Goal: Obtain resource: Download file/media

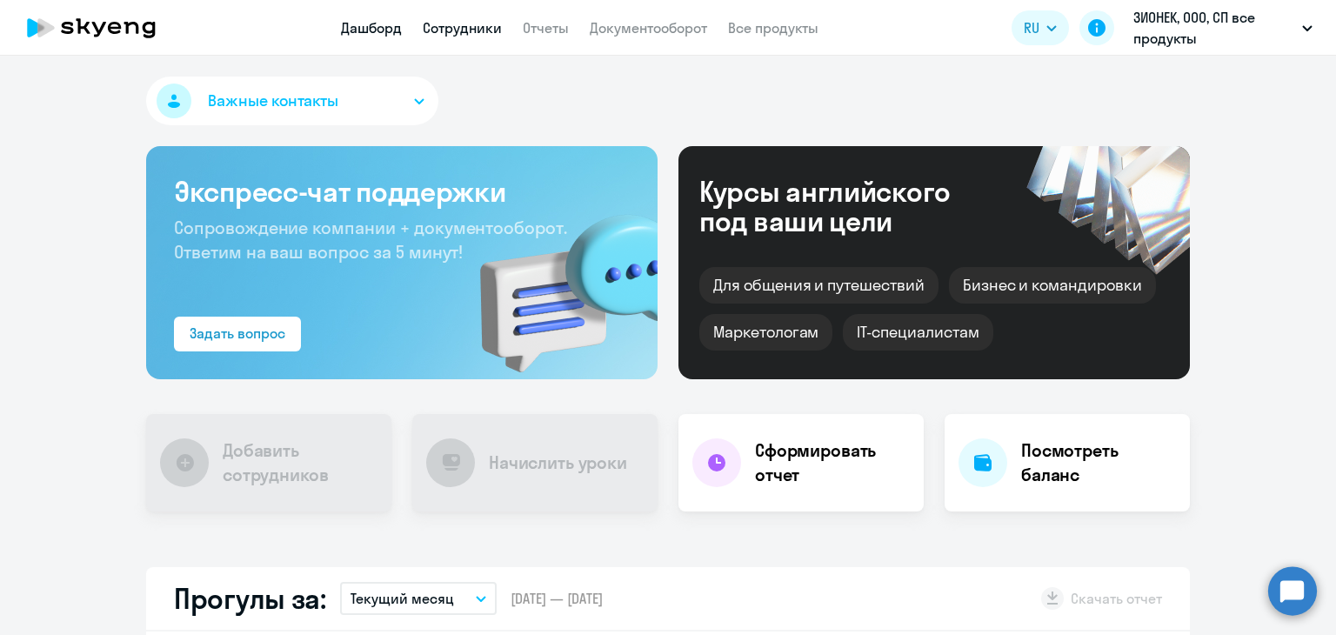
click at [490, 34] on link "Сотрудники" at bounding box center [462, 27] width 79 height 17
select select "30"
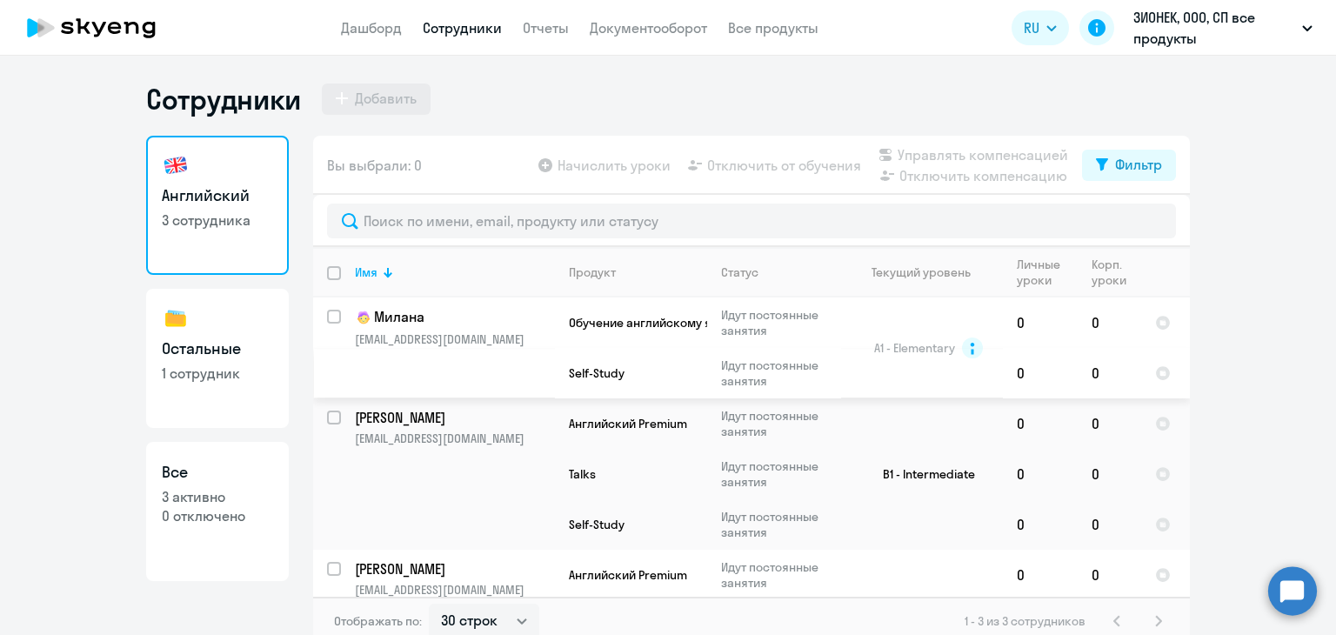
scroll to position [110, 0]
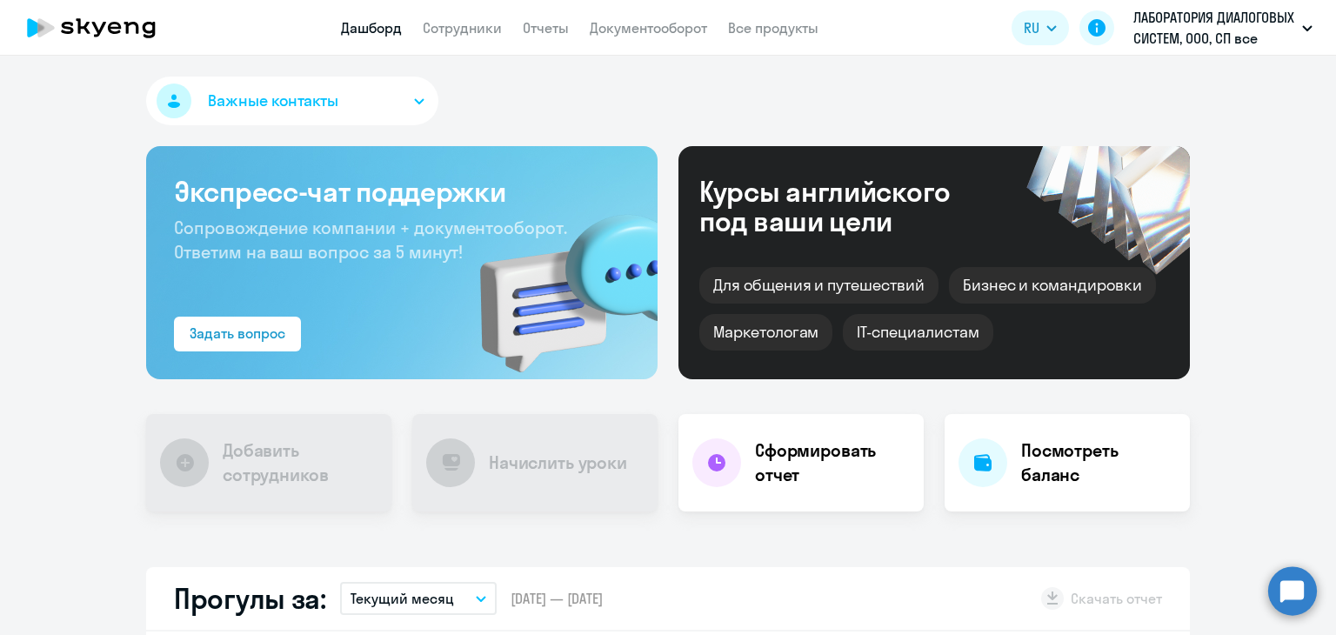
click at [487, 39] on app-header "Дашборд Сотрудники Отчеты Документооборот Все продукты Дашборд Сотрудники Отчет…" at bounding box center [668, 28] width 1336 height 56
select select "30"
click at [487, 36] on link "Сотрудники" at bounding box center [462, 27] width 79 height 17
select select "30"
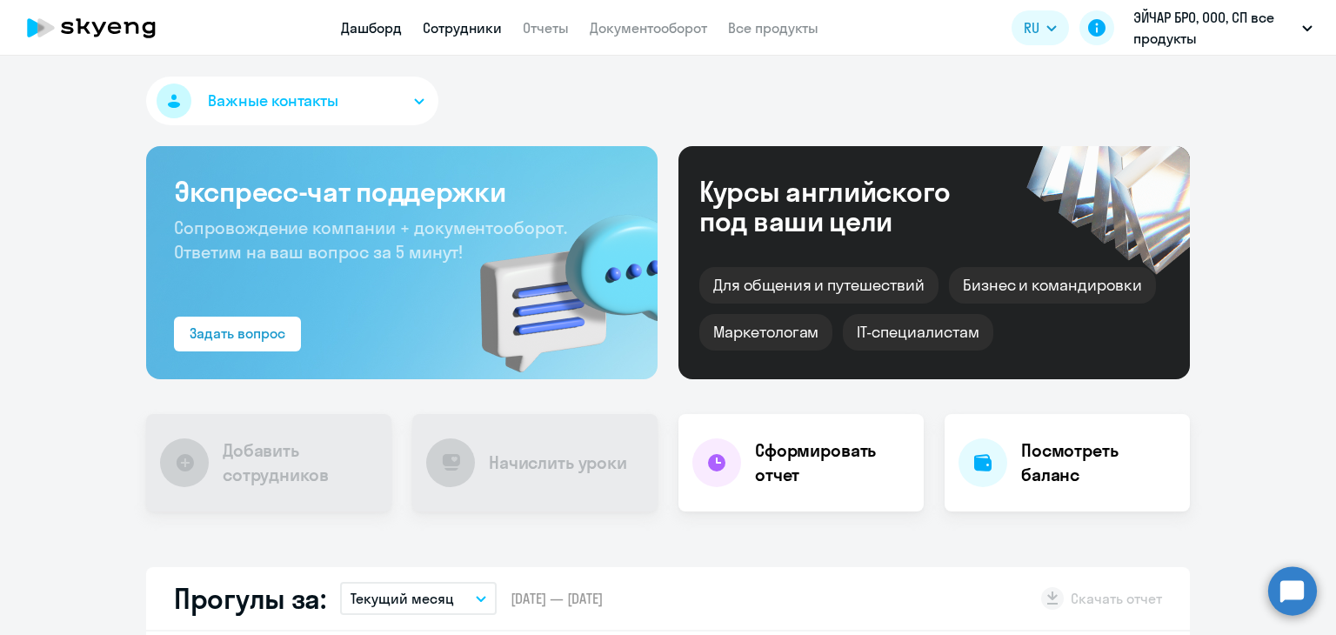
click at [492, 36] on link "Сотрудники" at bounding box center [462, 27] width 79 height 17
select select "30"
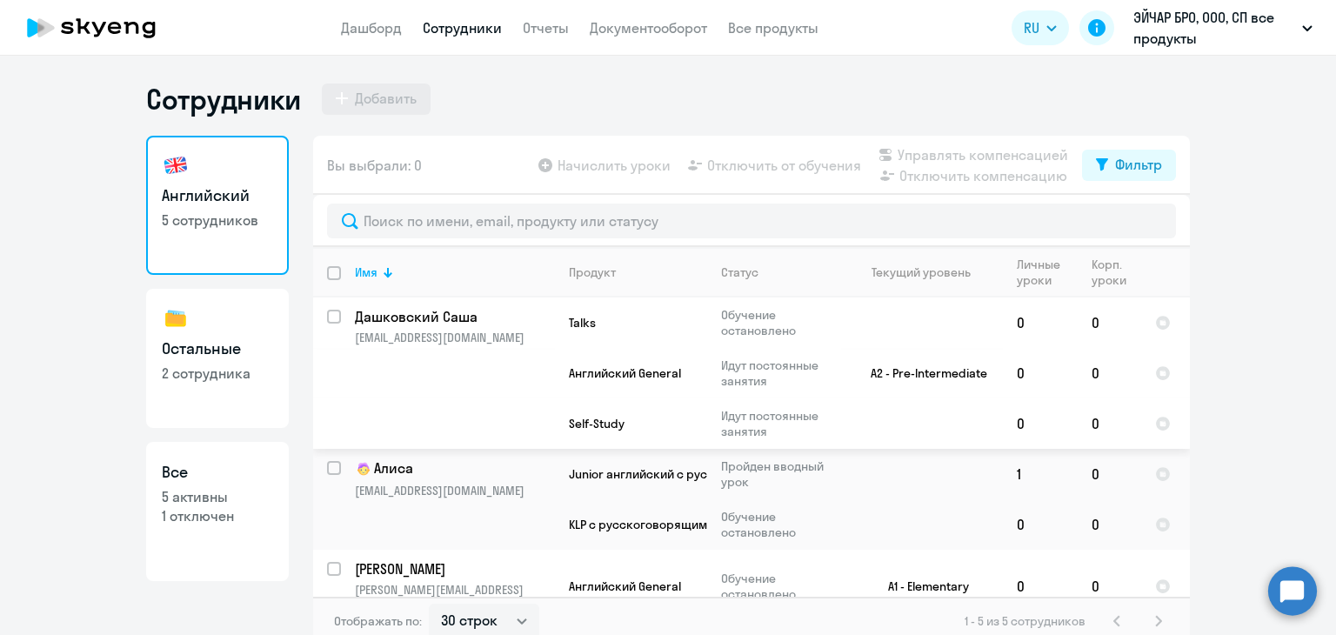
scroll to position [226, 0]
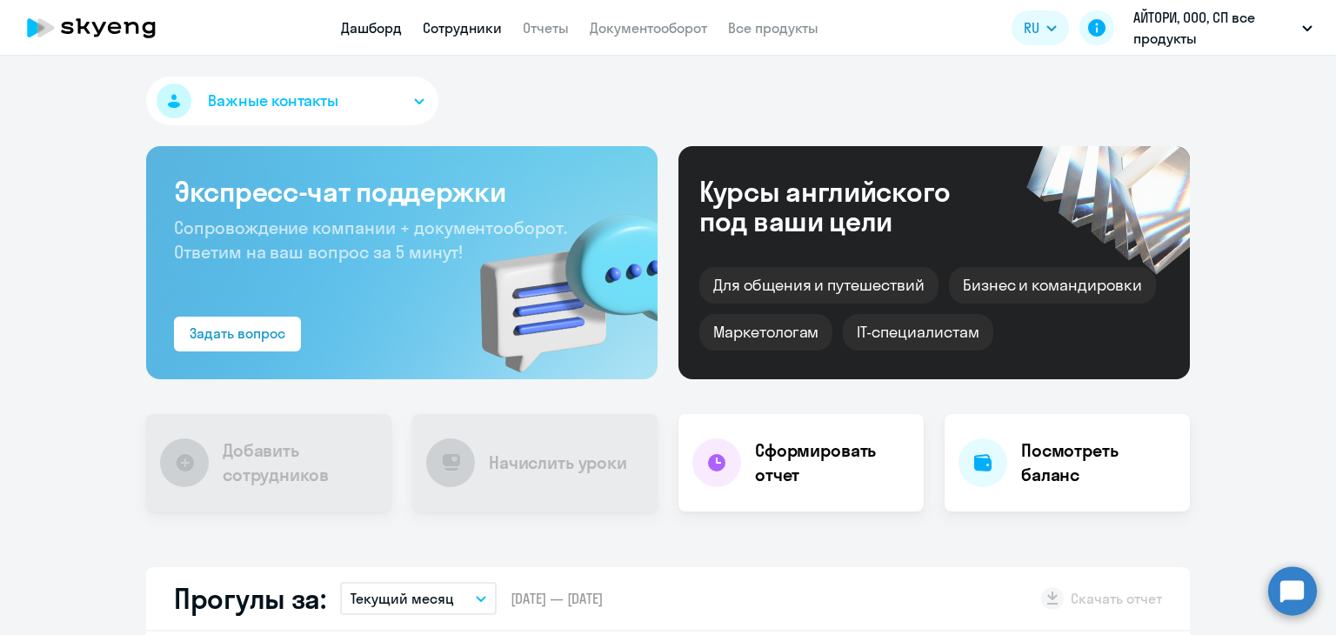
click at [449, 32] on link "Сотрудники" at bounding box center [462, 27] width 79 height 17
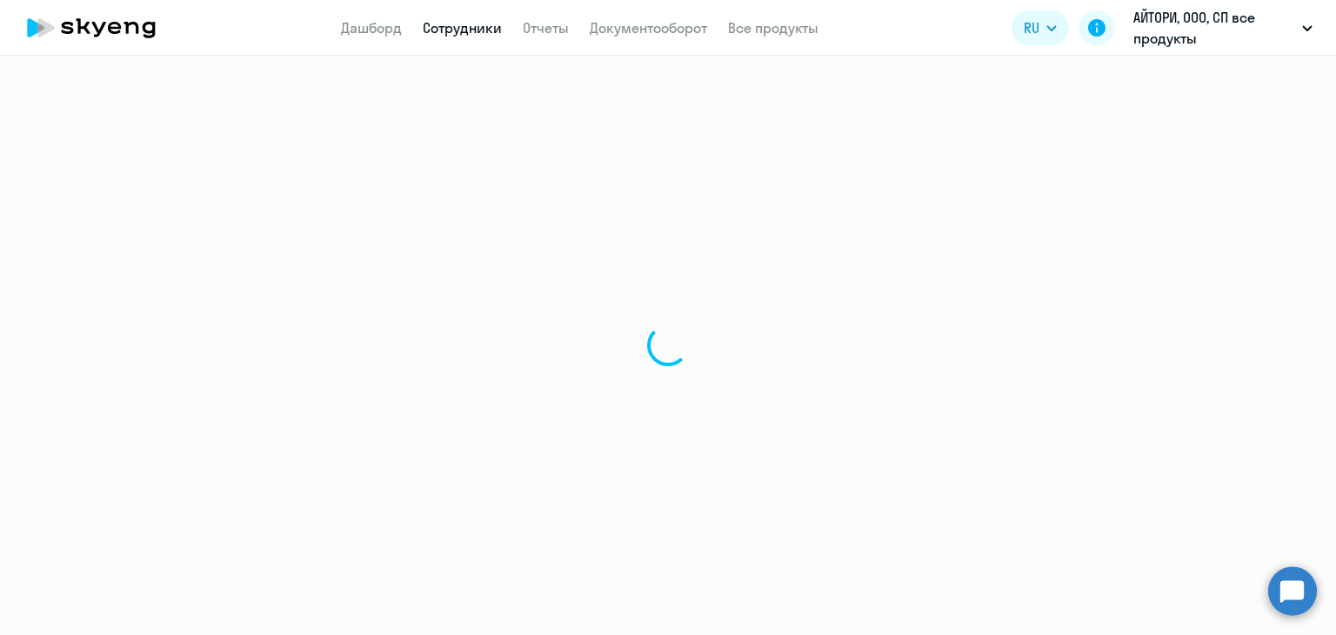
select select "30"
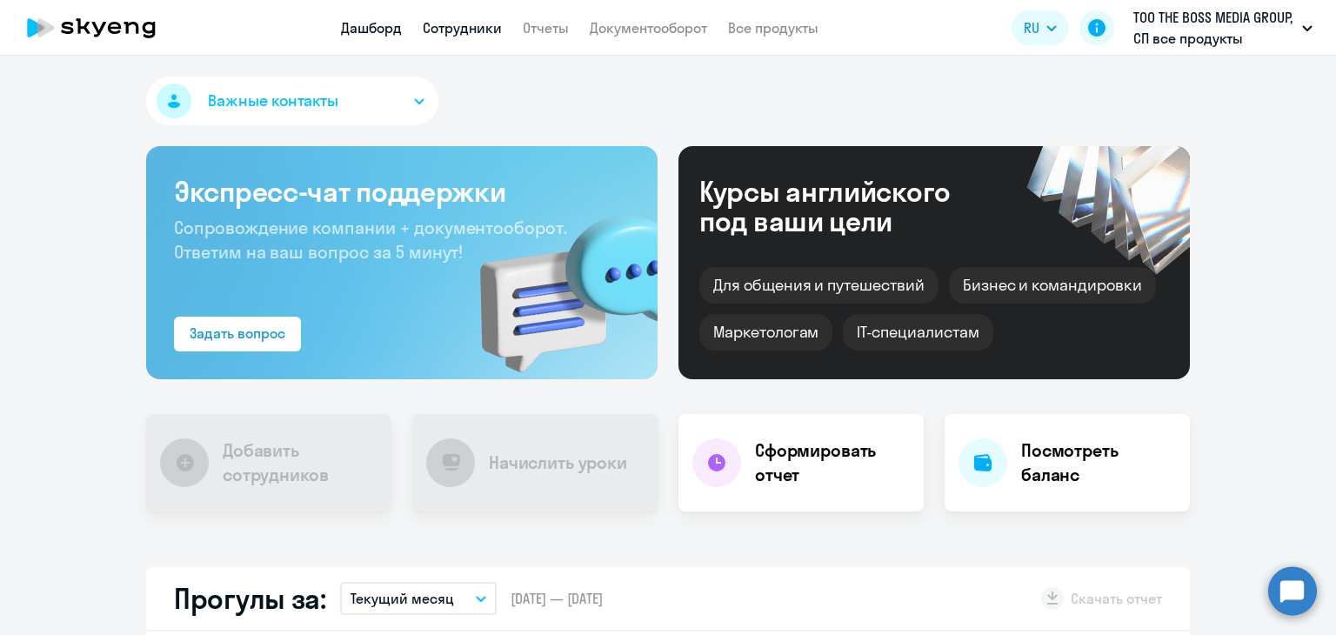
click at [468, 33] on link "Сотрудники" at bounding box center [462, 27] width 79 height 17
select select "30"
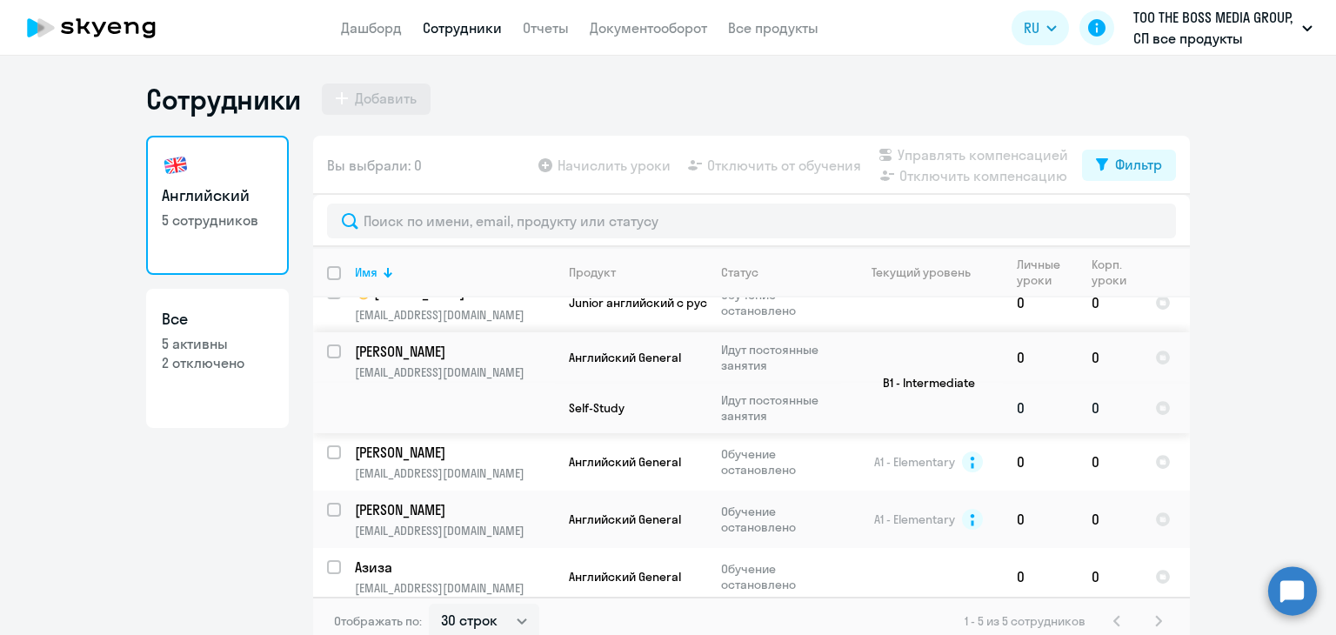
scroll to position [36, 0]
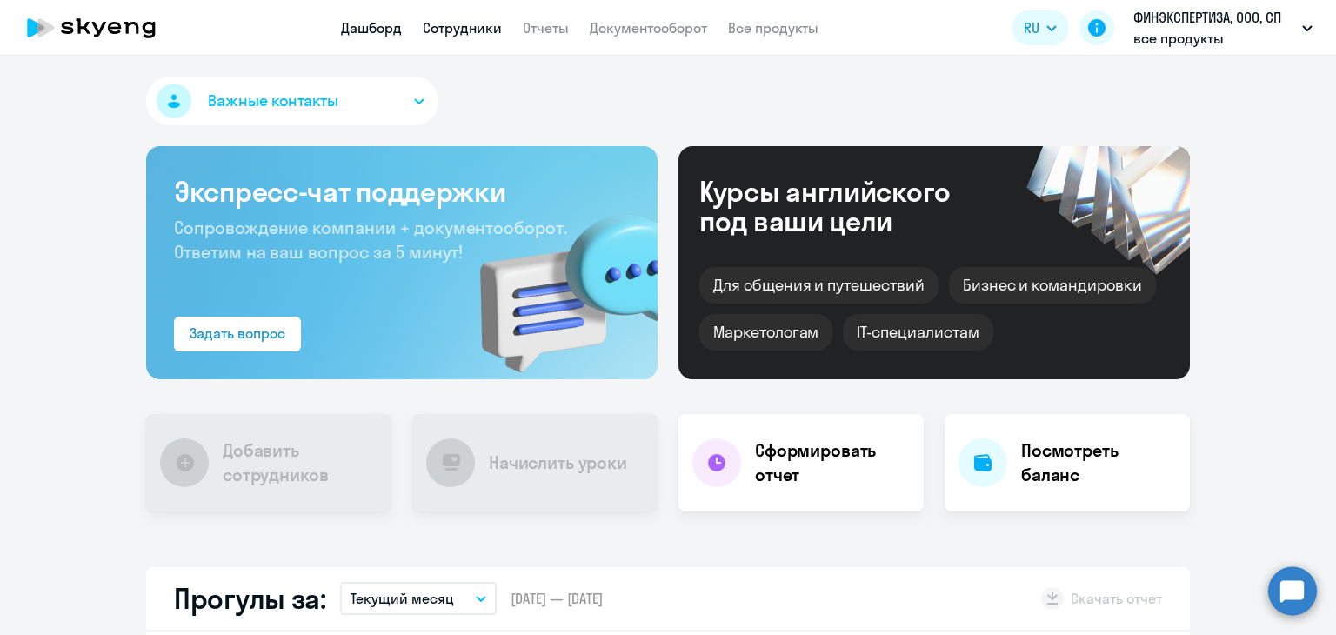
click at [450, 35] on link "Сотрудники" at bounding box center [462, 27] width 79 height 17
select select "30"
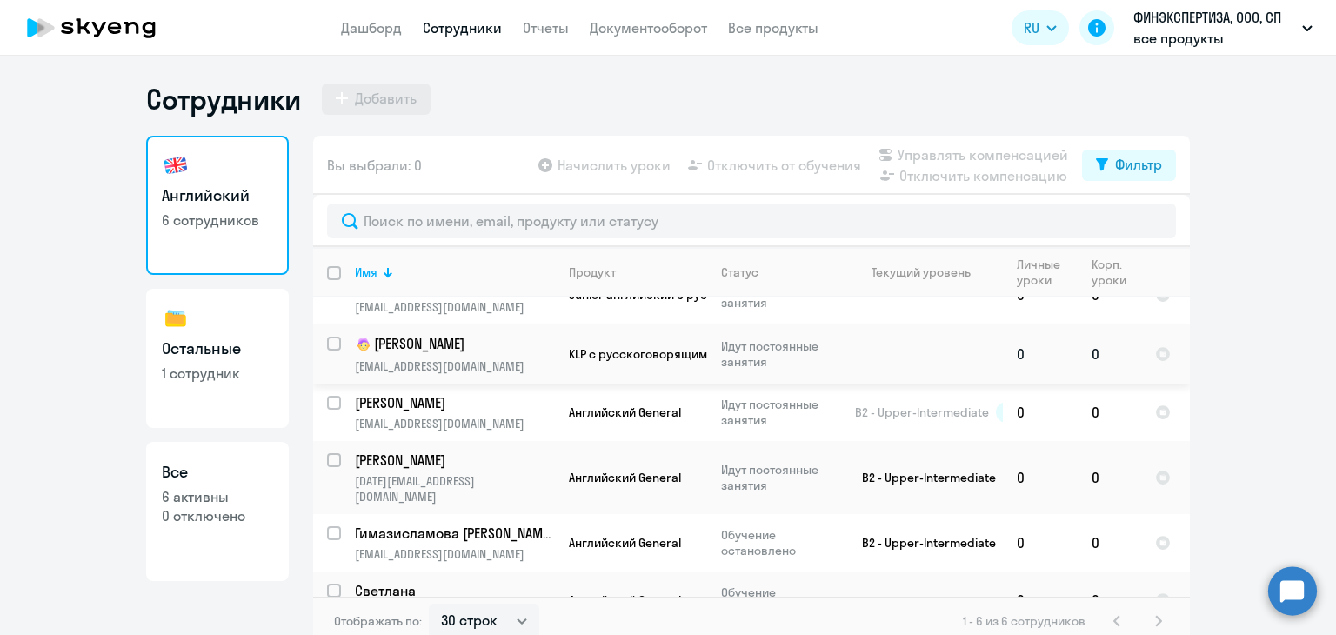
scroll to position [50, 0]
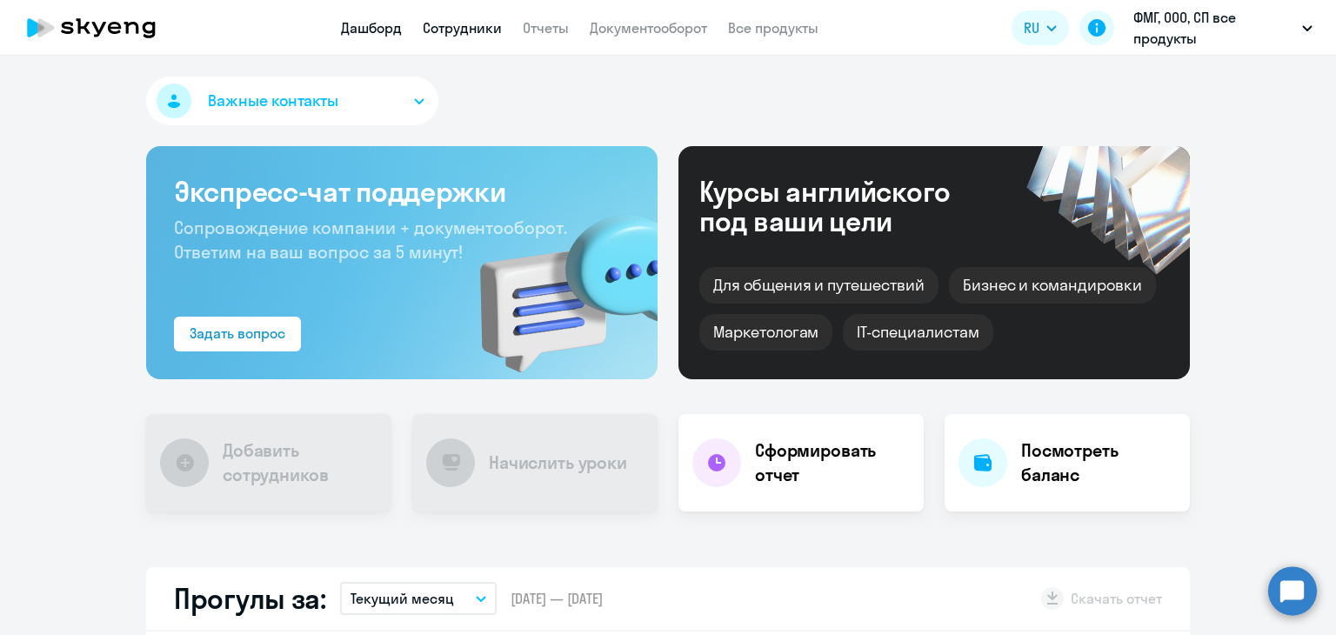
click at [438, 27] on link "Сотрудники" at bounding box center [462, 27] width 79 height 17
select select "30"
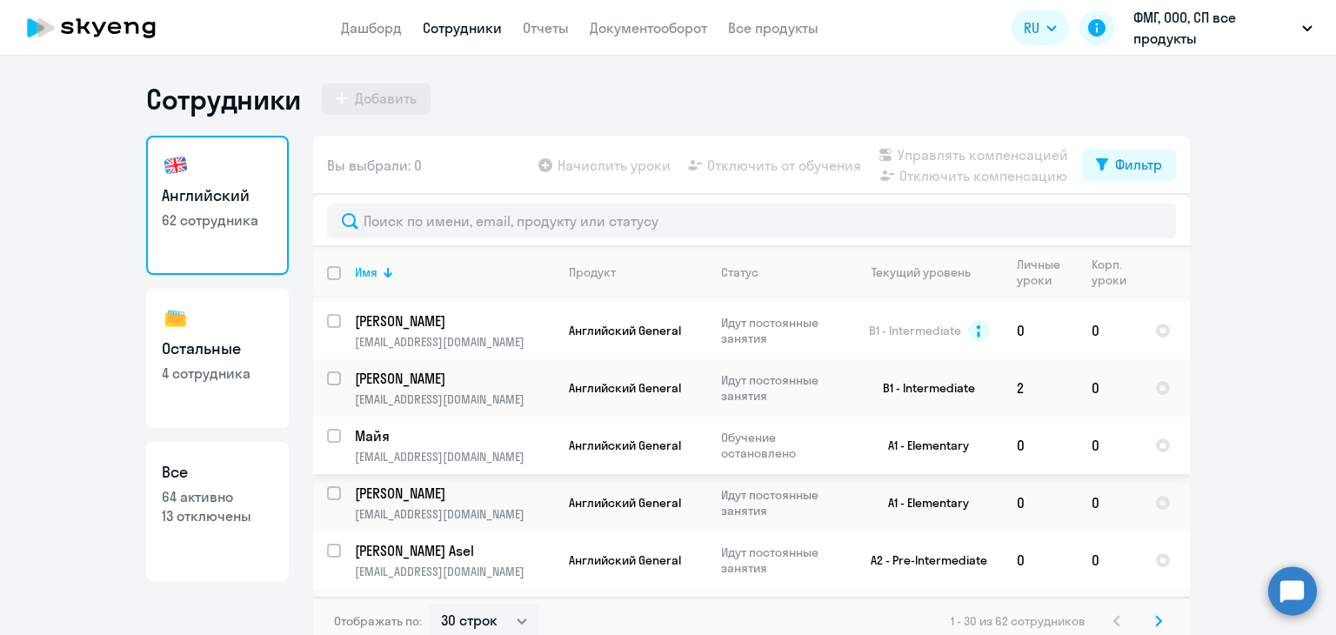
scroll to position [10, 0]
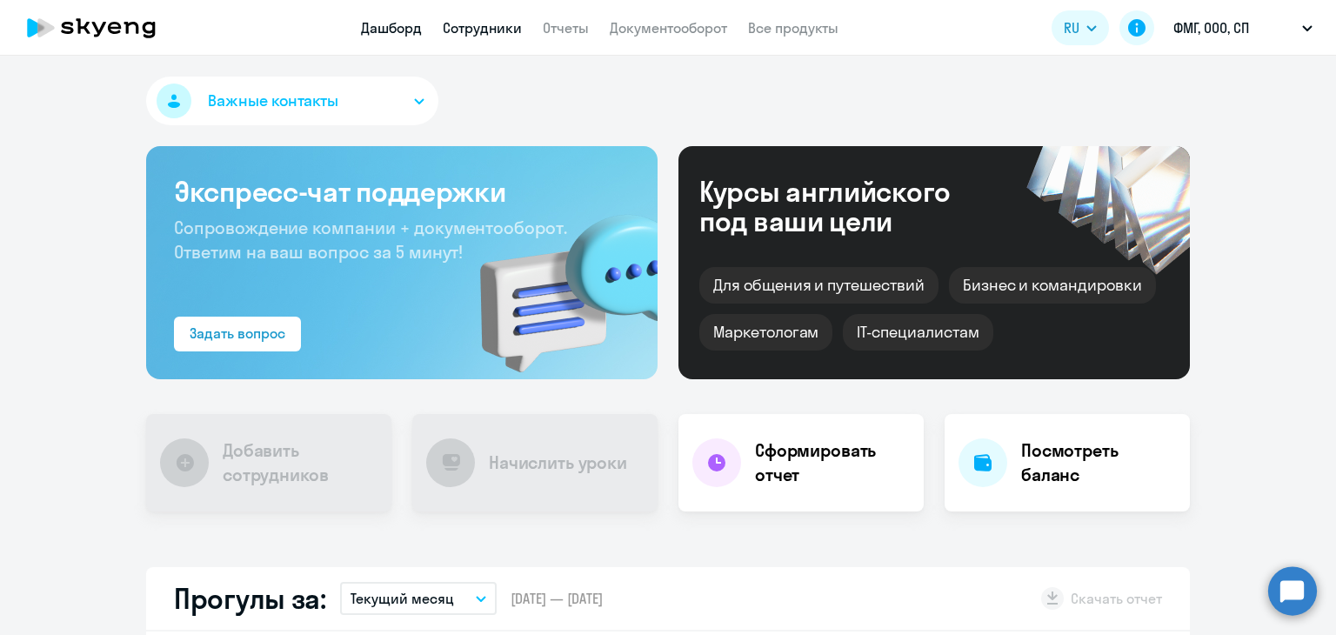
click at [512, 26] on link "Сотрудники" at bounding box center [482, 27] width 79 height 17
select select "30"
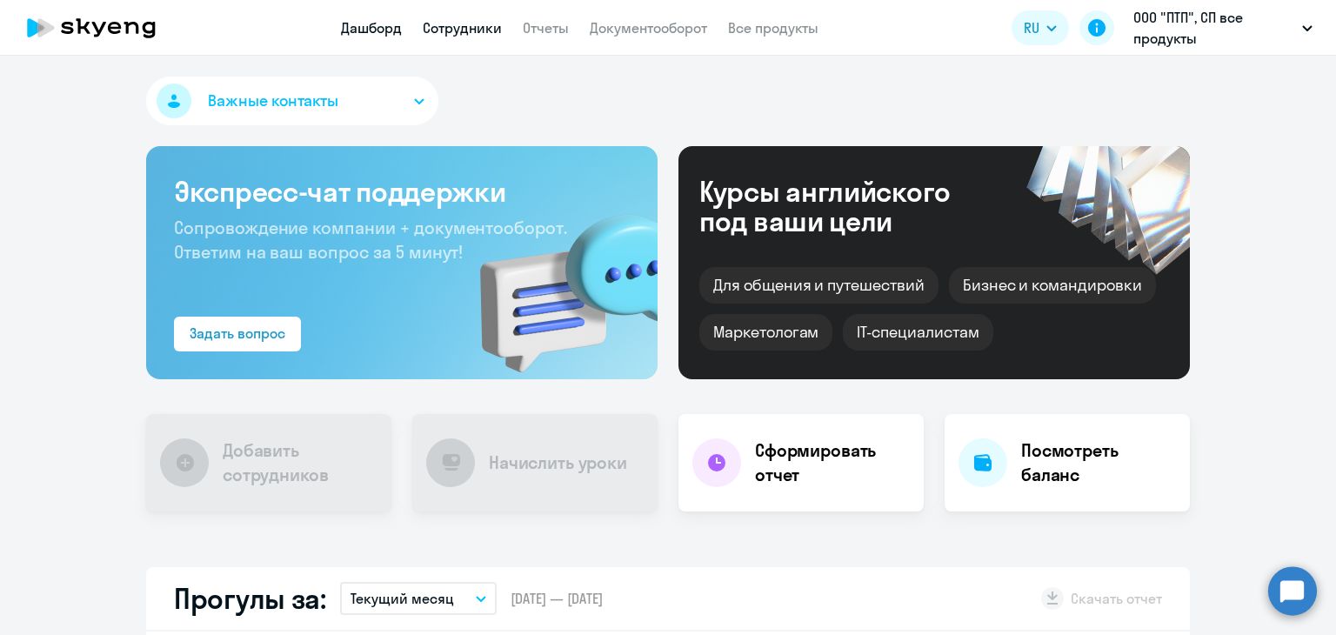
click at [459, 32] on link "Сотрудники" at bounding box center [462, 27] width 79 height 17
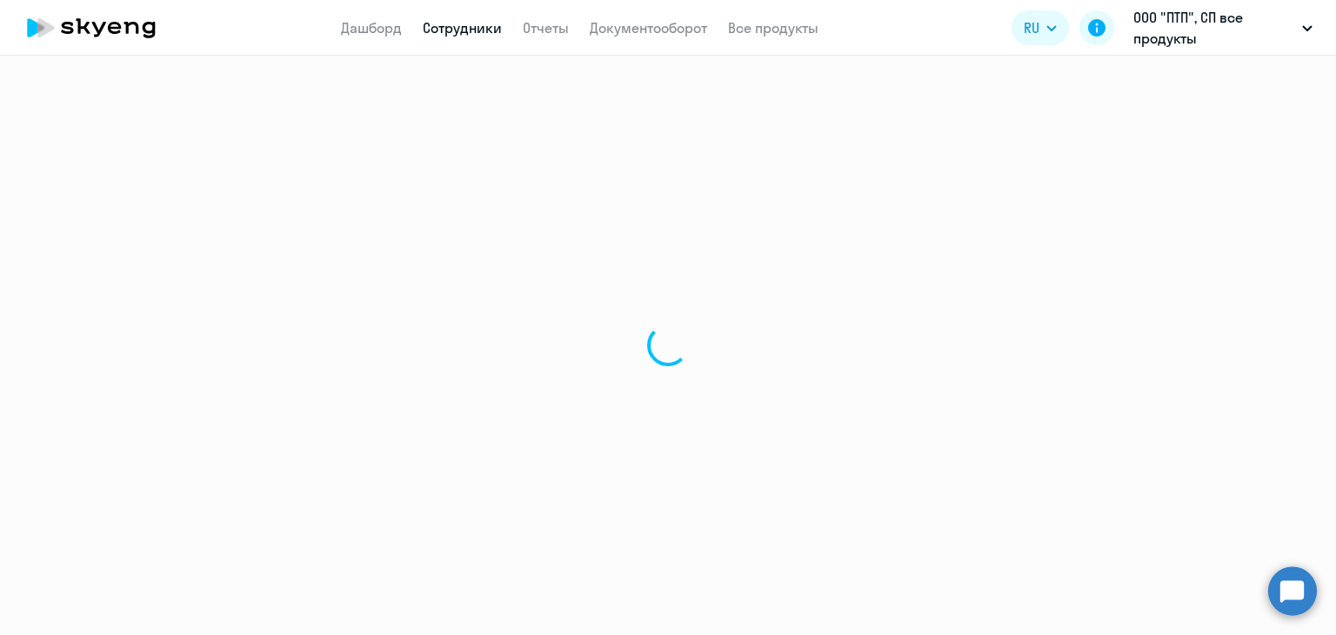
select select "30"
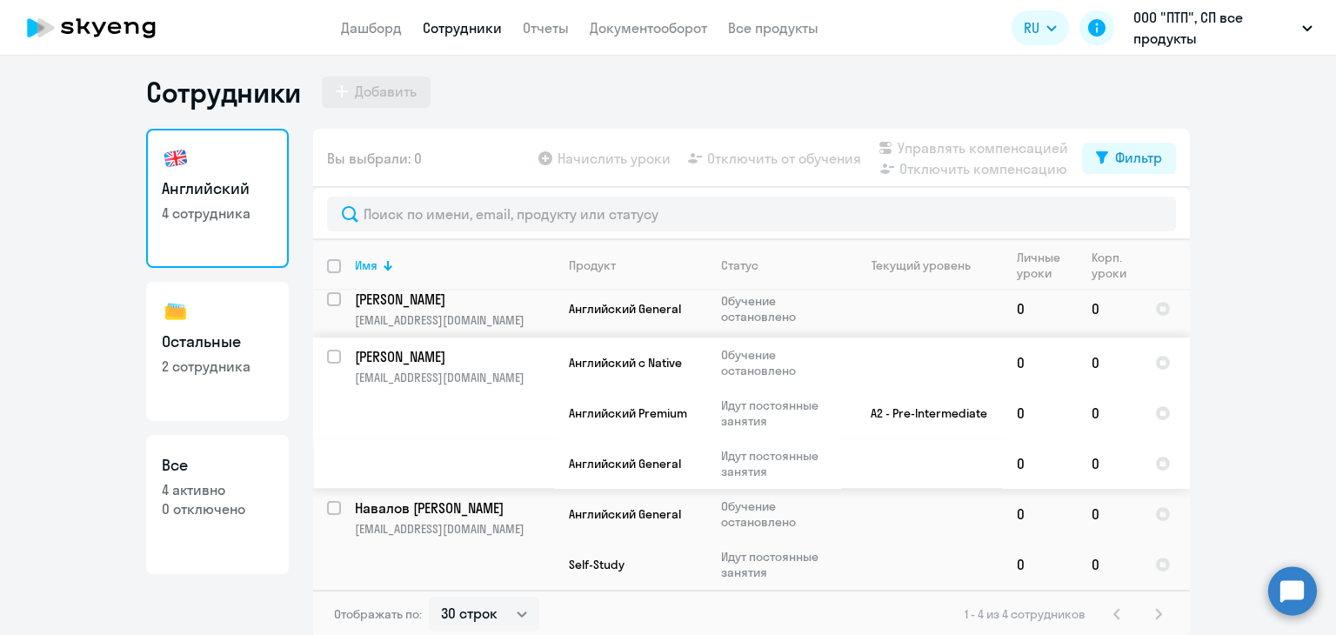
scroll to position [10, 0]
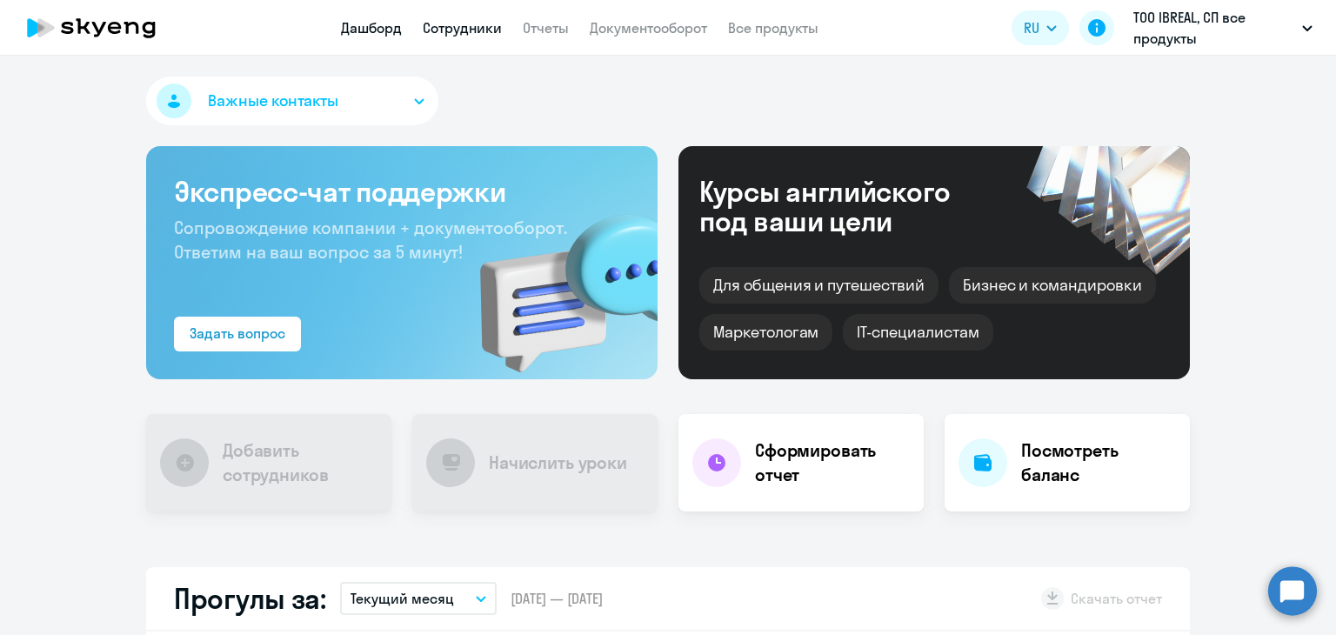
click at [463, 27] on link "Сотрудники" at bounding box center [462, 27] width 79 height 17
select select "30"
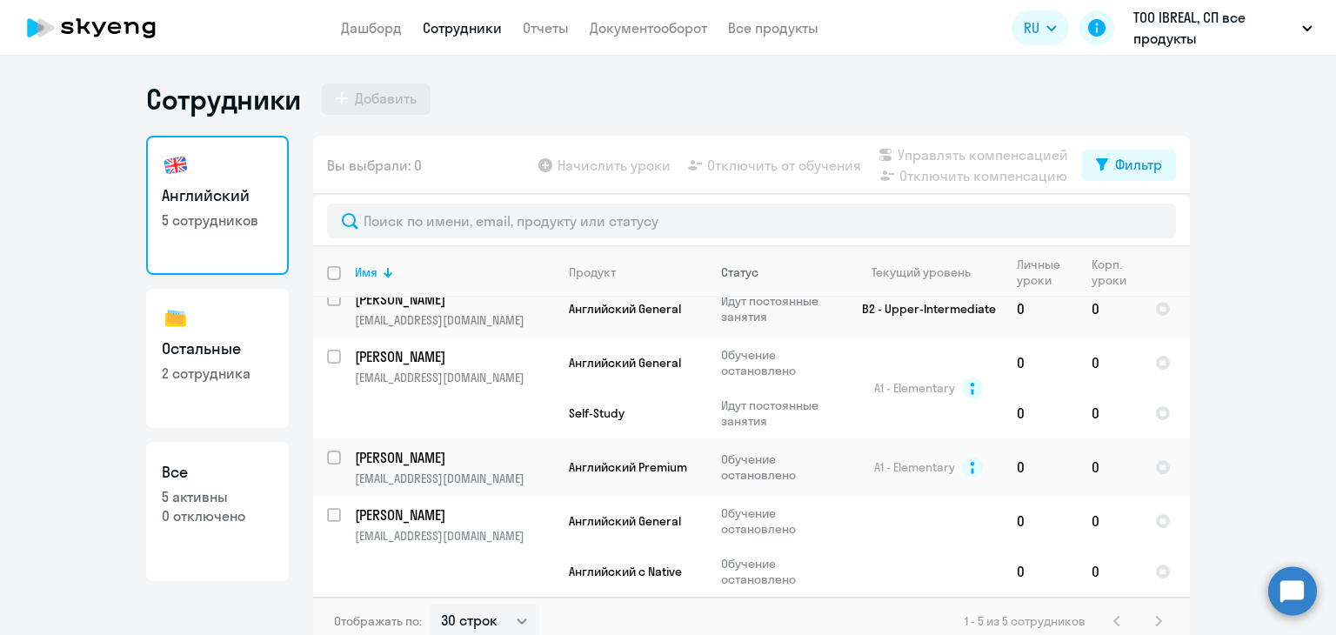
scroll to position [10, 0]
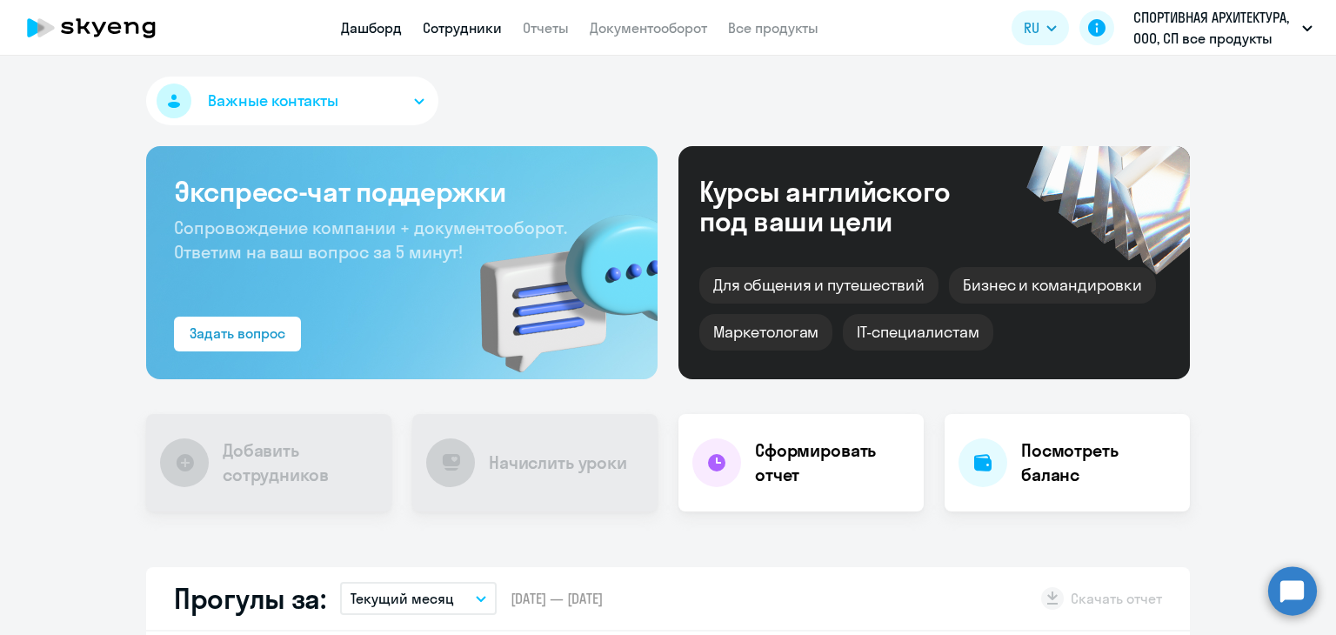
click at [490, 29] on link "Сотрудники" at bounding box center [462, 27] width 79 height 17
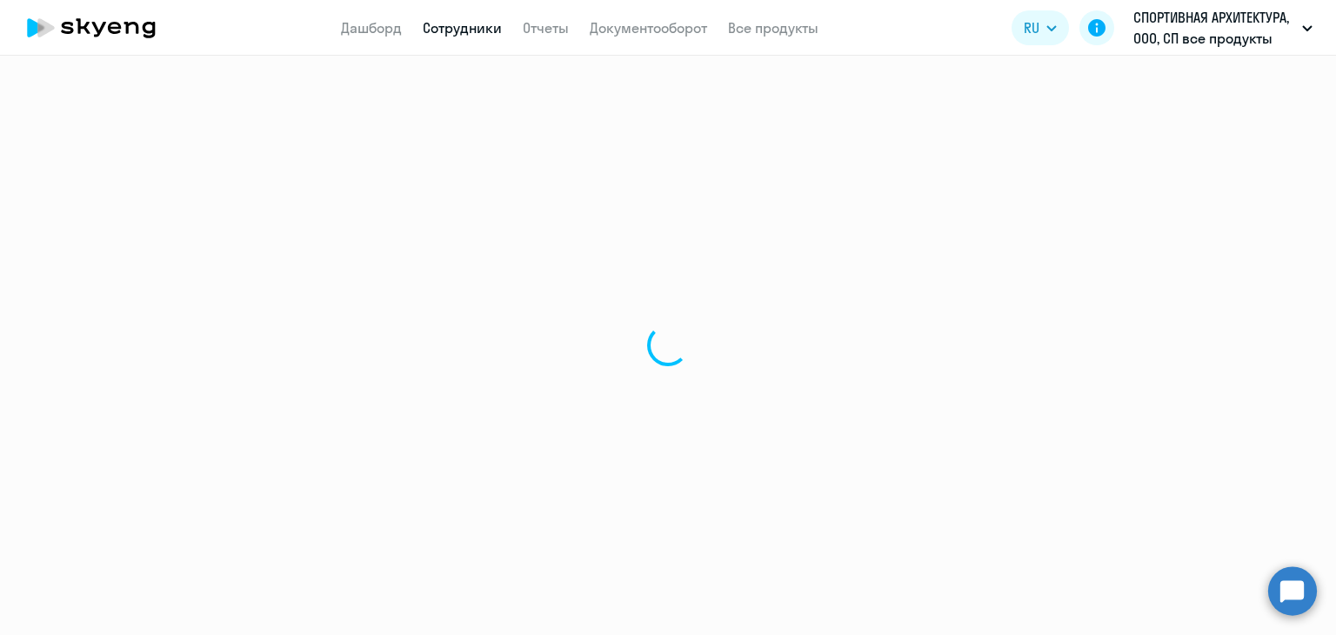
select select "30"
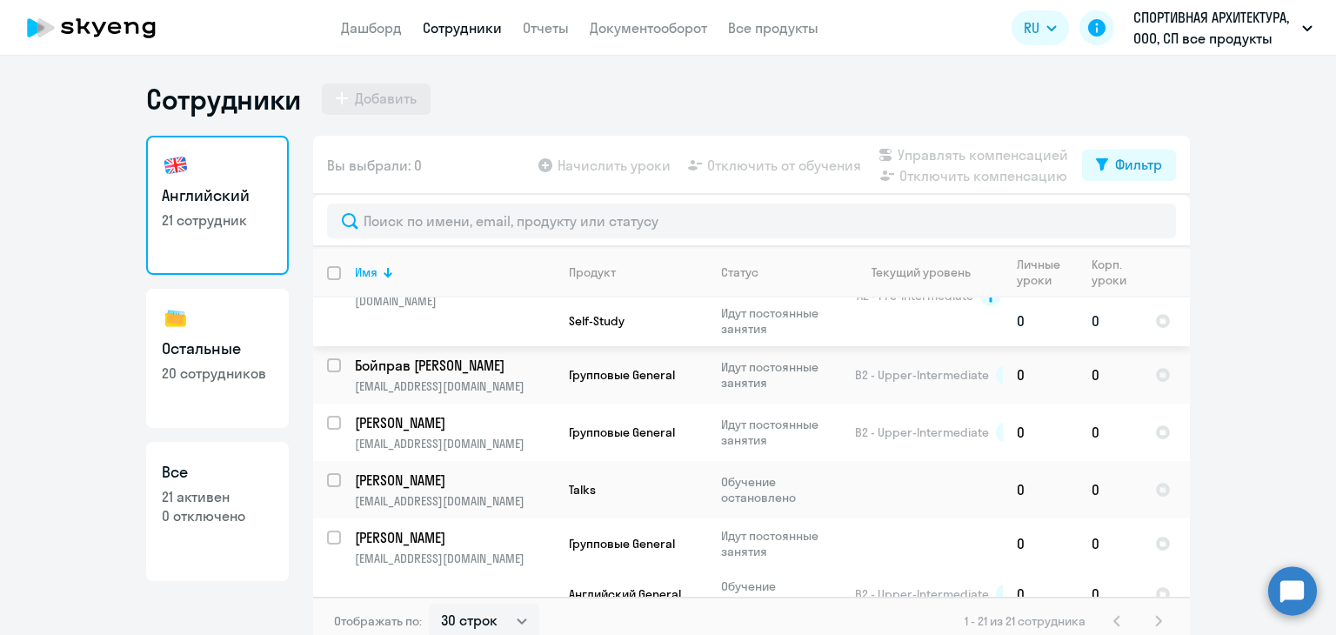
scroll to position [1372, 0]
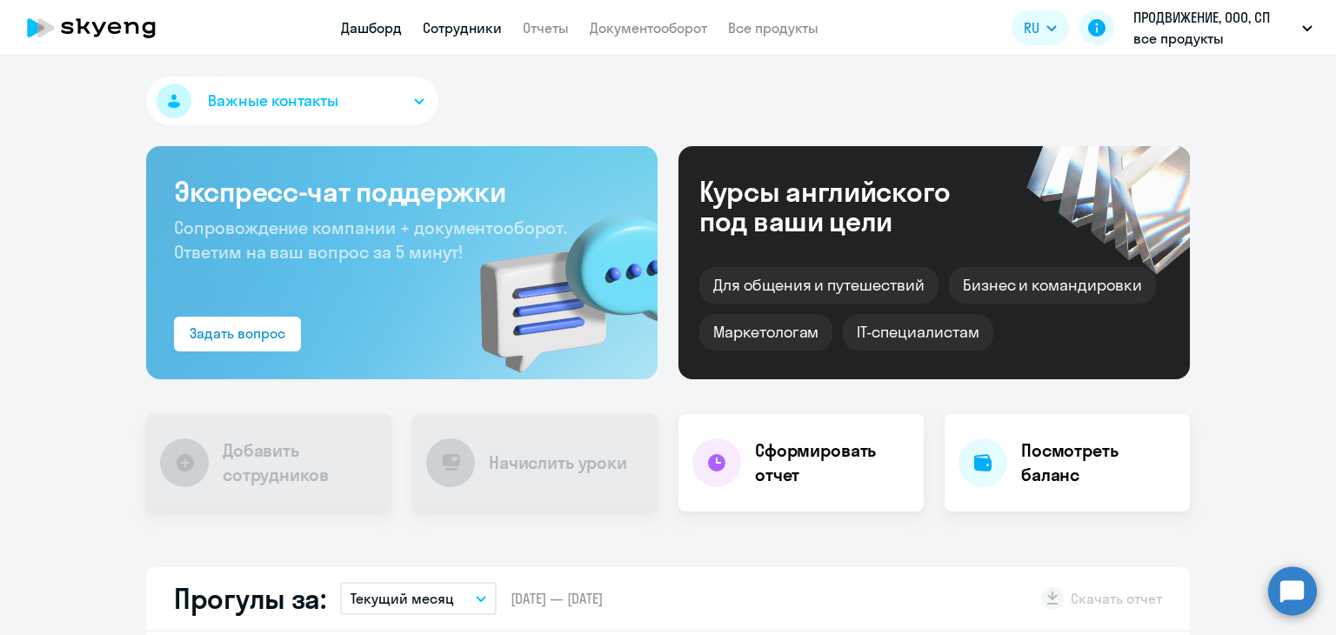
click at [487, 35] on link "Сотрудники" at bounding box center [462, 27] width 79 height 17
select select "30"
click at [437, 39] on app-header "Дашборд Сотрудники Отчеты Документооборот Все продукты Дашборд Сотрудники Отчет…" at bounding box center [668, 28] width 1336 height 56
click at [449, 25] on link "Сотрудники" at bounding box center [462, 27] width 79 height 17
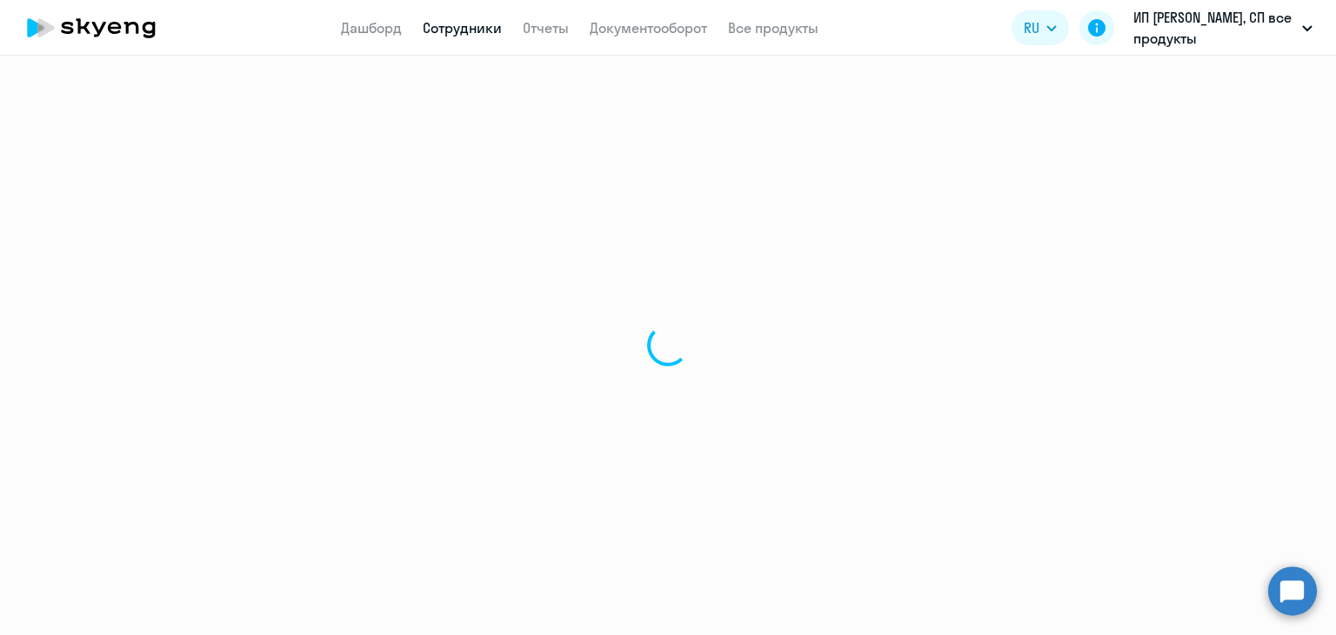
select select "30"
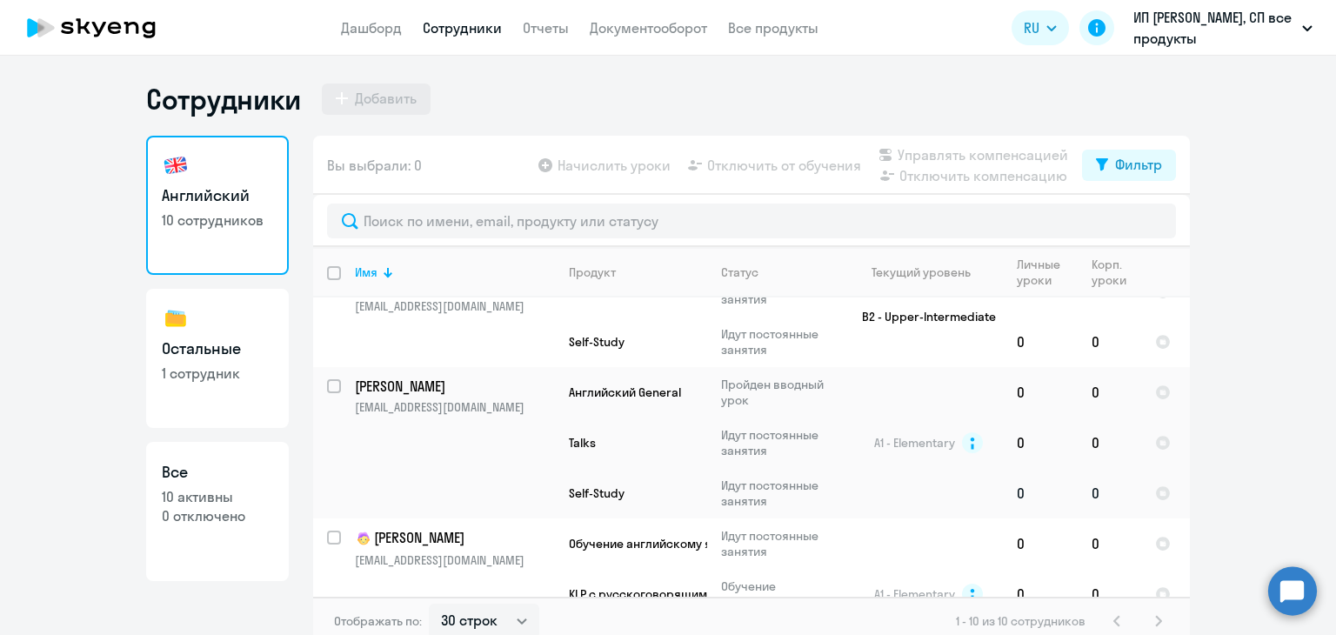
scroll to position [605, 0]
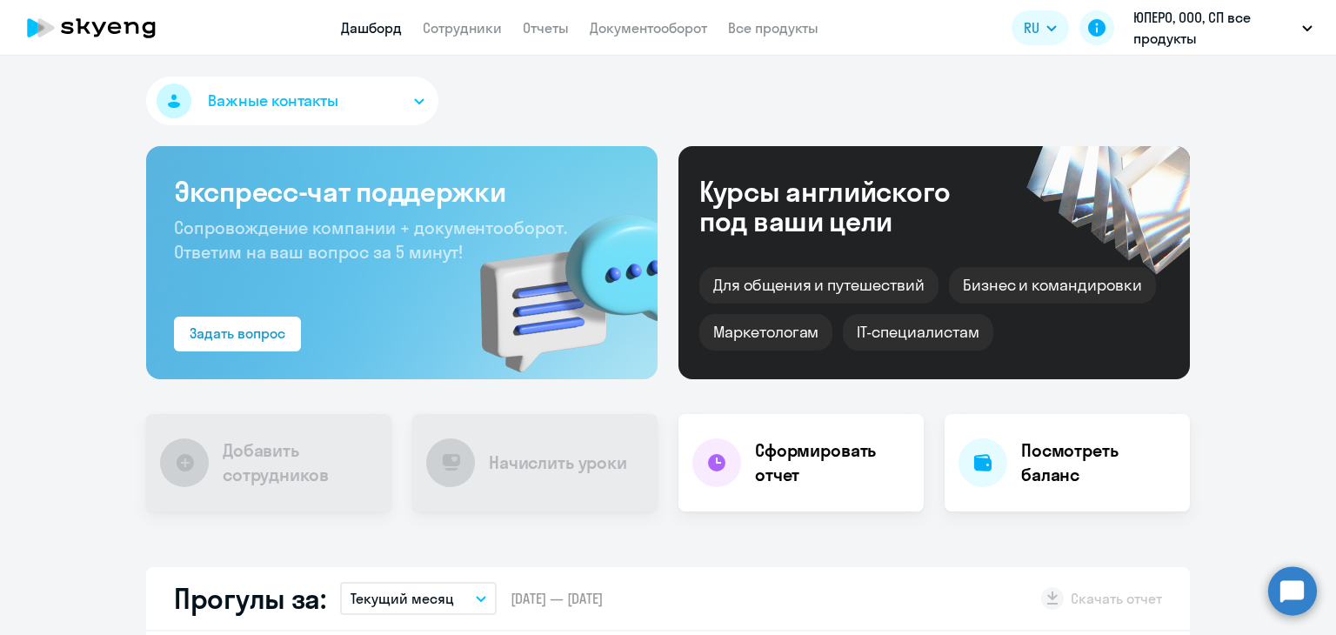
click at [467, 30] on link "Сотрудники" at bounding box center [462, 27] width 79 height 17
select select "30"
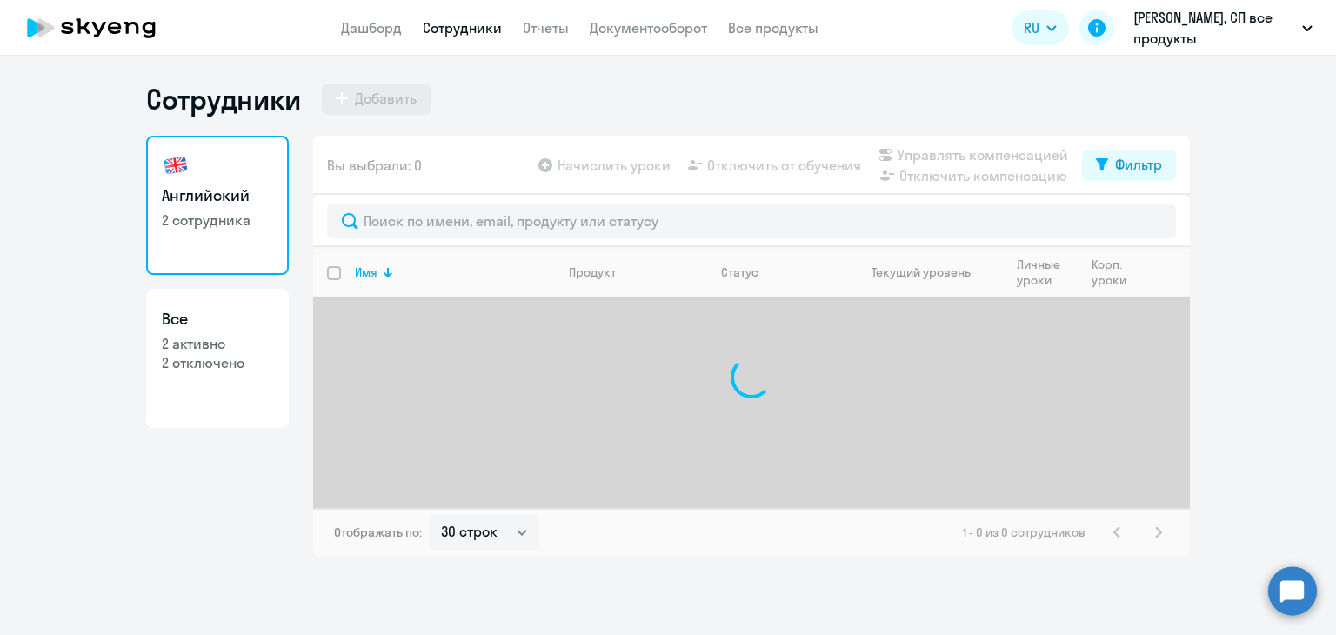
select select "30"
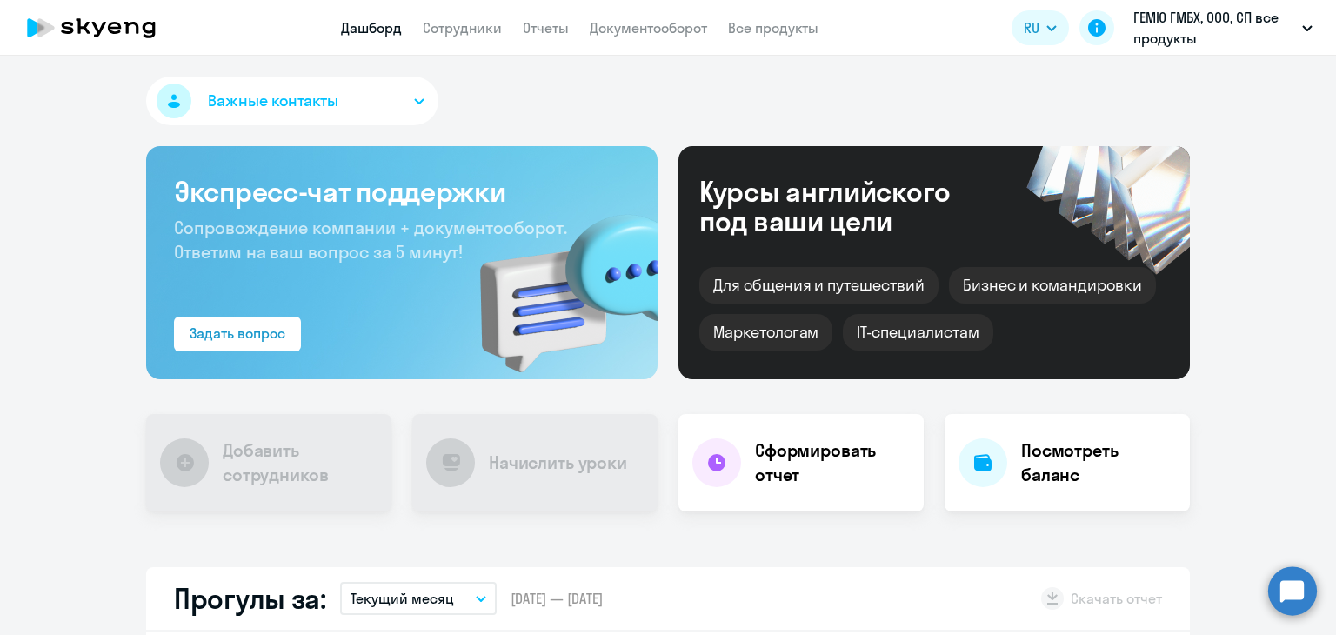
click at [463, 46] on app-header "Дашборд Сотрудники Отчеты Документооборот Все продукты Дашборд Сотрудники Отчет…" at bounding box center [668, 28] width 1336 height 56
click at [460, 29] on link "Сотрудники" at bounding box center [462, 27] width 79 height 17
select select "30"
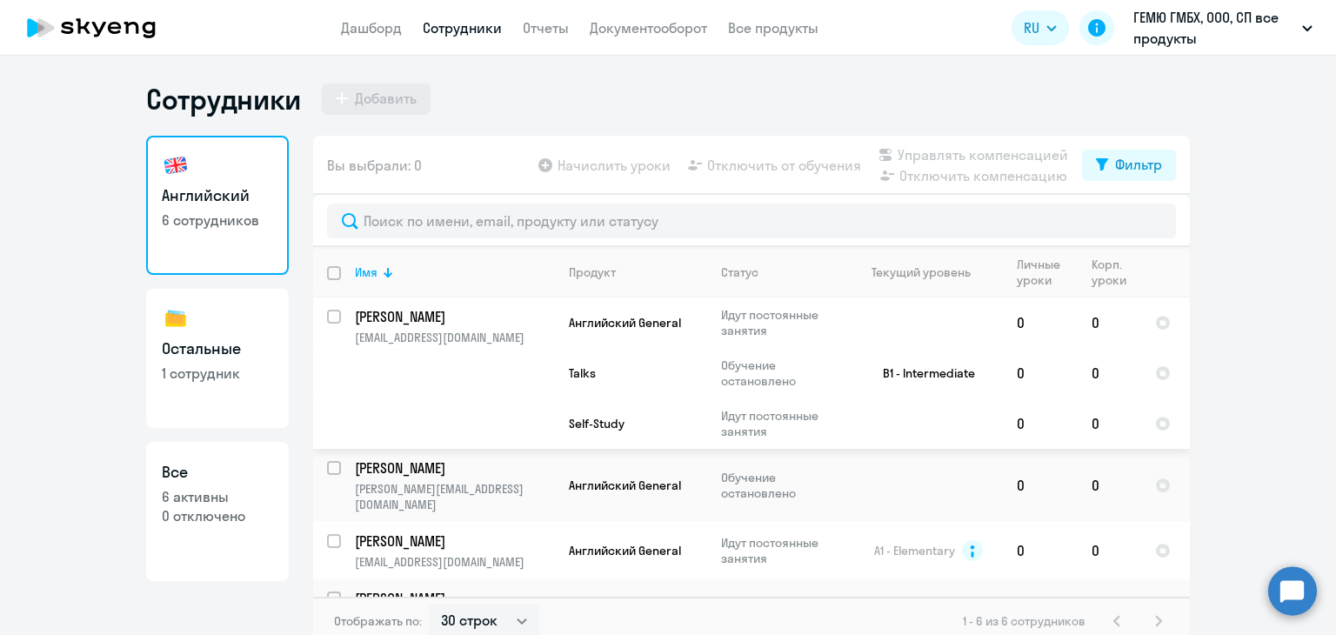
scroll to position [239, 0]
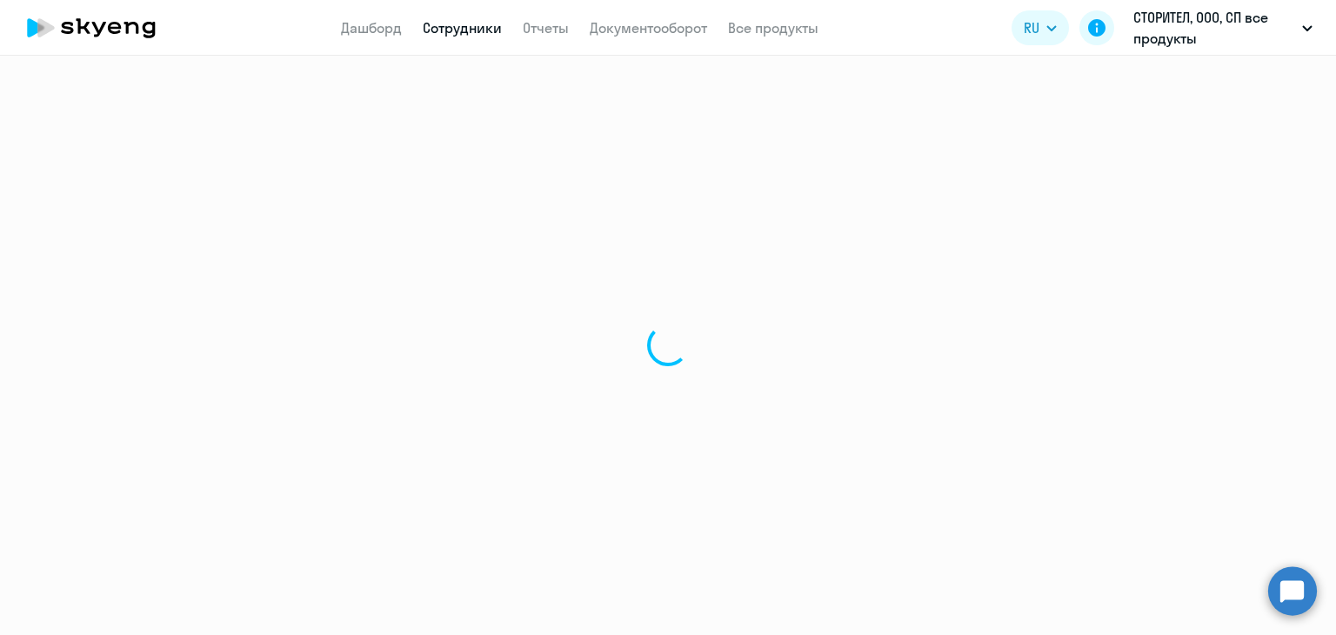
select select "30"
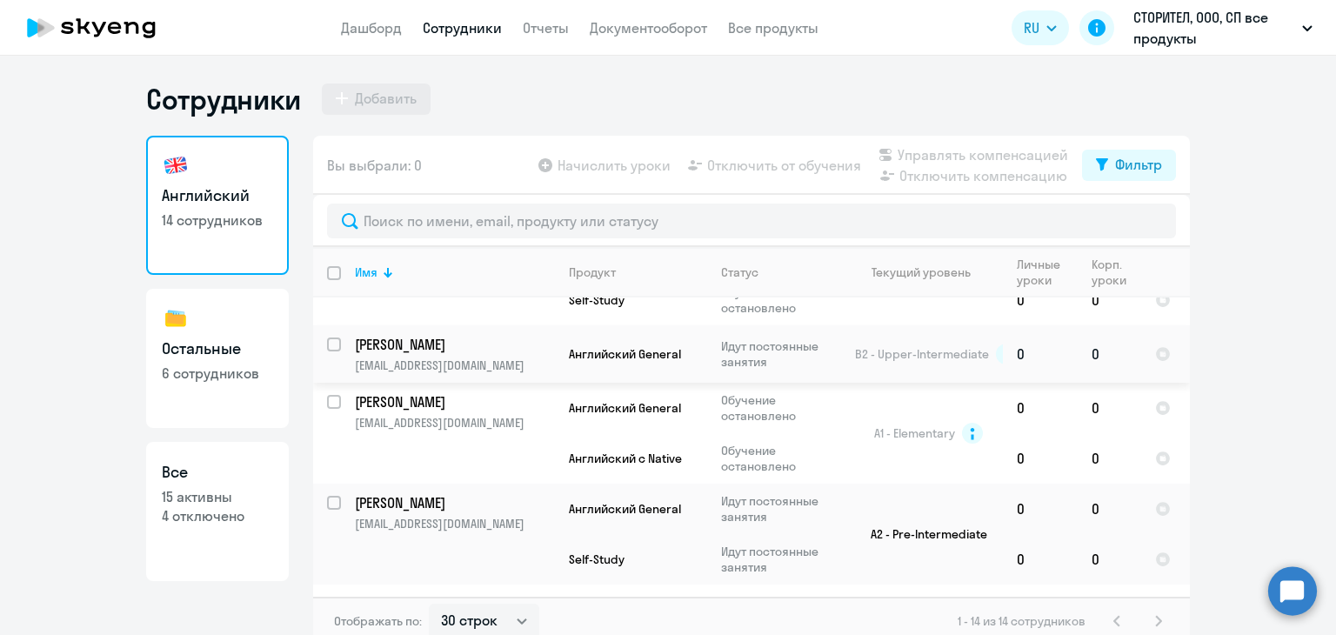
scroll to position [1016, 0]
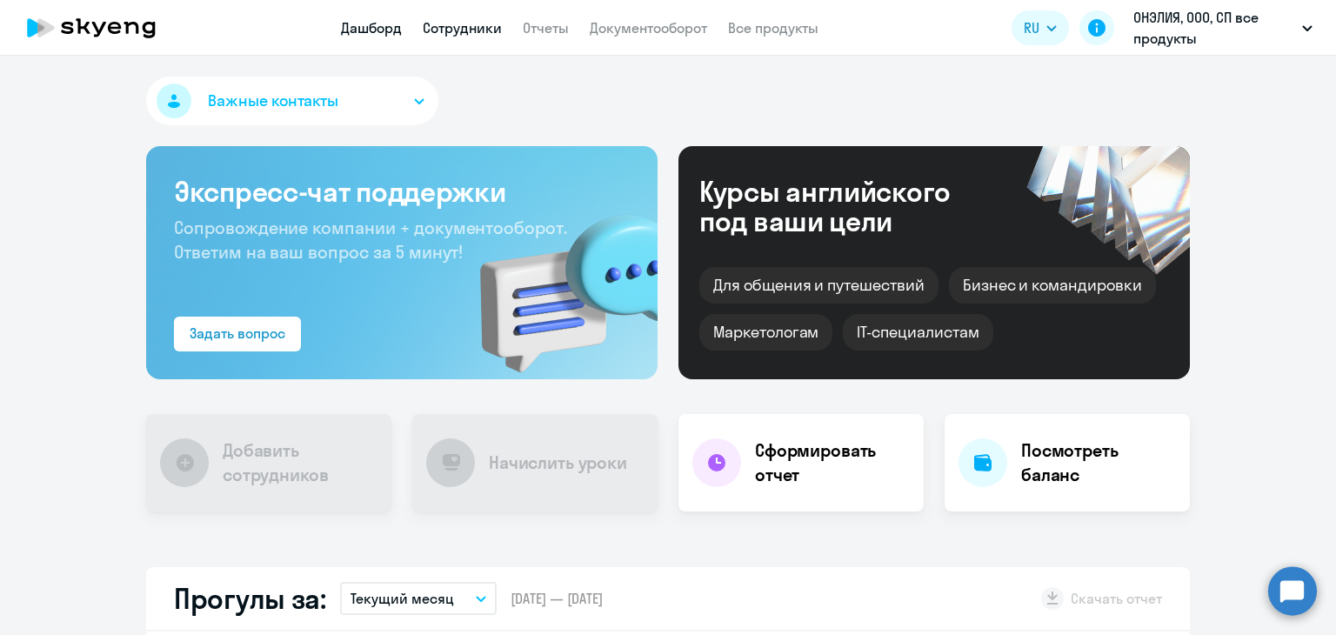
click at [467, 31] on link "Сотрудники" at bounding box center [462, 27] width 79 height 17
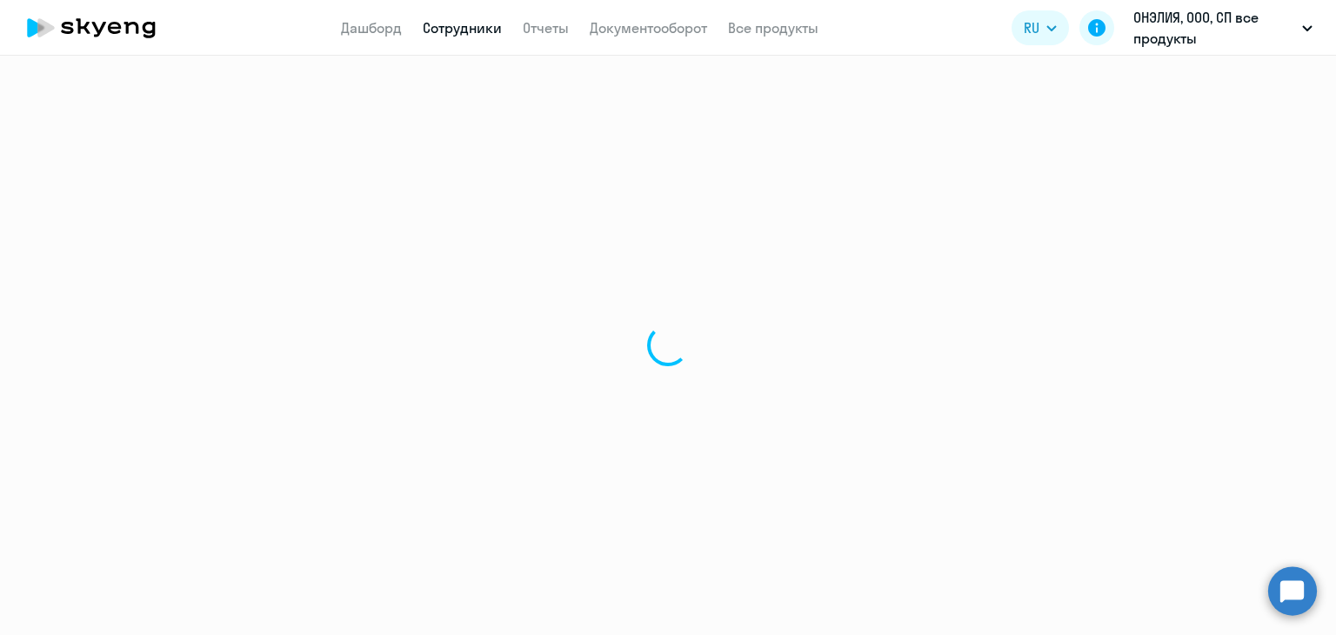
select select "30"
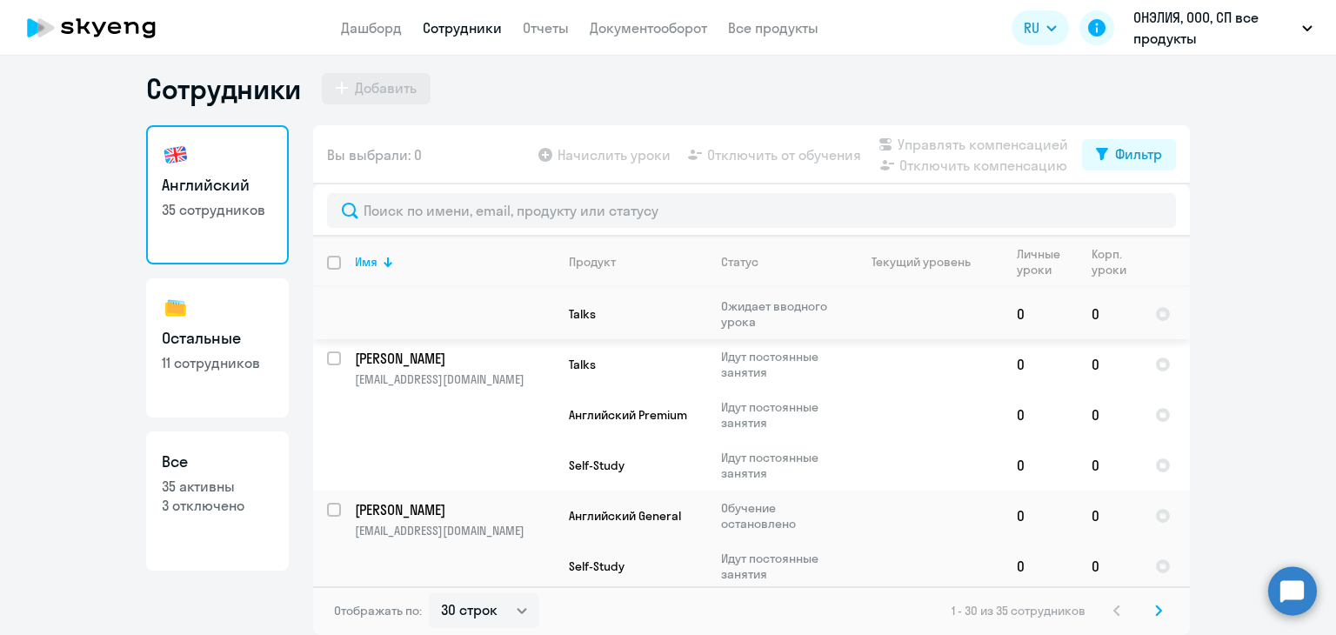
scroll to position [2398, 0]
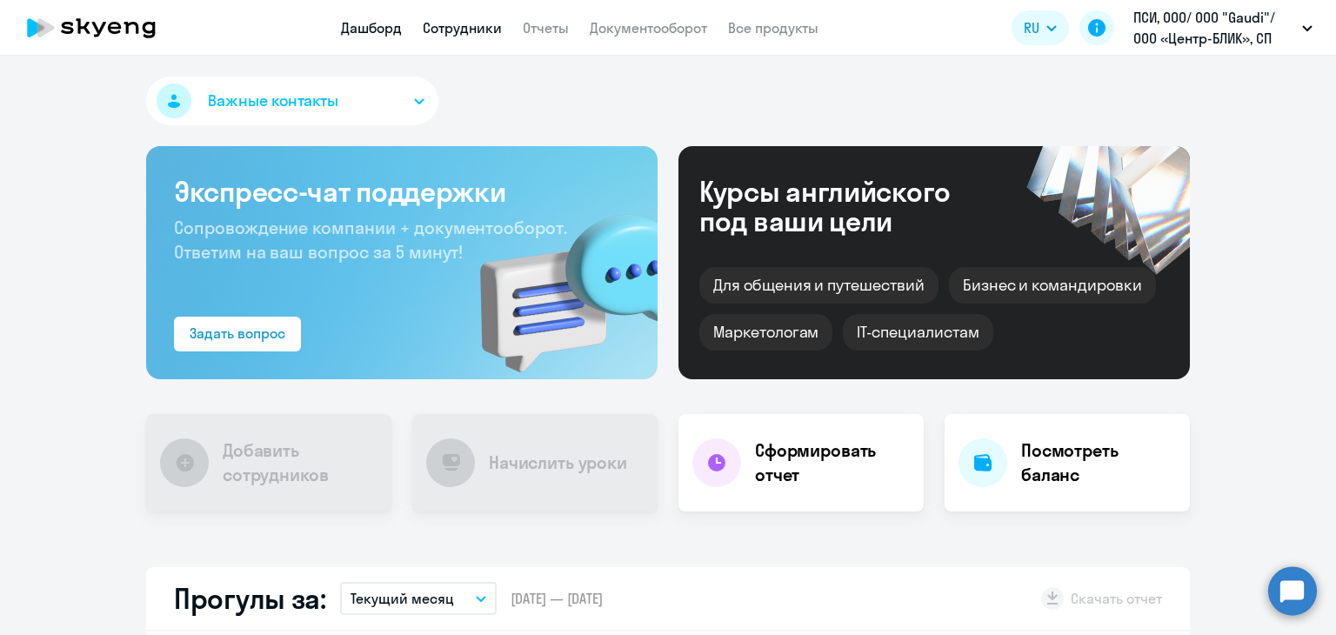
click at [428, 28] on link "Сотрудники" at bounding box center [462, 27] width 79 height 17
select select "30"
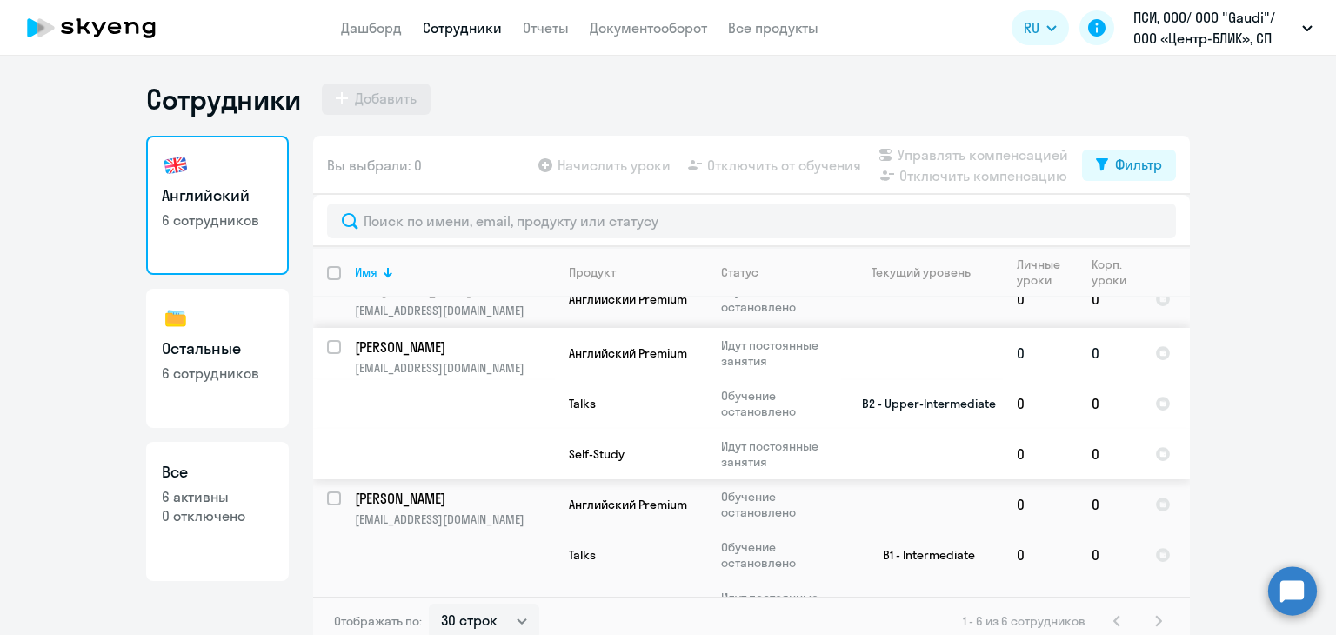
scroll to position [328, 0]
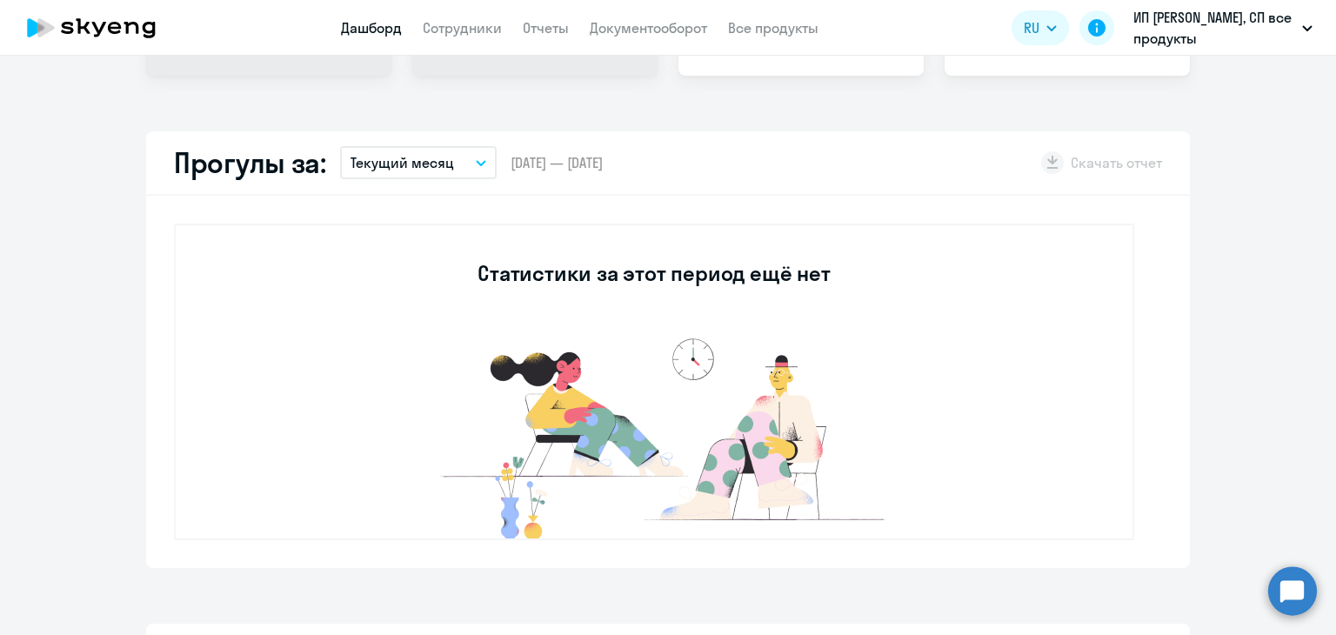
select select "30"
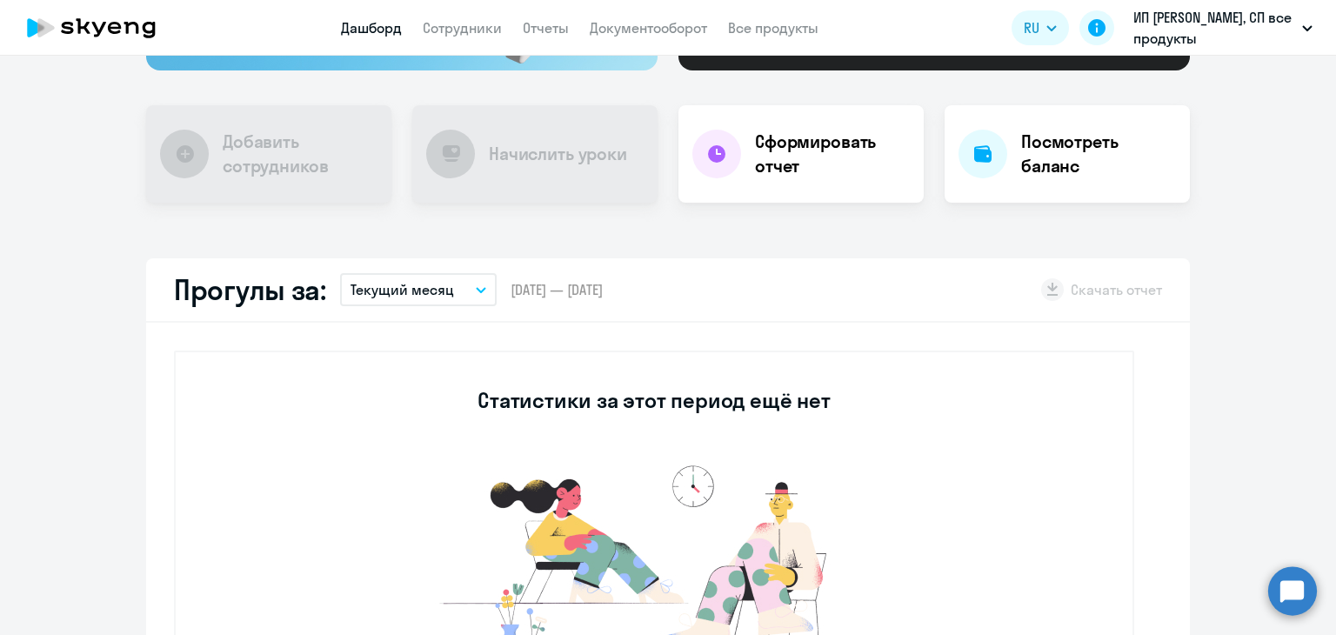
scroll to position [174, 0]
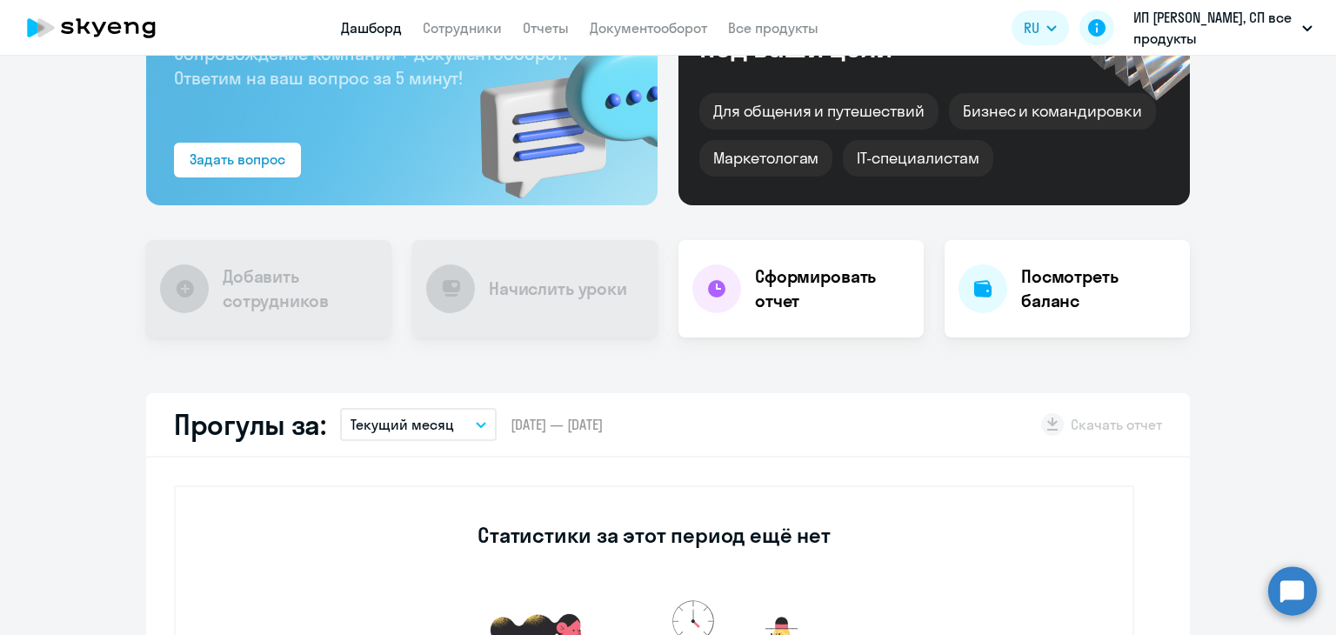
click at [479, 14] on app-header "Дашборд Сотрудники Отчеты Документооборот Все продукты Дашборд Сотрудники Отчет…" at bounding box center [668, 28] width 1336 height 56
click at [470, 32] on link "Сотрудники" at bounding box center [462, 27] width 79 height 17
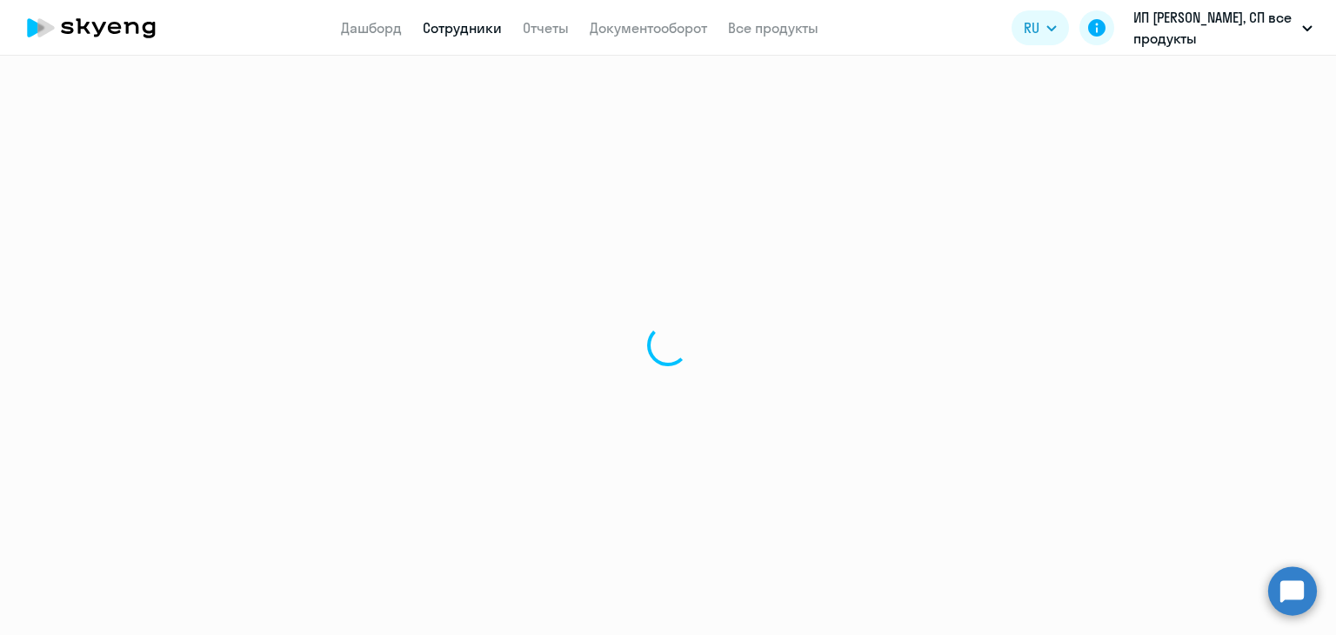
select select "30"
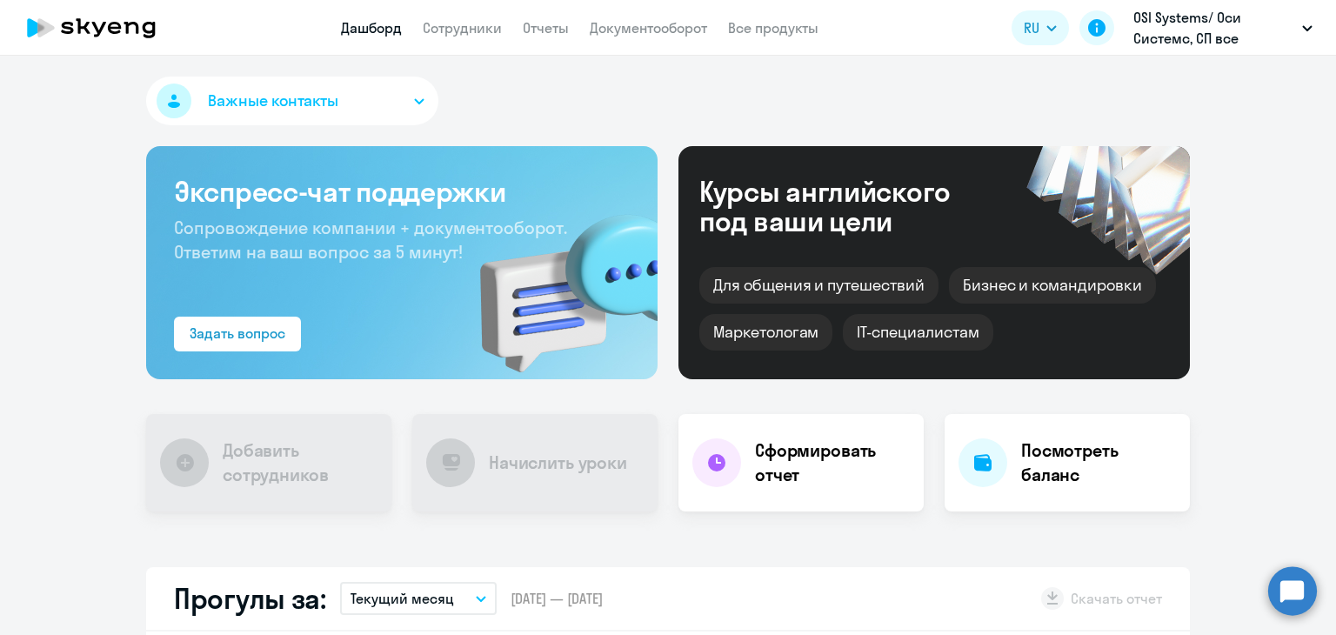
click at [437, 41] on app-header "Дашборд Сотрудники Отчеты Документооборот Все продукты Дашборд Сотрудники Отчет…" at bounding box center [668, 28] width 1336 height 56
click at [444, 25] on link "Сотрудники" at bounding box center [462, 27] width 79 height 17
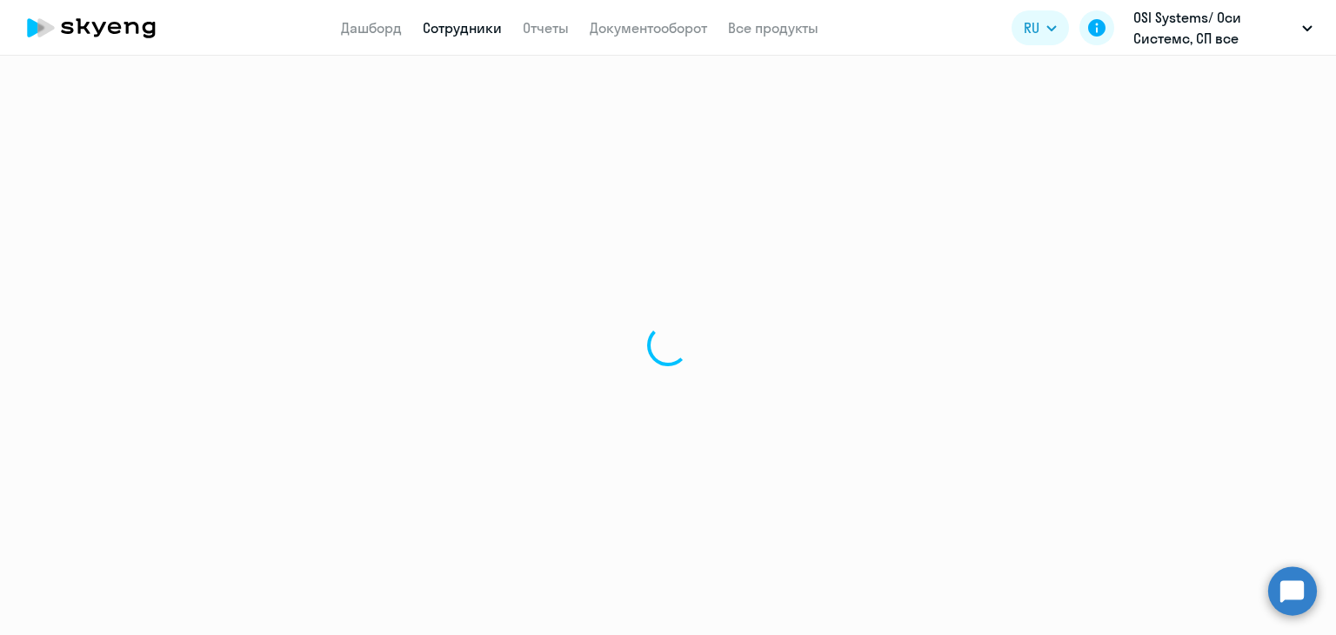
select select "30"
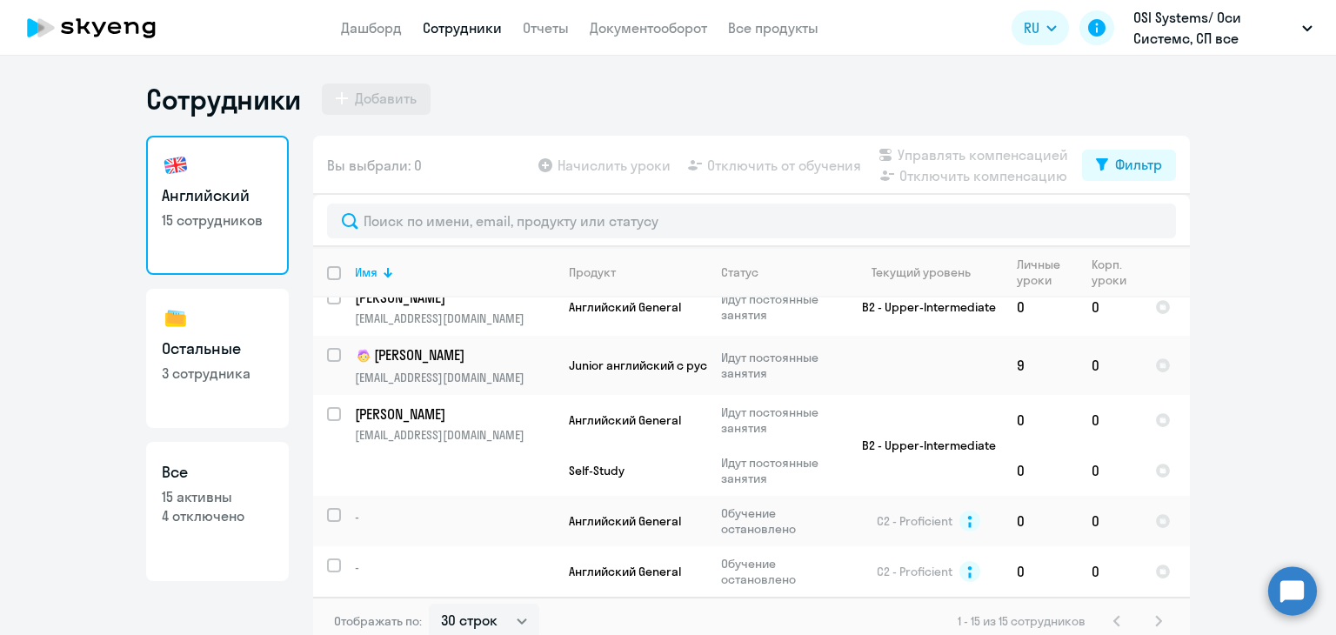
scroll to position [870, 0]
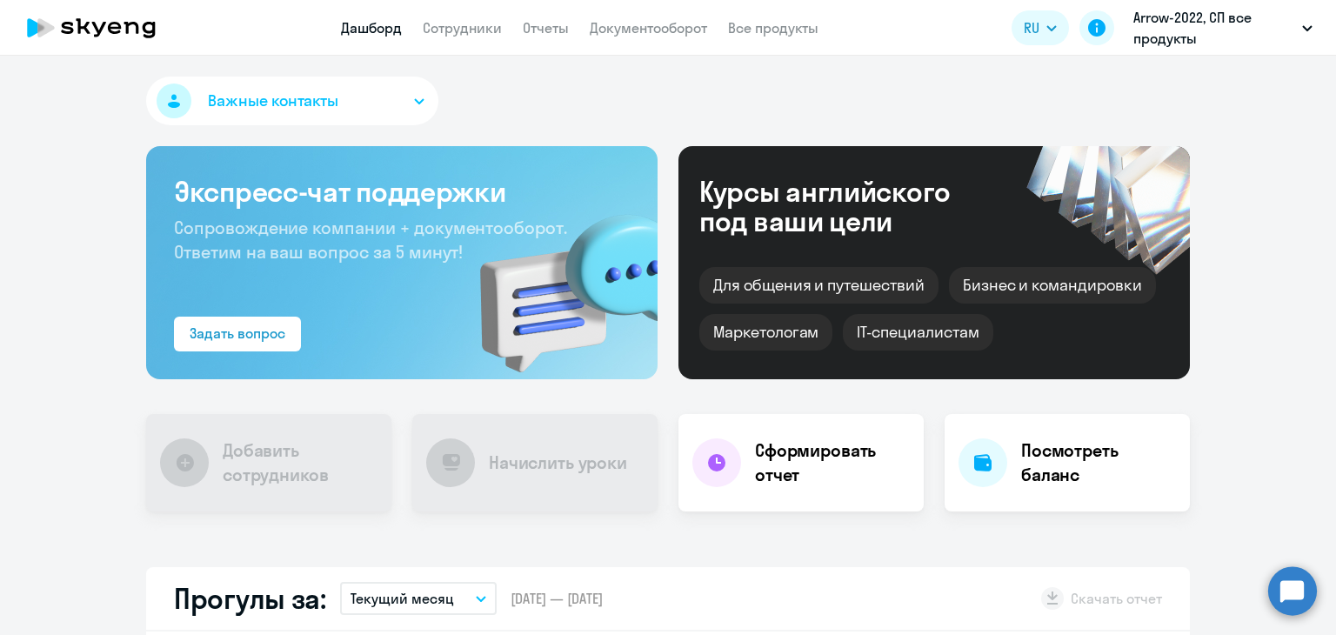
click at [476, 15] on app-header "Дашборд Сотрудники Отчеты Документооборот Все продукты Дашборд Сотрудники Отчет…" at bounding box center [668, 28] width 1336 height 56
click at [484, 22] on link "Сотрудники" at bounding box center [462, 27] width 79 height 17
select select "30"
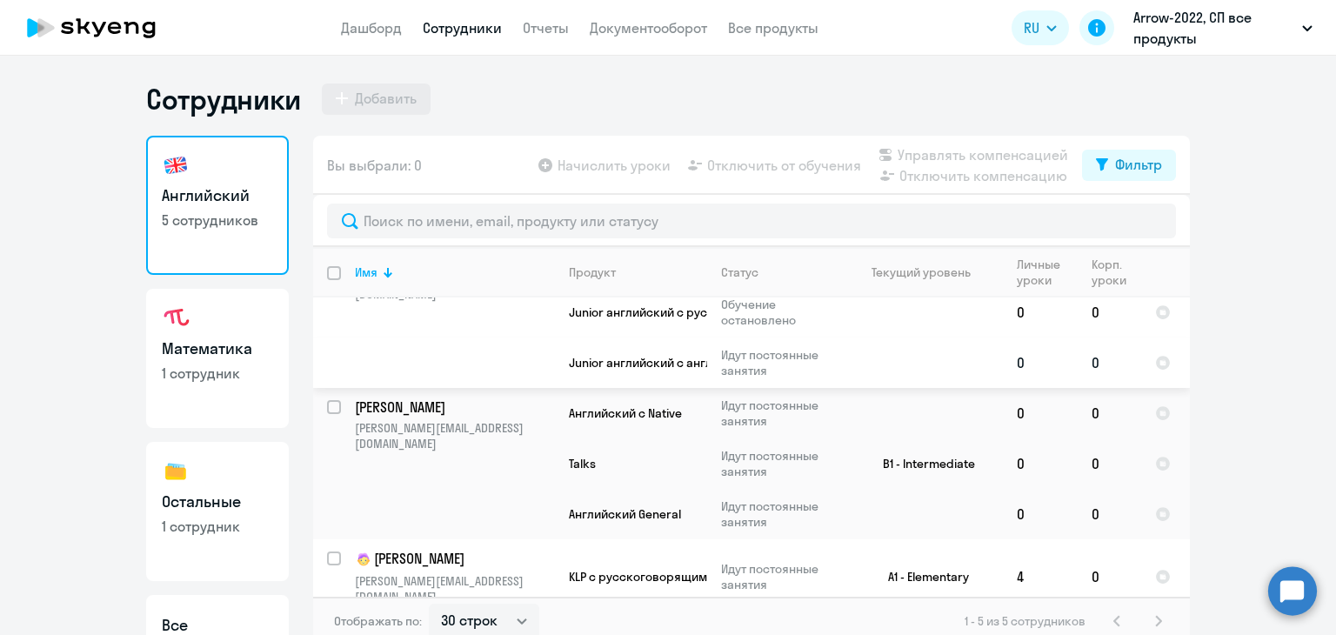
scroll to position [278, 0]
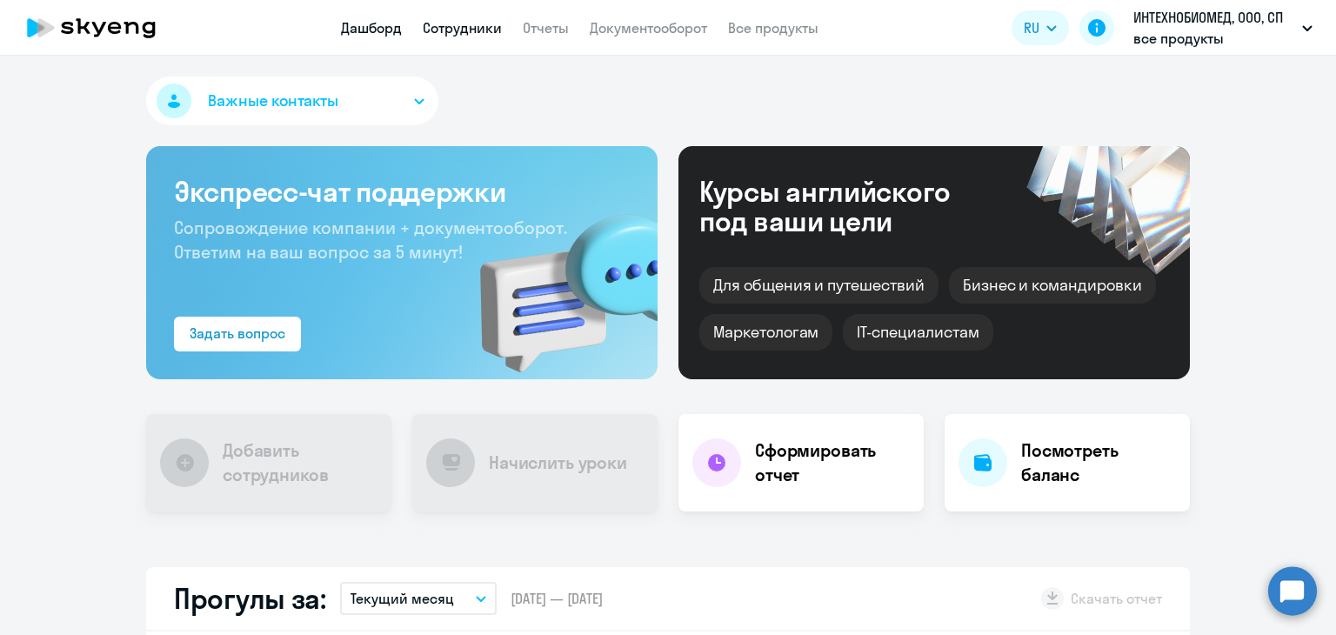
click at [464, 29] on link "Сотрудники" at bounding box center [462, 27] width 79 height 17
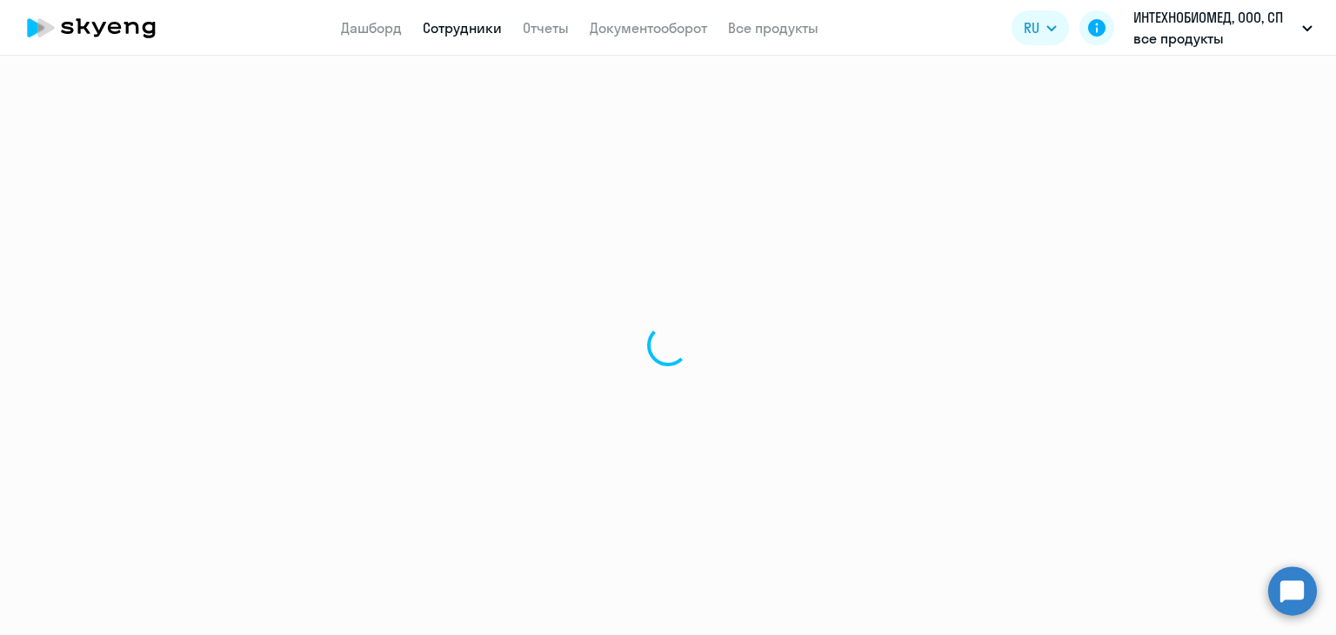
select select "30"
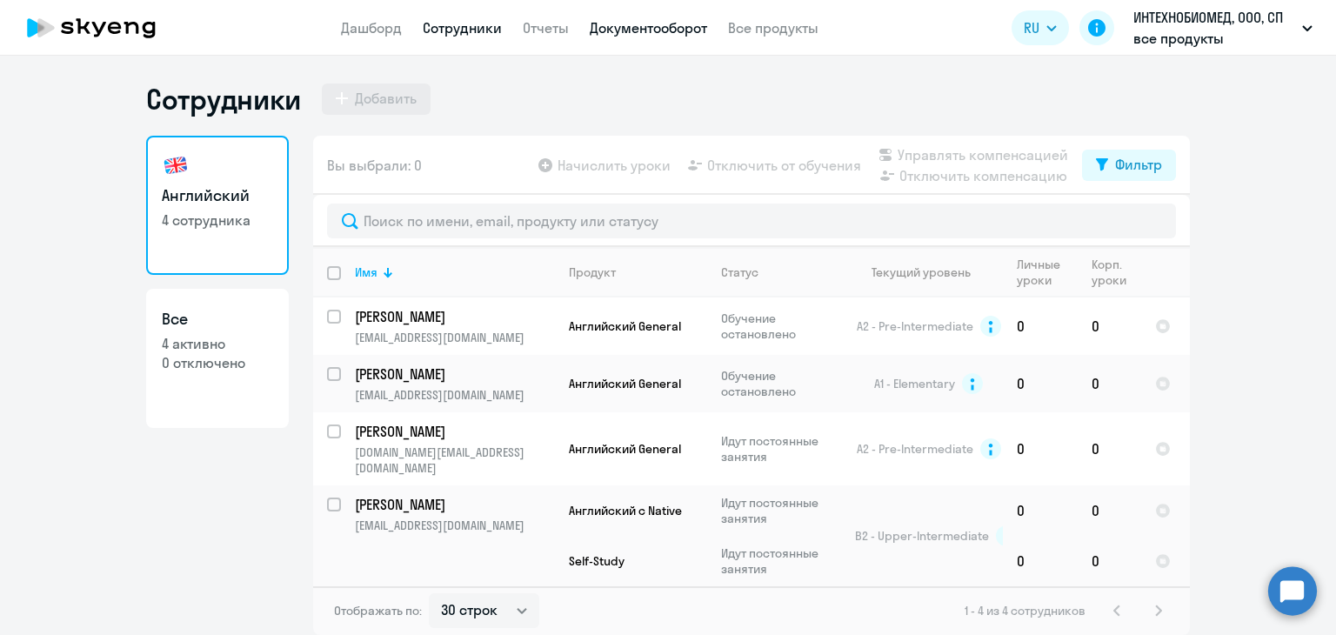
click at [615, 32] on link "Документооборот" at bounding box center [648, 27] width 117 height 17
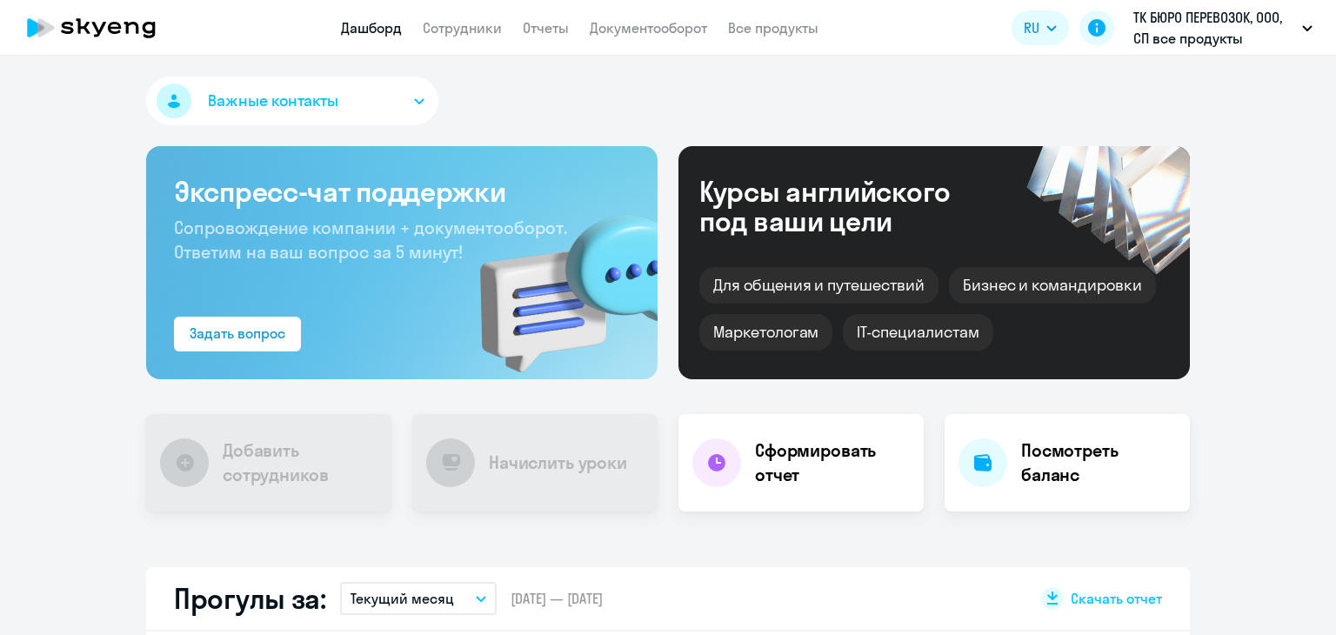
click at [460, 37] on app-menu-item-link "Сотрудники" at bounding box center [462, 28] width 79 height 22
click at [484, 22] on link "Сотрудники" at bounding box center [462, 27] width 79 height 17
select select "30"
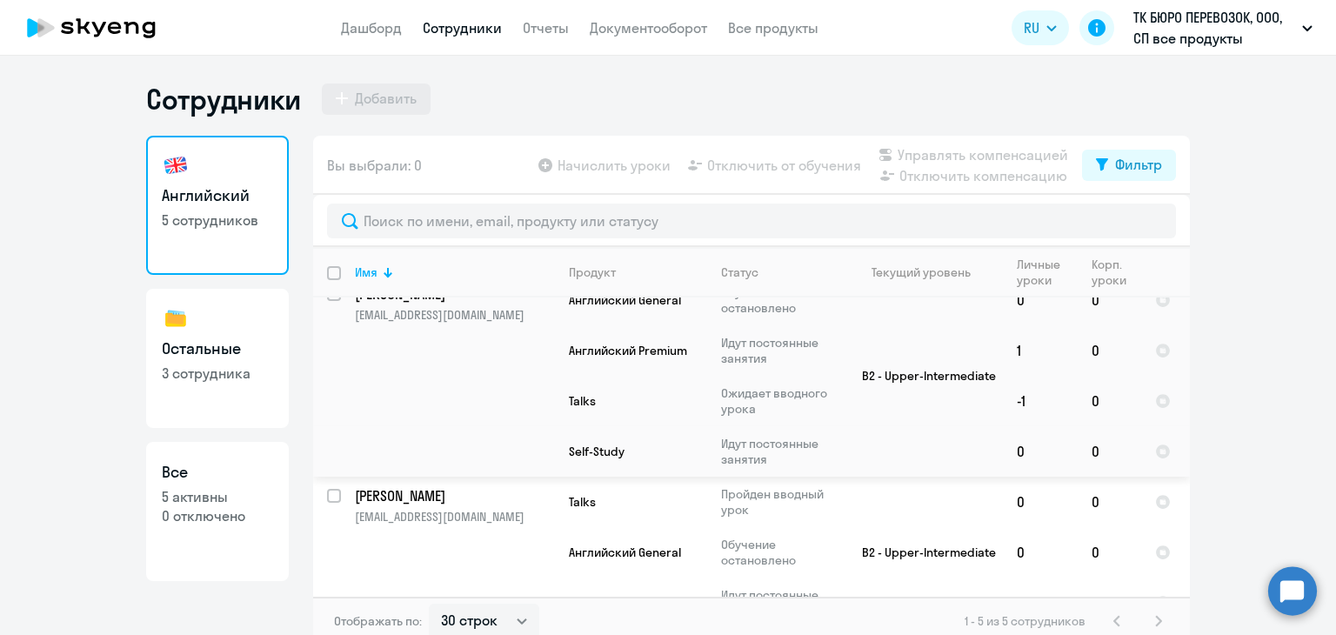
scroll to position [87, 0]
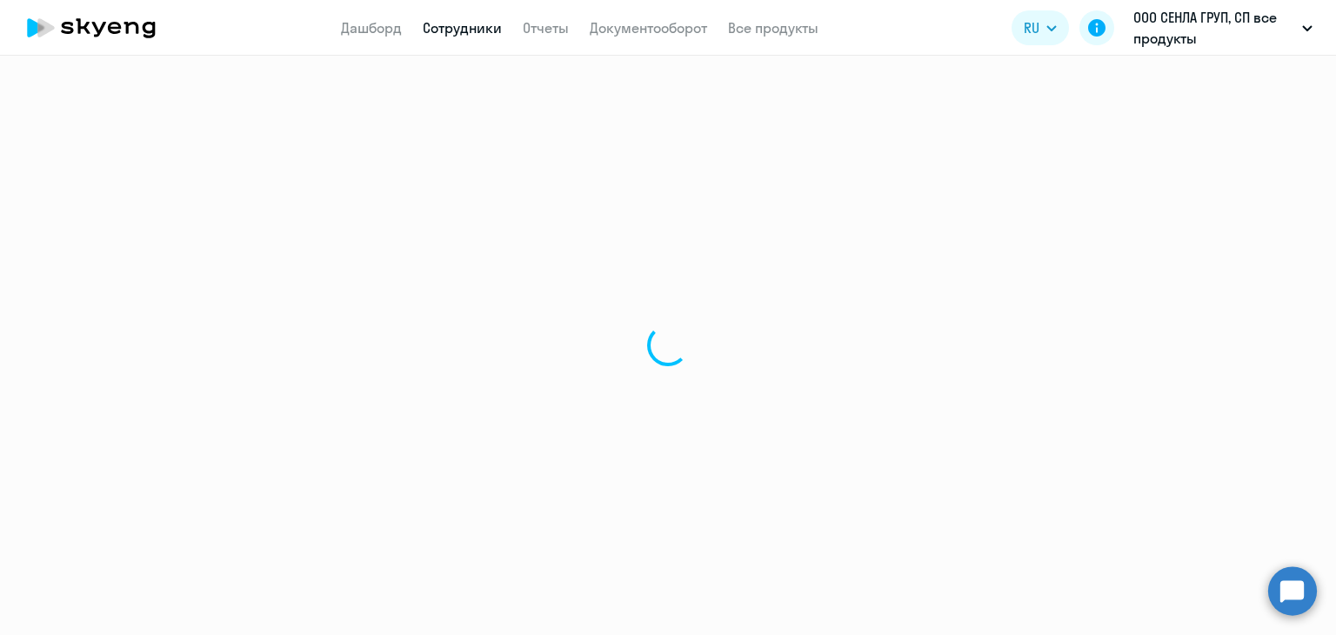
select select "30"
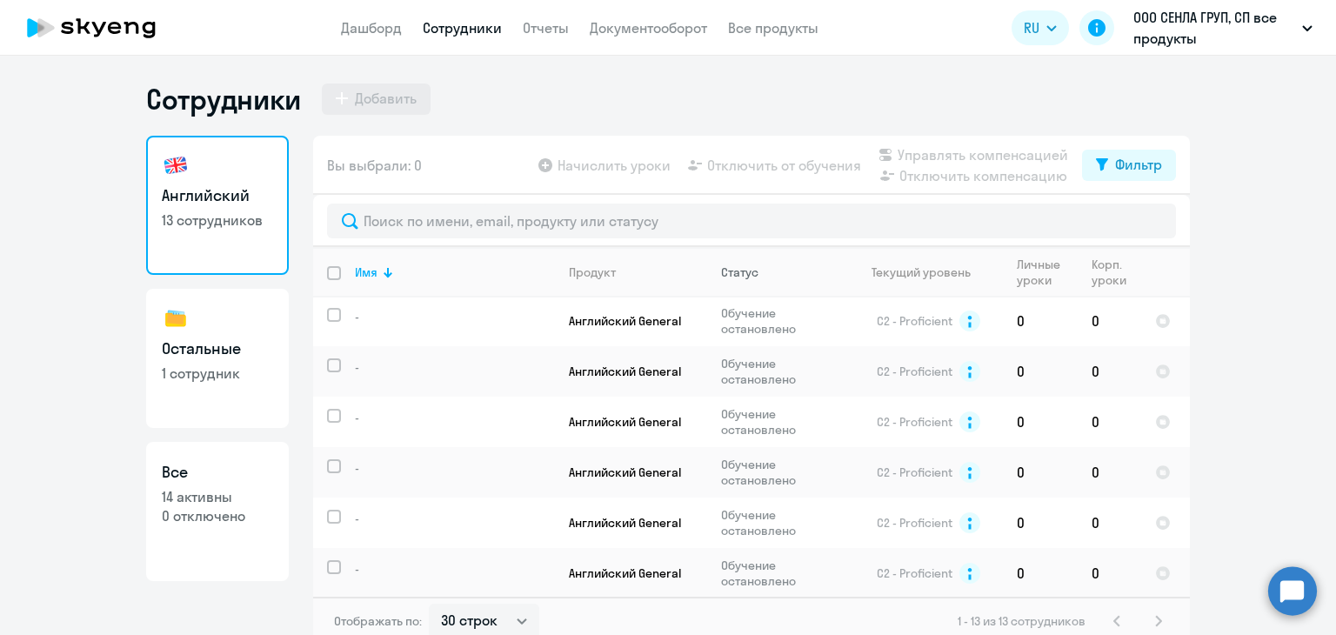
scroll to position [450, 0]
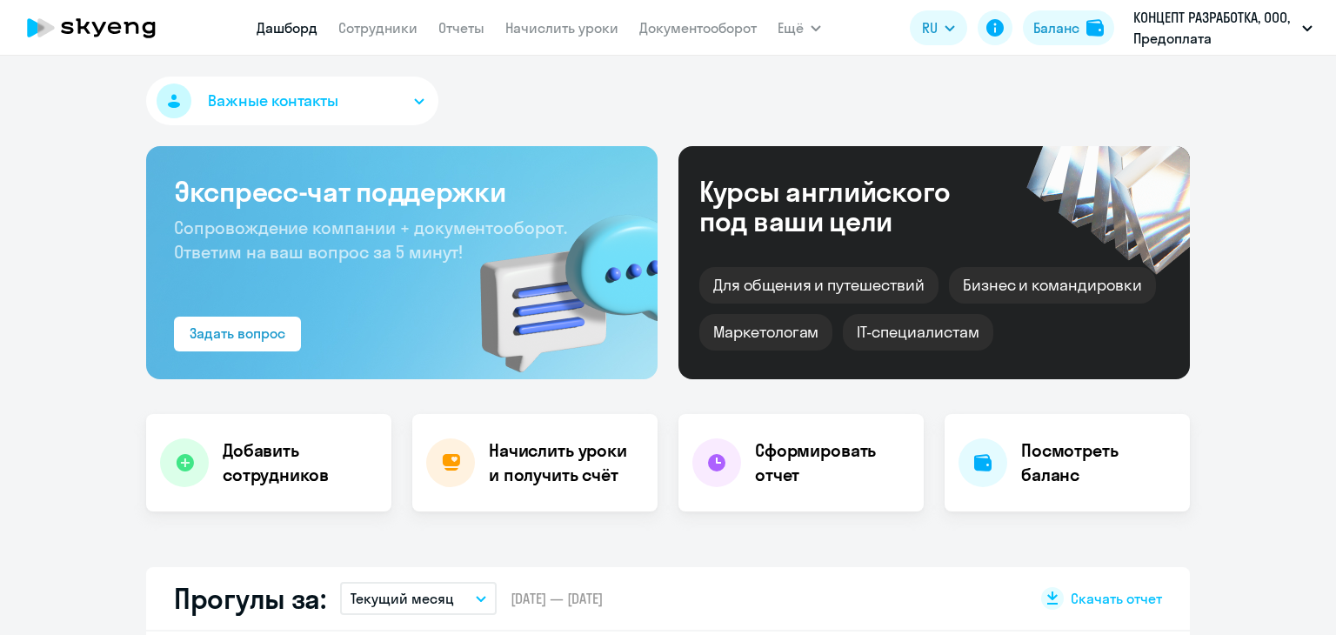
select select "30"
click at [523, 31] on link "Начислить уроки" at bounding box center [561, 27] width 113 height 17
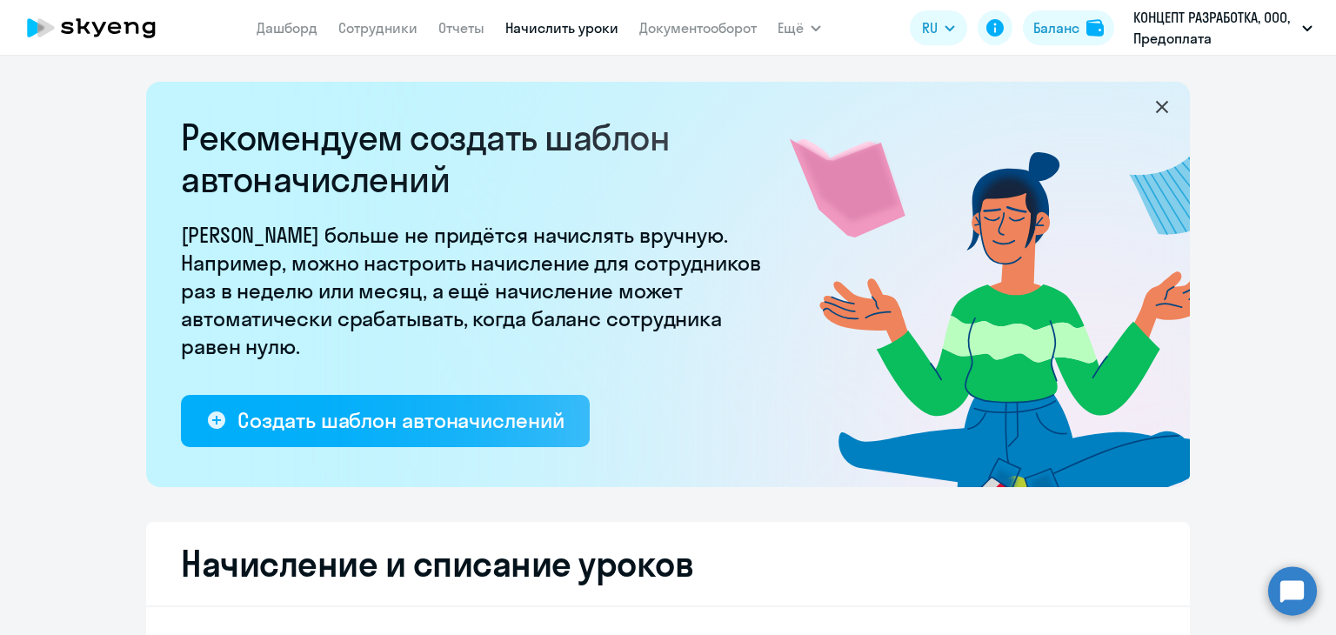
select select "10"
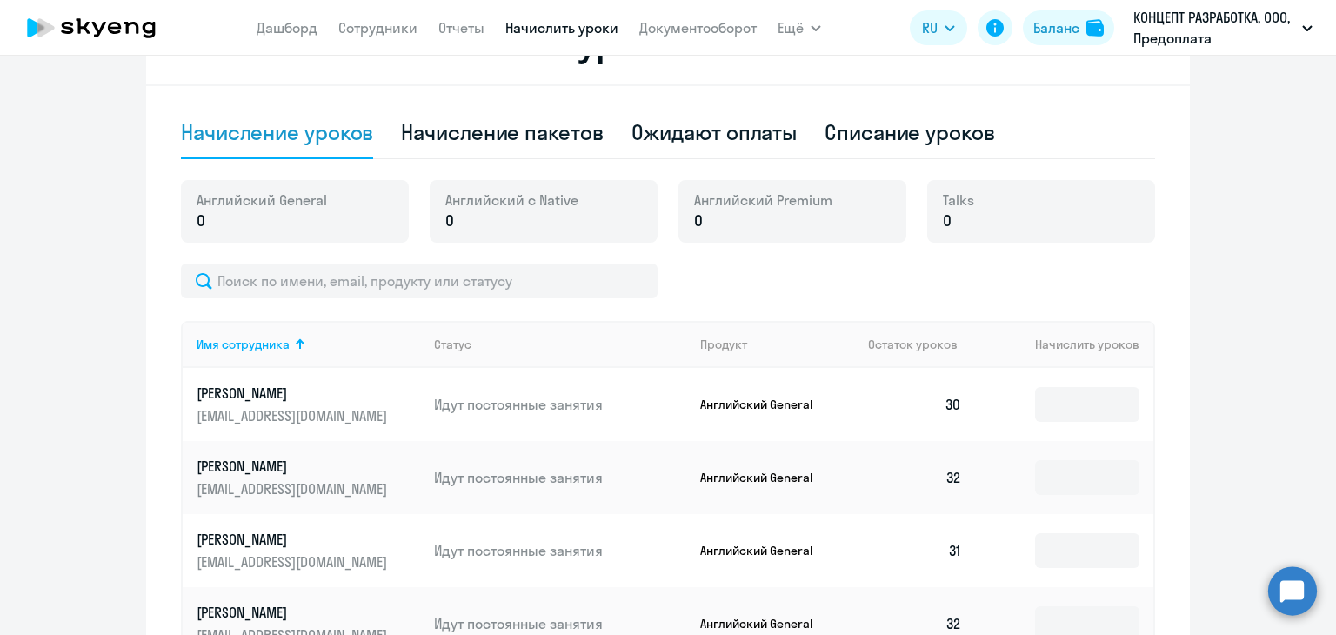
scroll to position [522, 0]
click at [550, 132] on div "Начисление пакетов" at bounding box center [502, 131] width 202 height 28
select select "10"
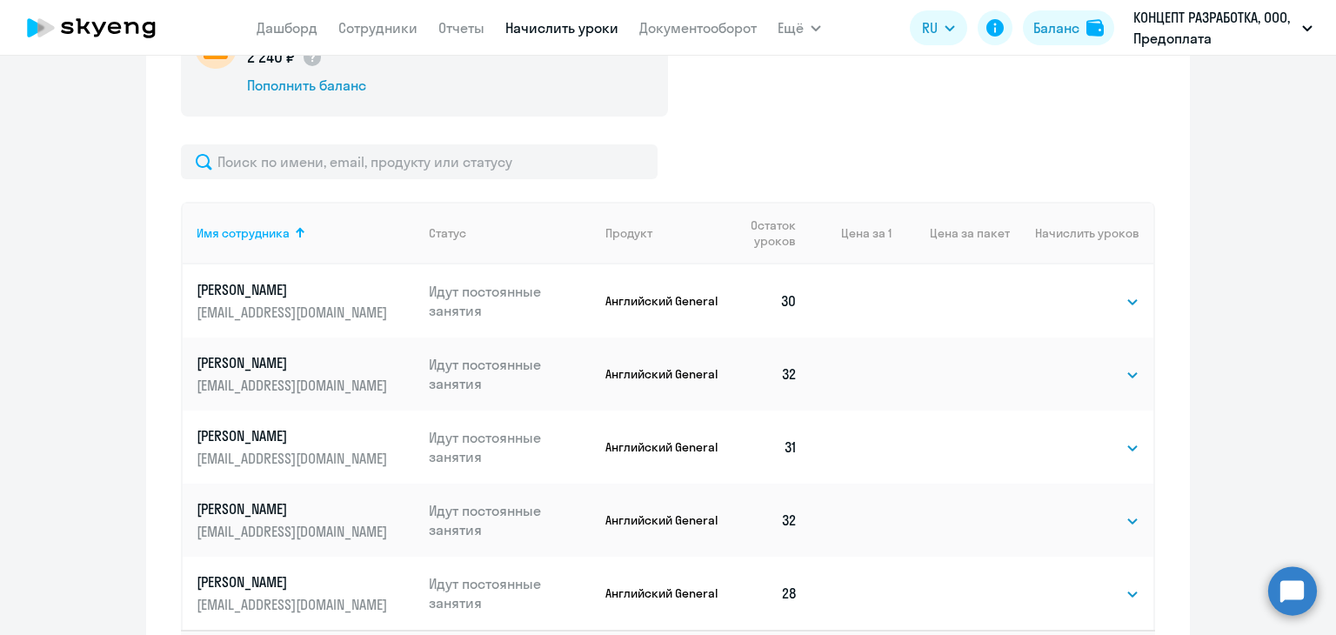
scroll to position [870, 0]
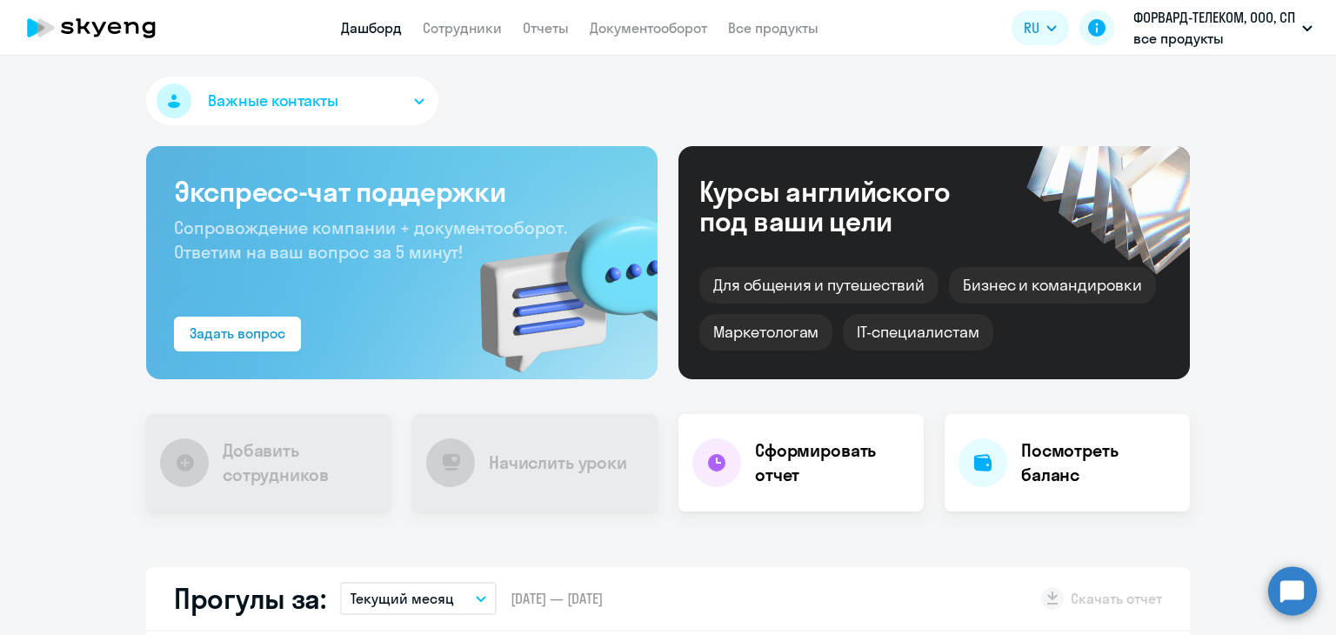
click at [479, 39] on app-header "Дашборд Сотрудники Отчеты Документооборот Все продукты Дашборд Сотрудники Отчет…" at bounding box center [668, 28] width 1336 height 56
click at [482, 29] on link "Сотрудники" at bounding box center [462, 27] width 79 height 17
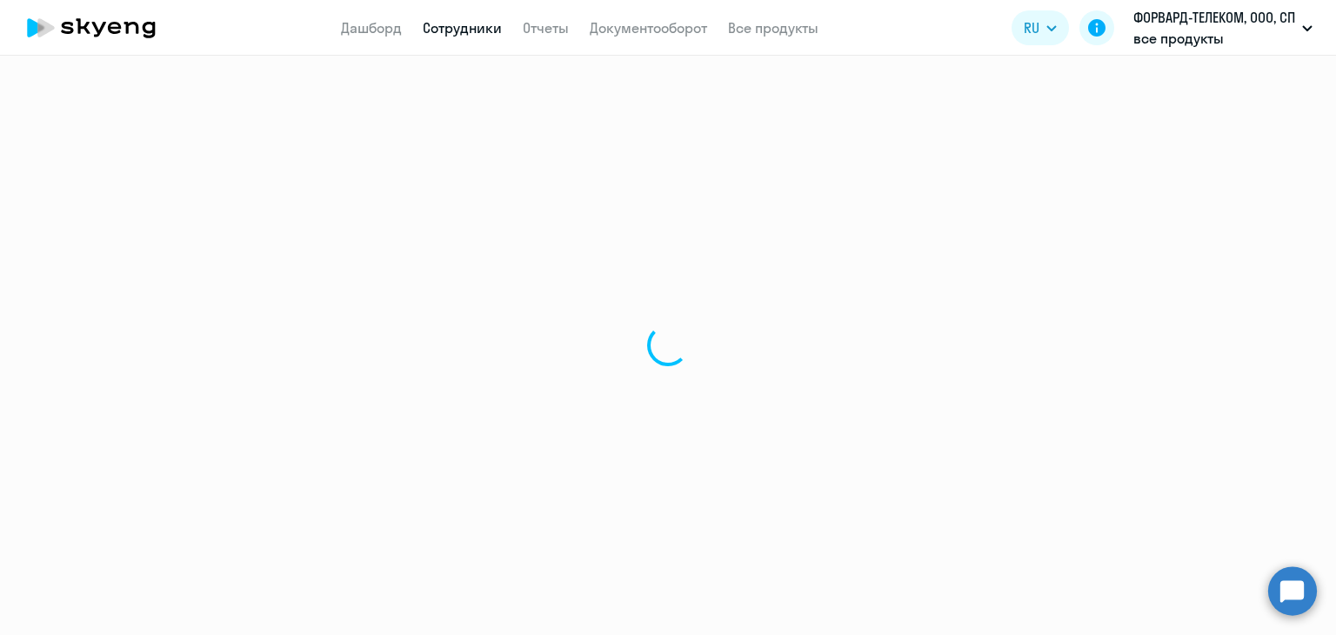
select select "30"
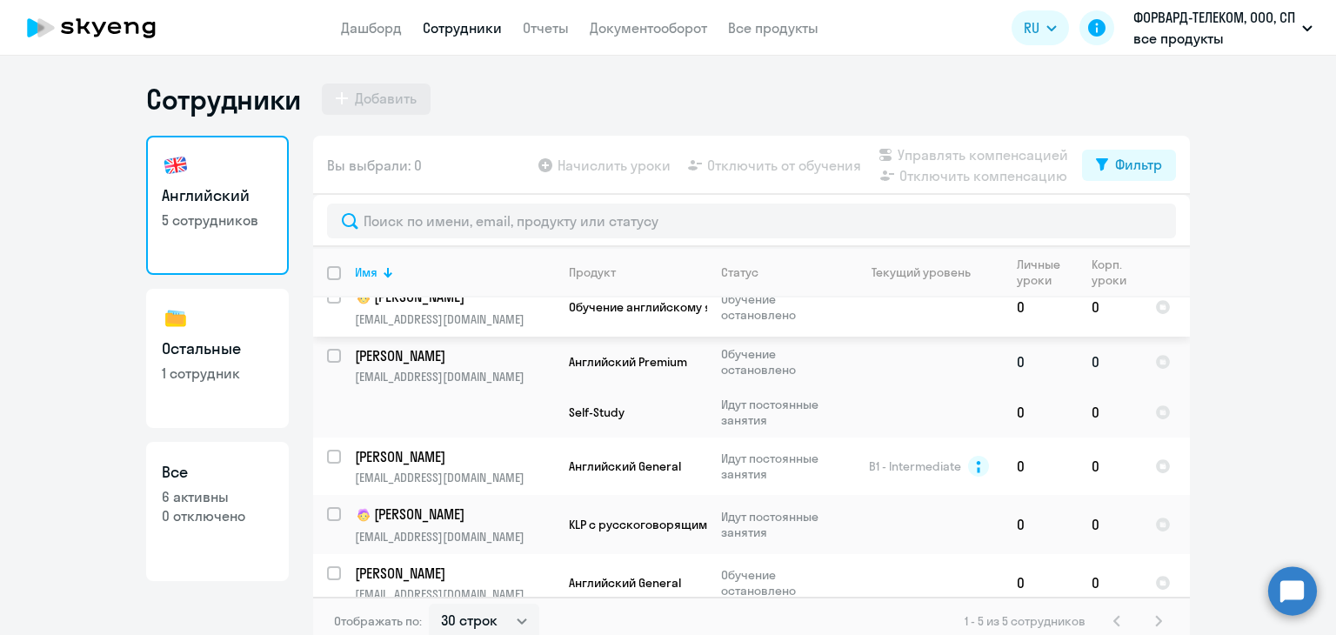
scroll to position [37, 0]
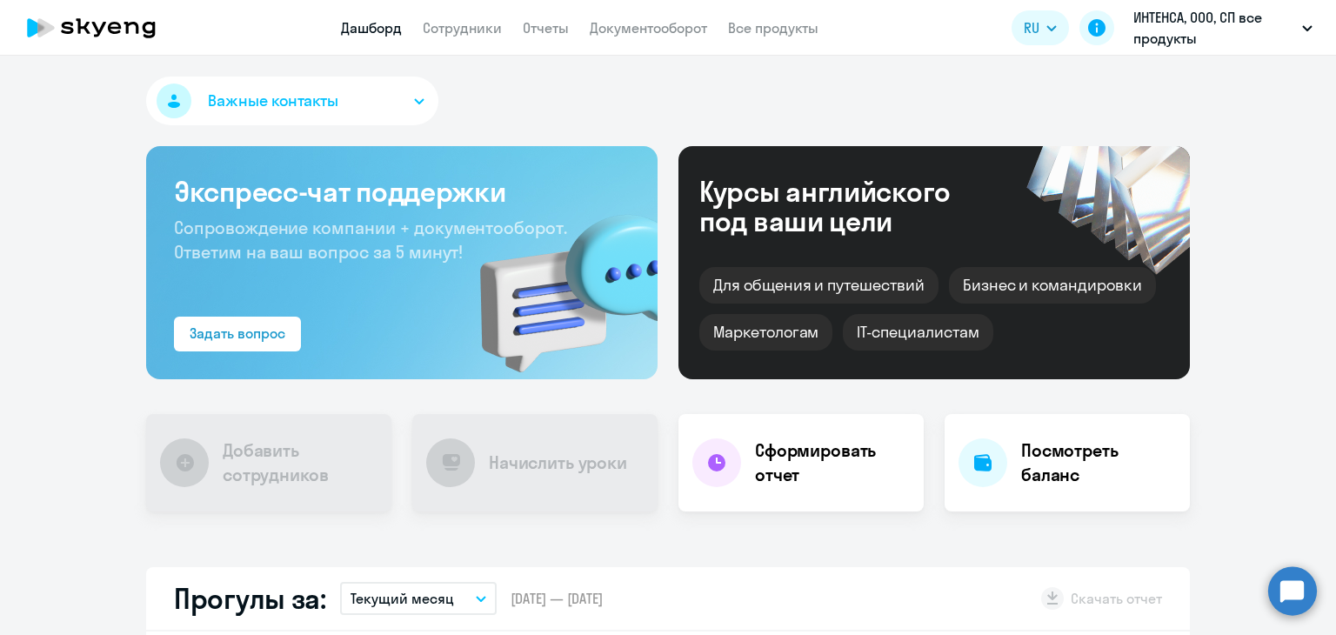
click at [483, 32] on link "Сотрудники" at bounding box center [462, 27] width 79 height 17
select select "30"
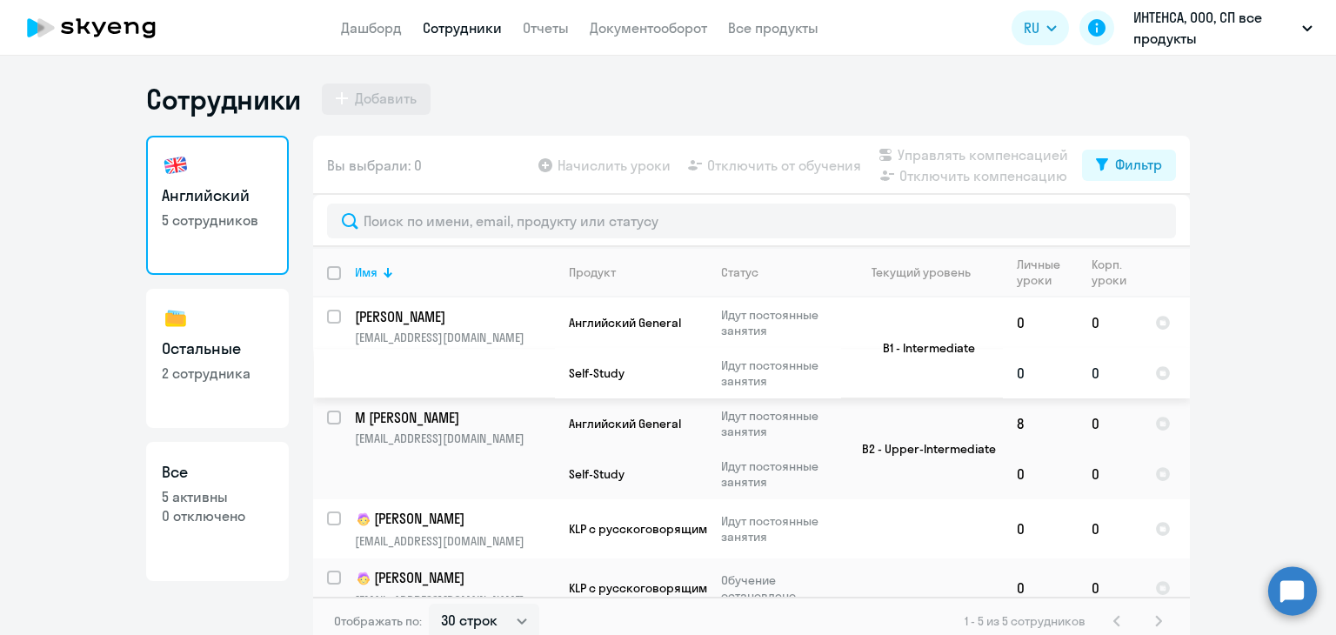
scroll to position [82, 0]
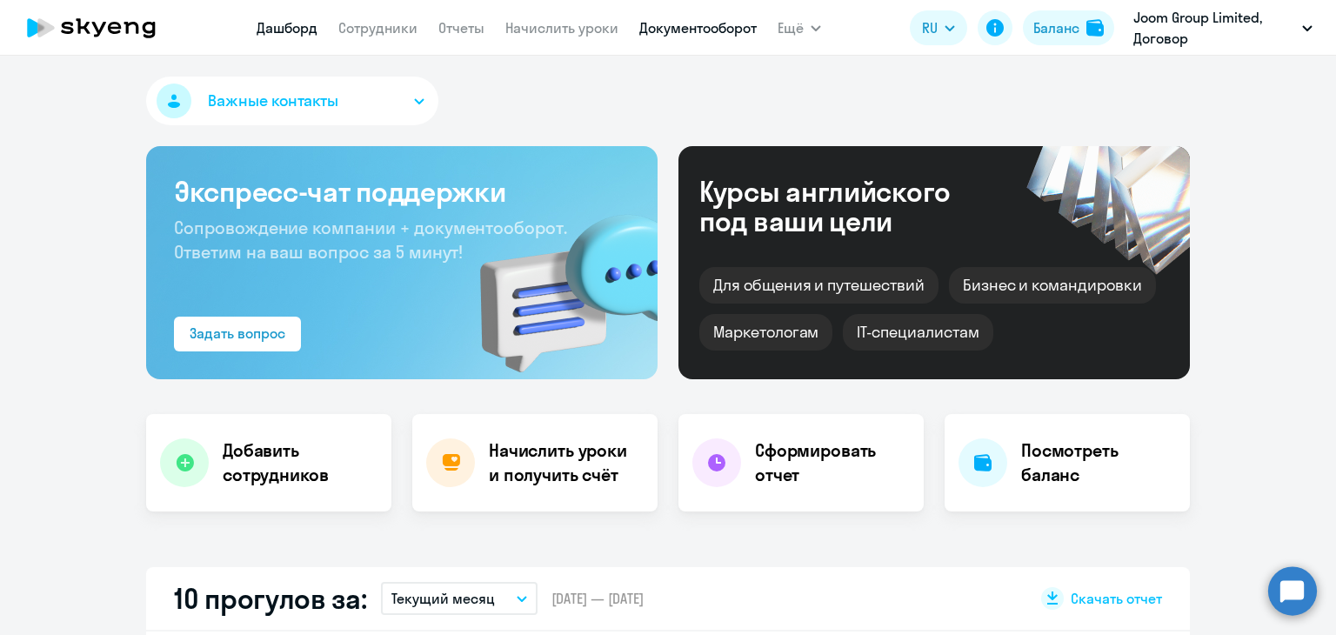
click at [658, 30] on link "Документооборот" at bounding box center [697, 27] width 117 height 17
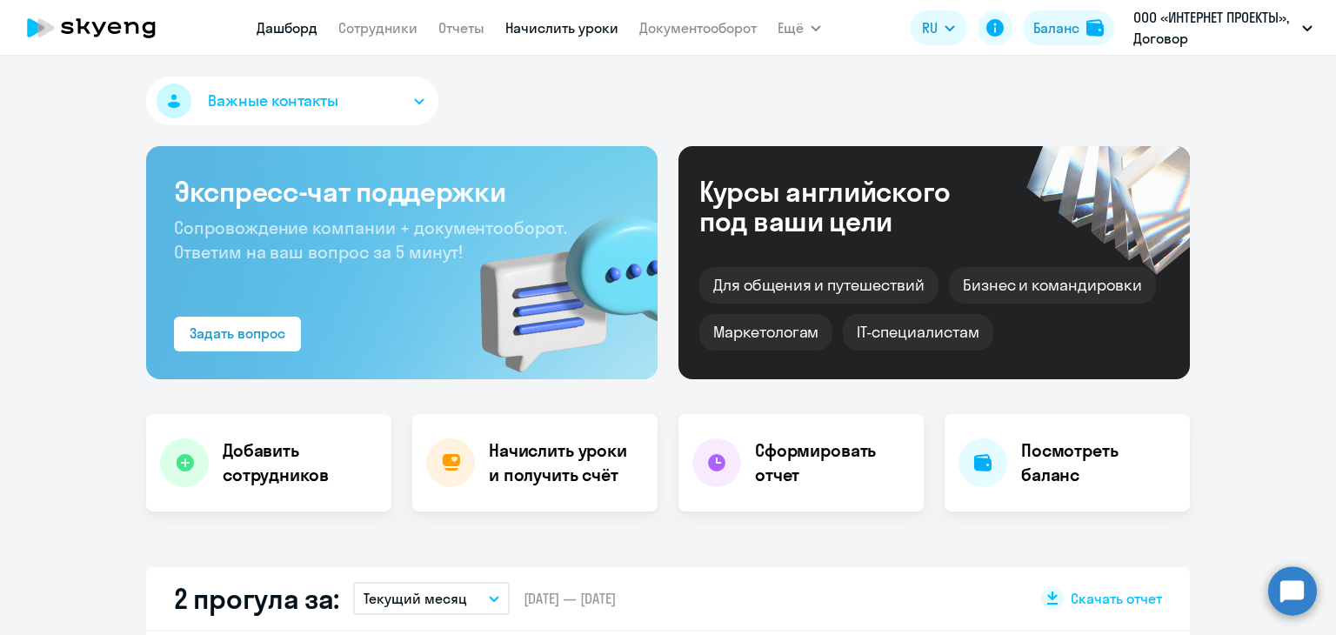
click at [557, 32] on link "Начислить уроки" at bounding box center [561, 27] width 113 height 17
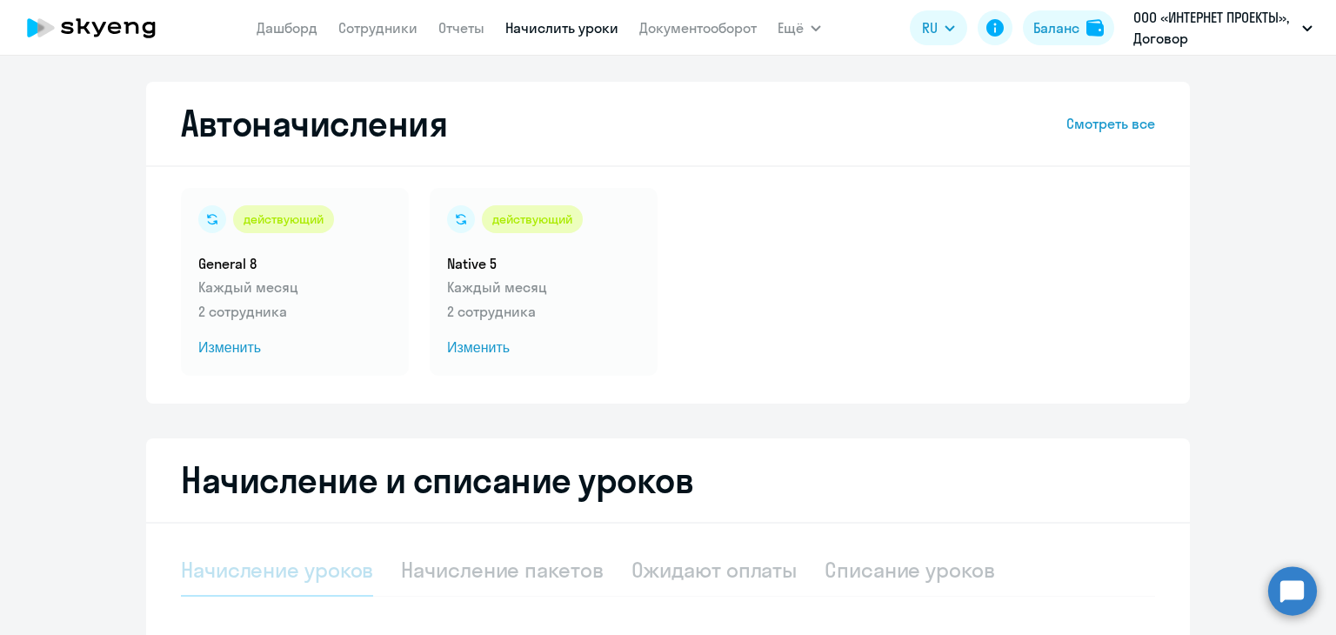
select select "10"
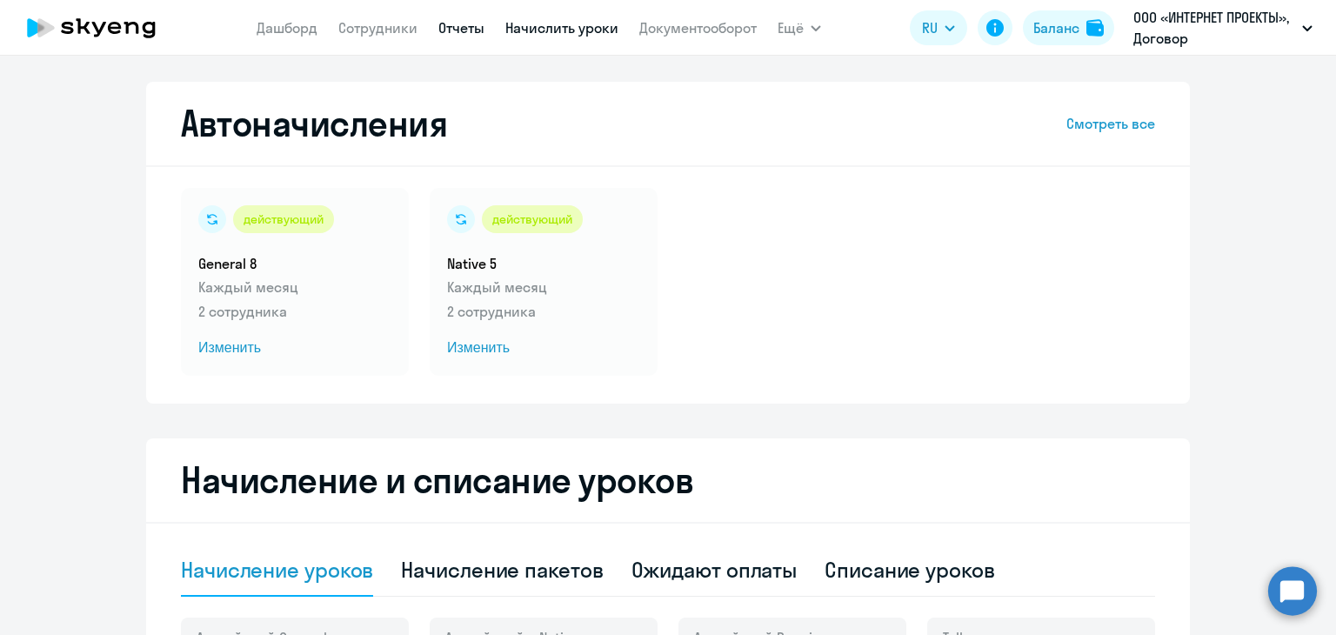
click at [465, 25] on link "Отчеты" at bounding box center [461, 27] width 46 height 17
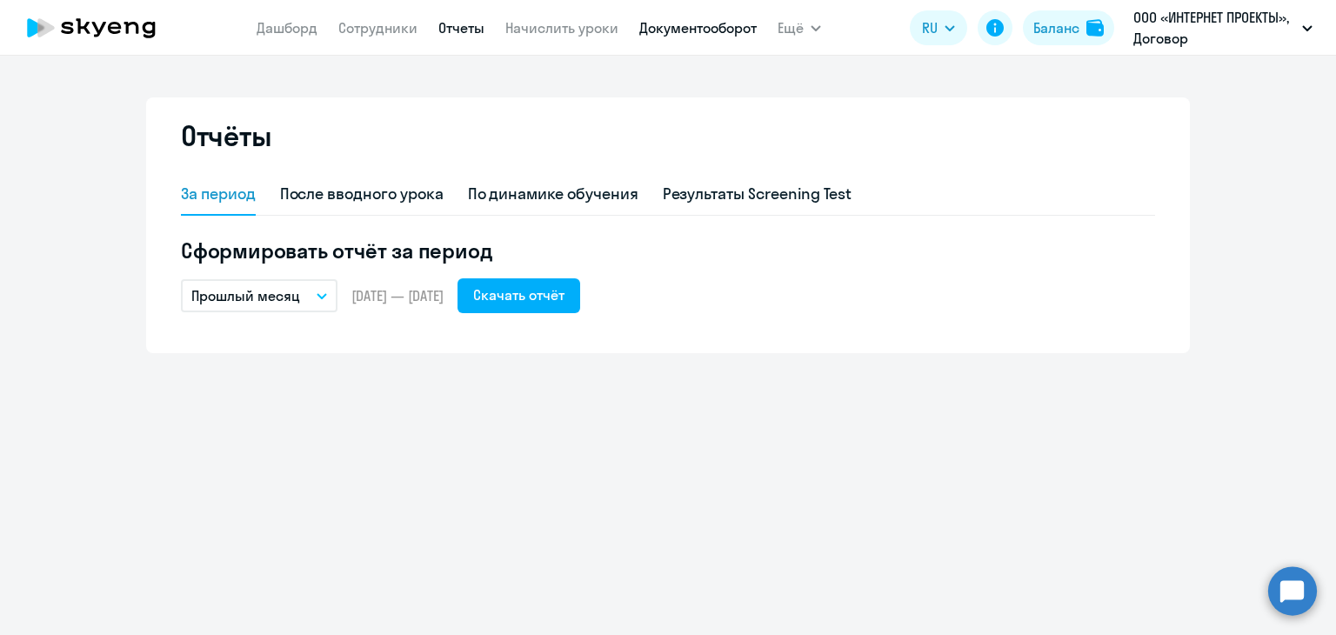
click at [672, 29] on link "Документооборот" at bounding box center [697, 27] width 117 height 17
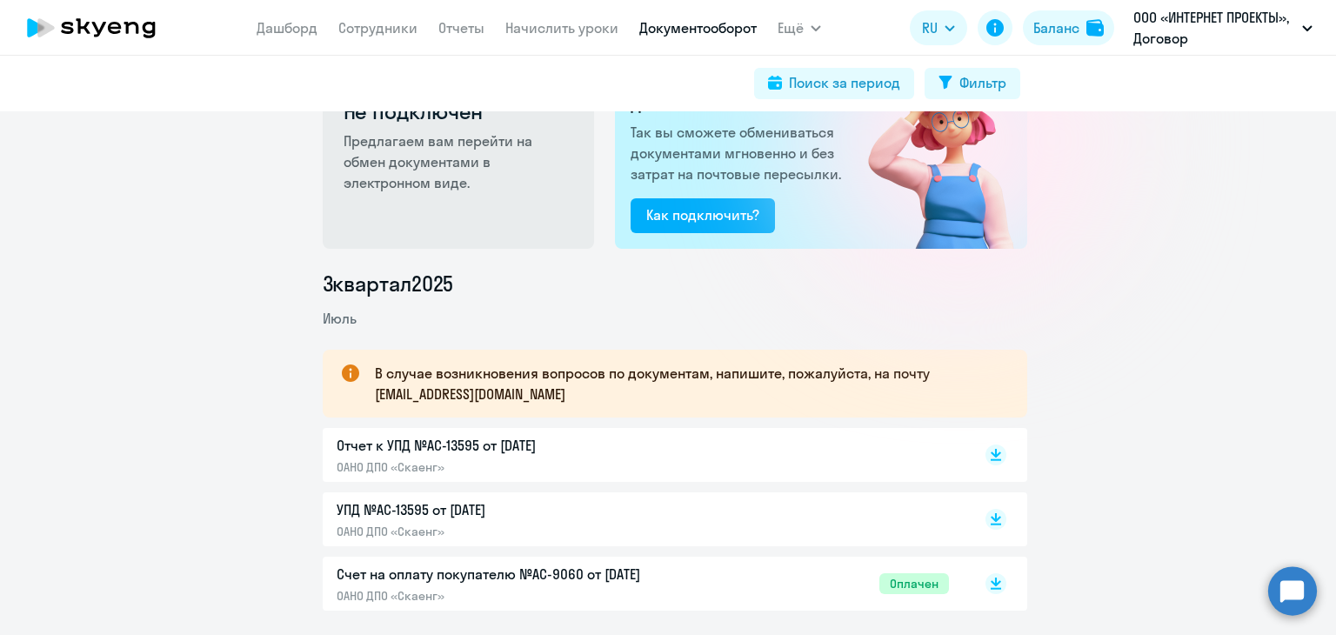
scroll to position [174, 0]
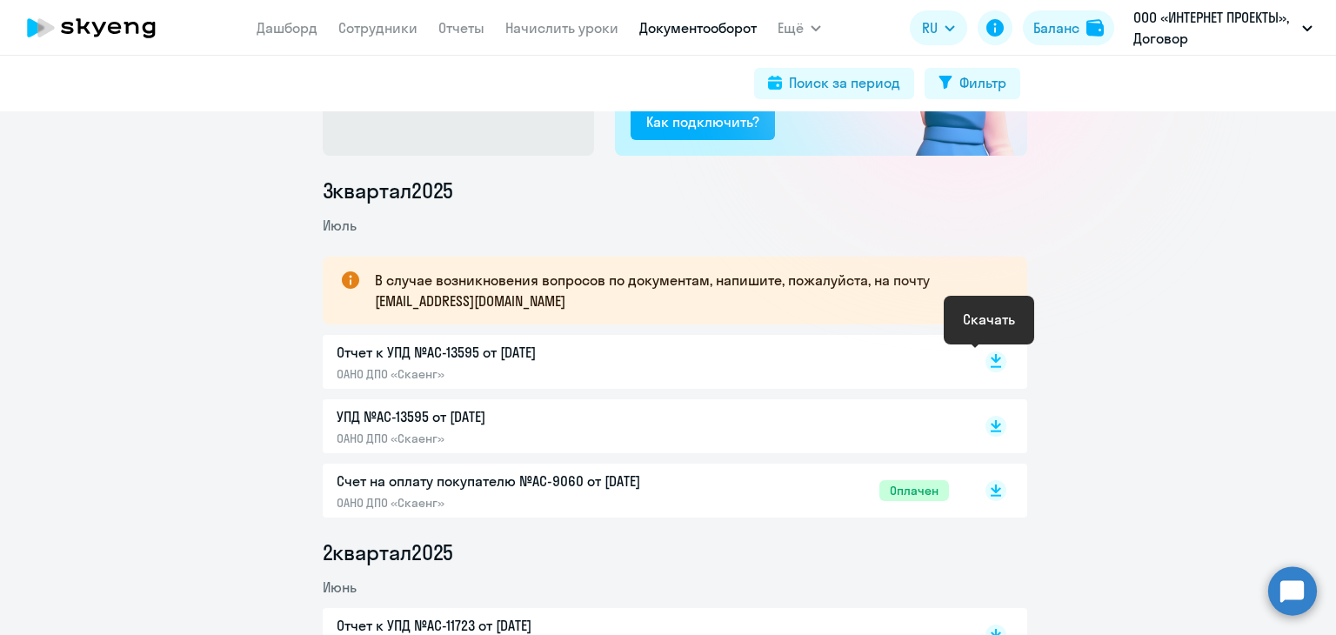
click at [991, 359] on icon at bounding box center [995, 358] width 10 height 9
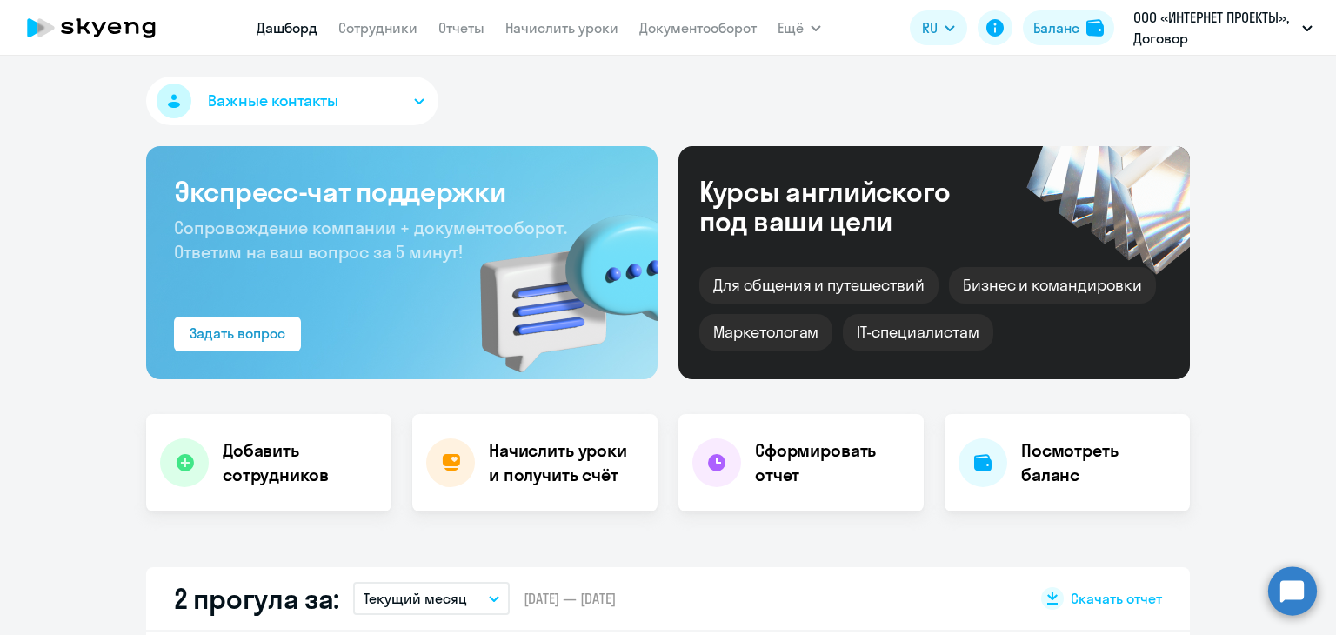
select select "30"
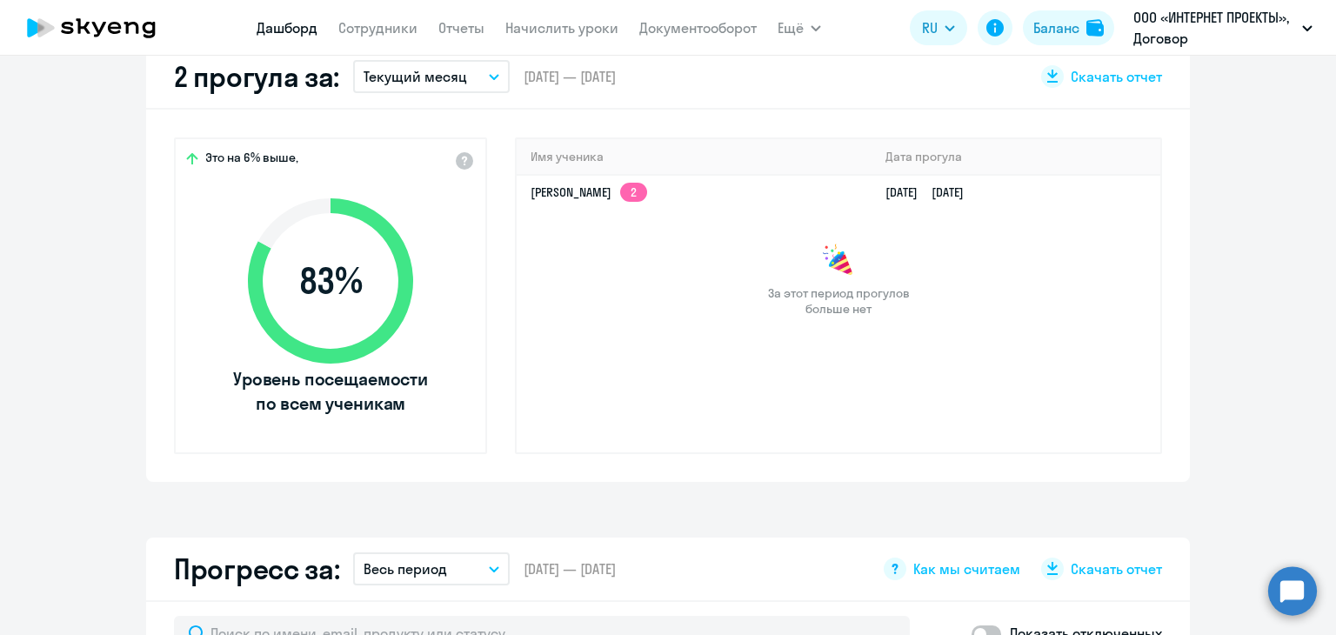
click at [619, 24] on nav "[PERSON_NAME] Отчеты Начислить уроки Документооборот" at bounding box center [507, 27] width 500 height 35
click at [604, 23] on link "Начислить уроки" at bounding box center [561, 27] width 113 height 17
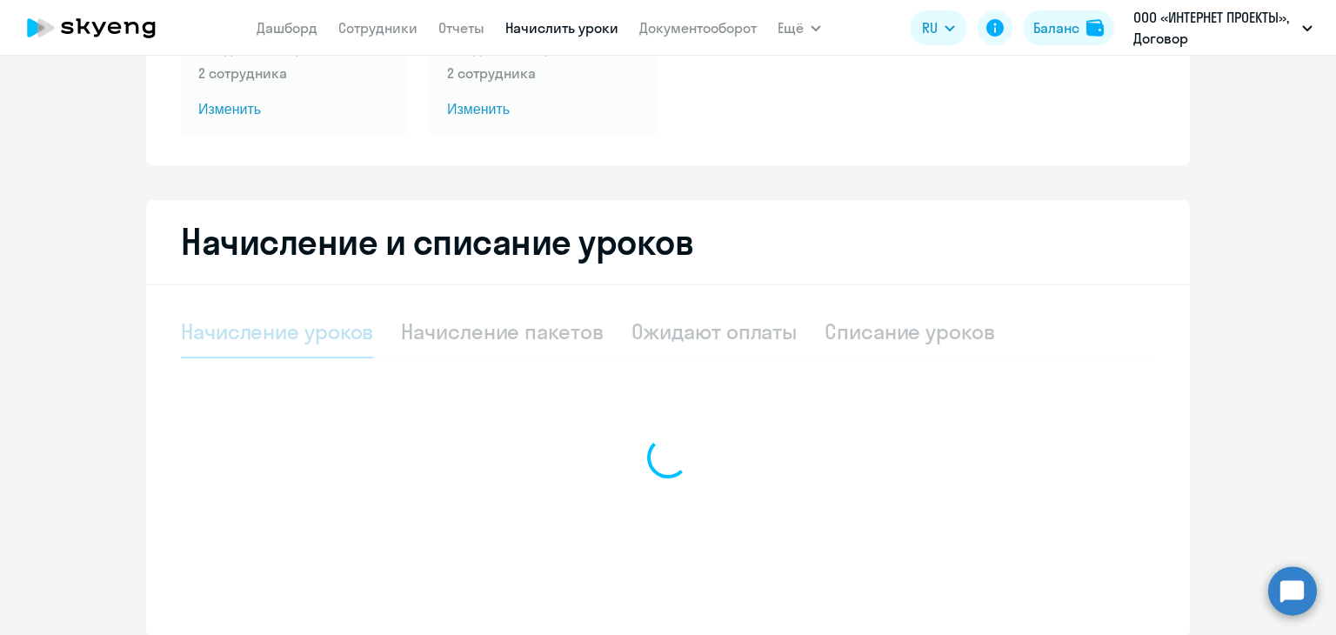
select select "10"
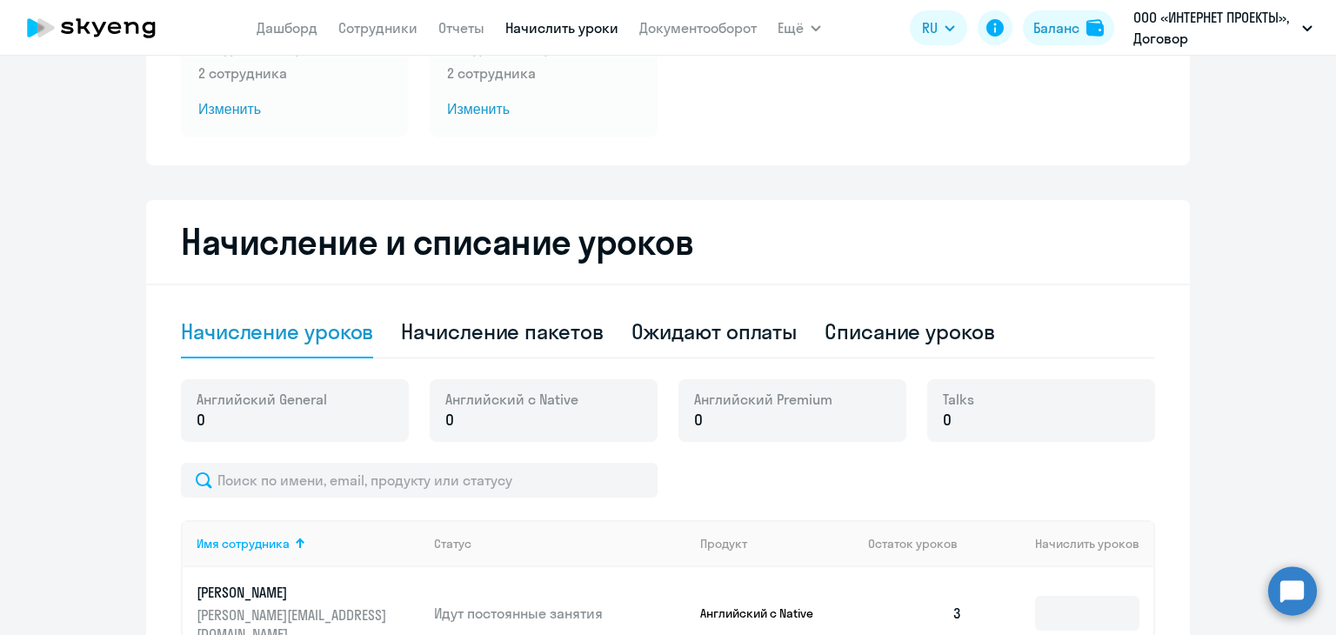
click at [678, 37] on app-menu-item-link "Документооборот" at bounding box center [697, 28] width 117 height 22
click at [672, 28] on link "Документооборот" at bounding box center [697, 27] width 117 height 17
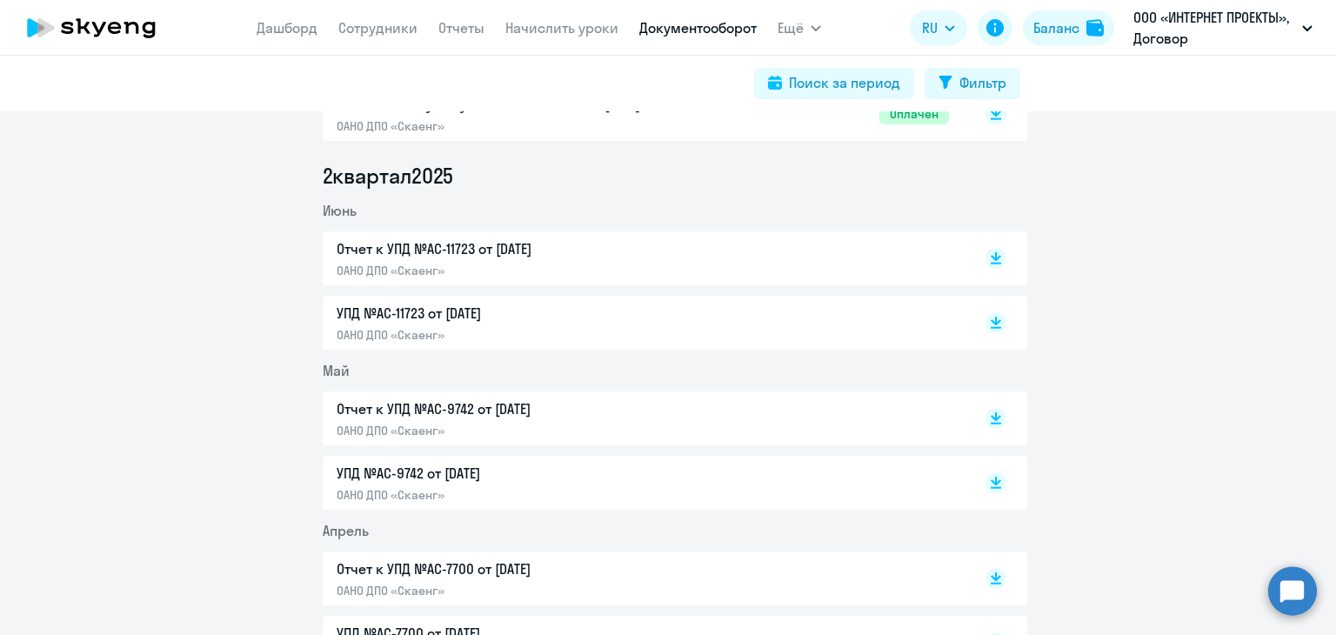
scroll to position [522, 0]
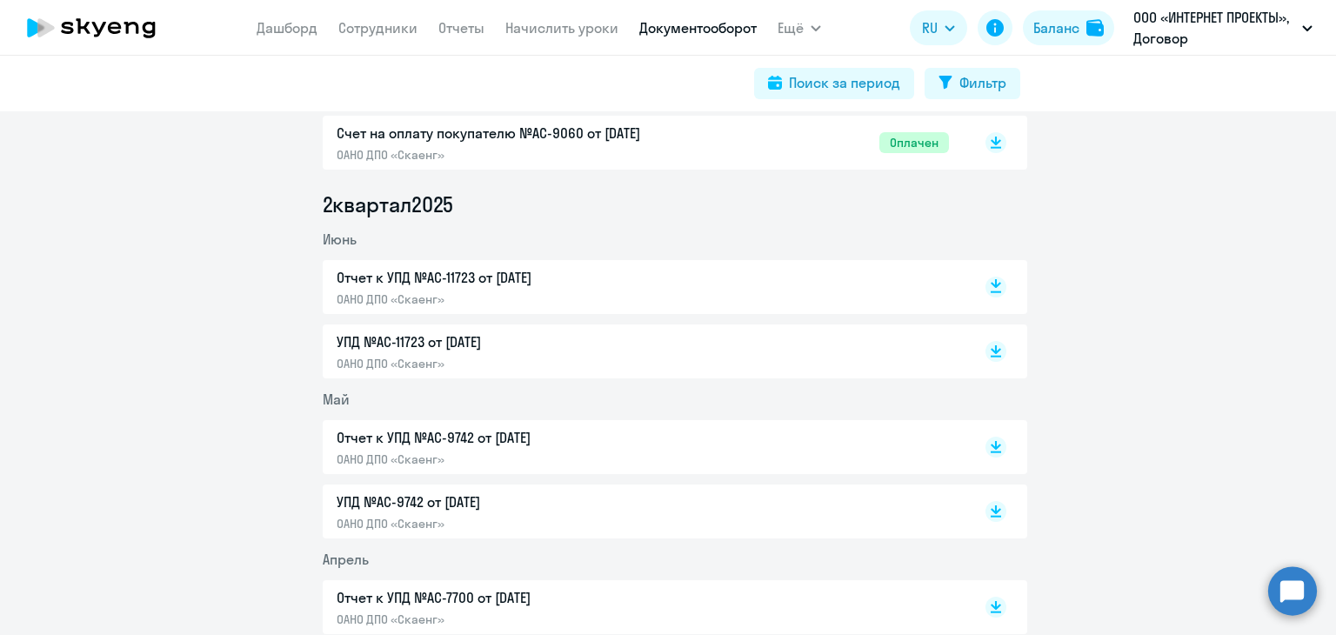
click at [990, 285] on icon at bounding box center [995, 283] width 10 height 9
click at [990, 346] on rect at bounding box center [995, 351] width 21 height 21
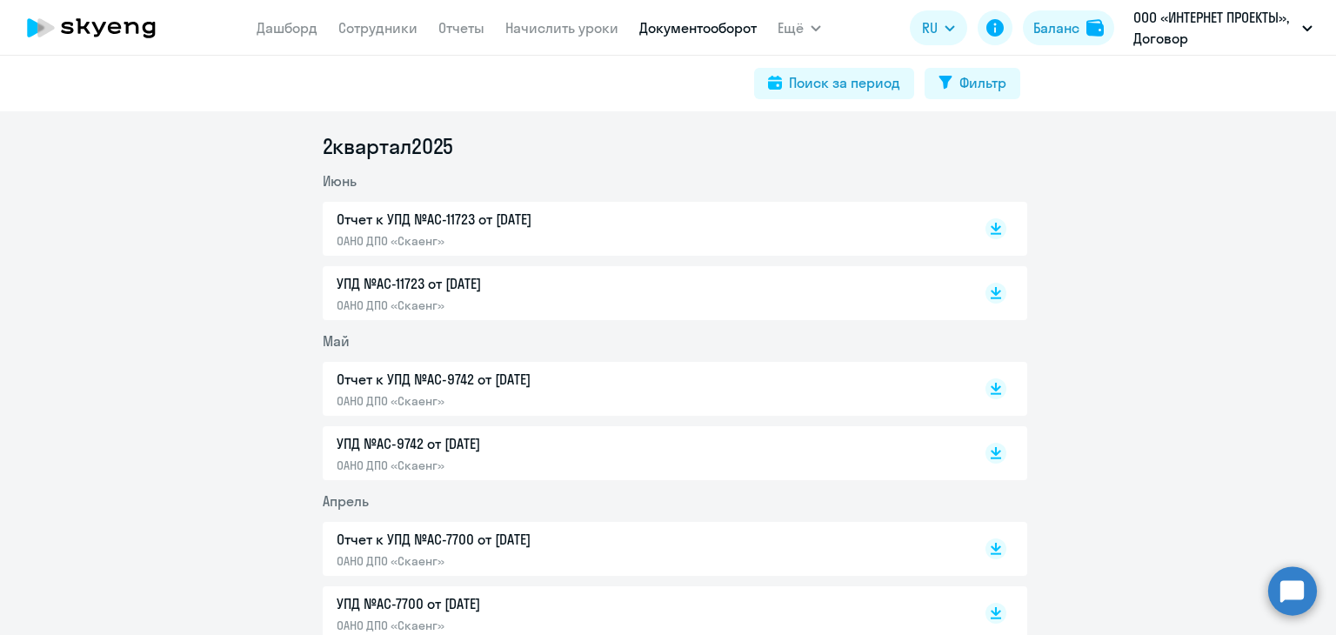
scroll to position [696, 0]
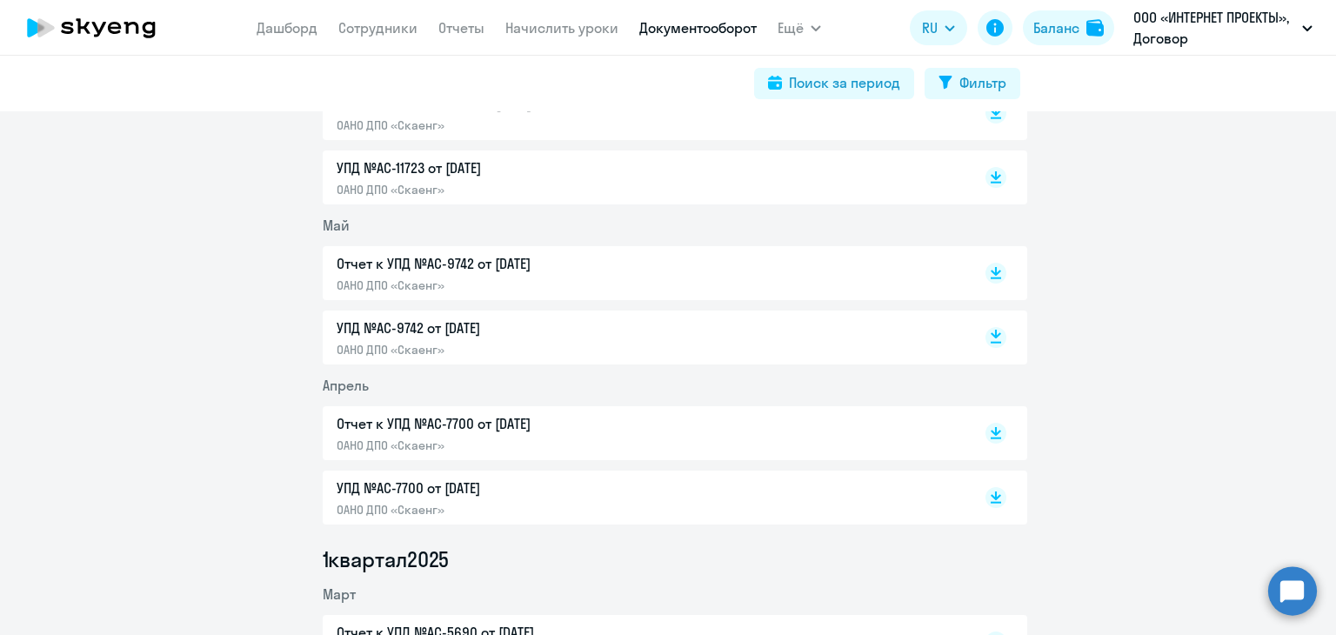
click at [995, 336] on rect at bounding box center [995, 337] width 21 height 21
click at [990, 268] on icon at bounding box center [995, 269] width 10 height 9
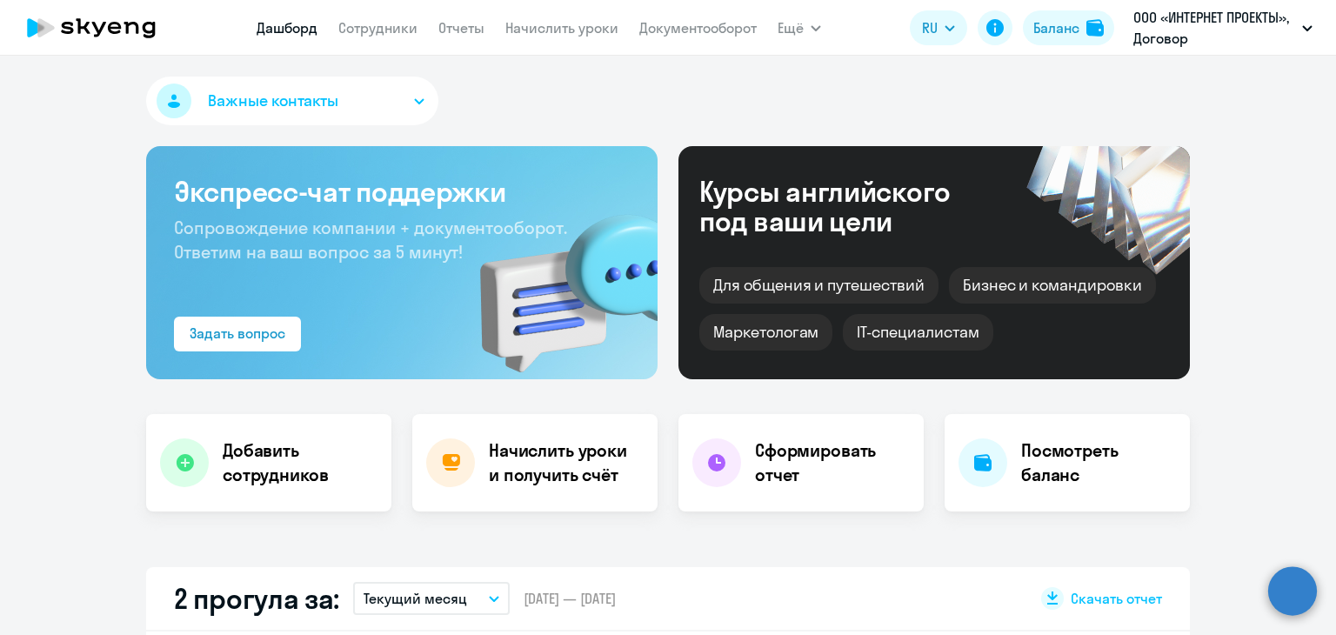
click at [577, 40] on nav "[PERSON_NAME] Отчеты Начислить уроки Документооборот" at bounding box center [507, 27] width 500 height 35
click at [689, 25] on link "Документооборот" at bounding box center [697, 27] width 117 height 17
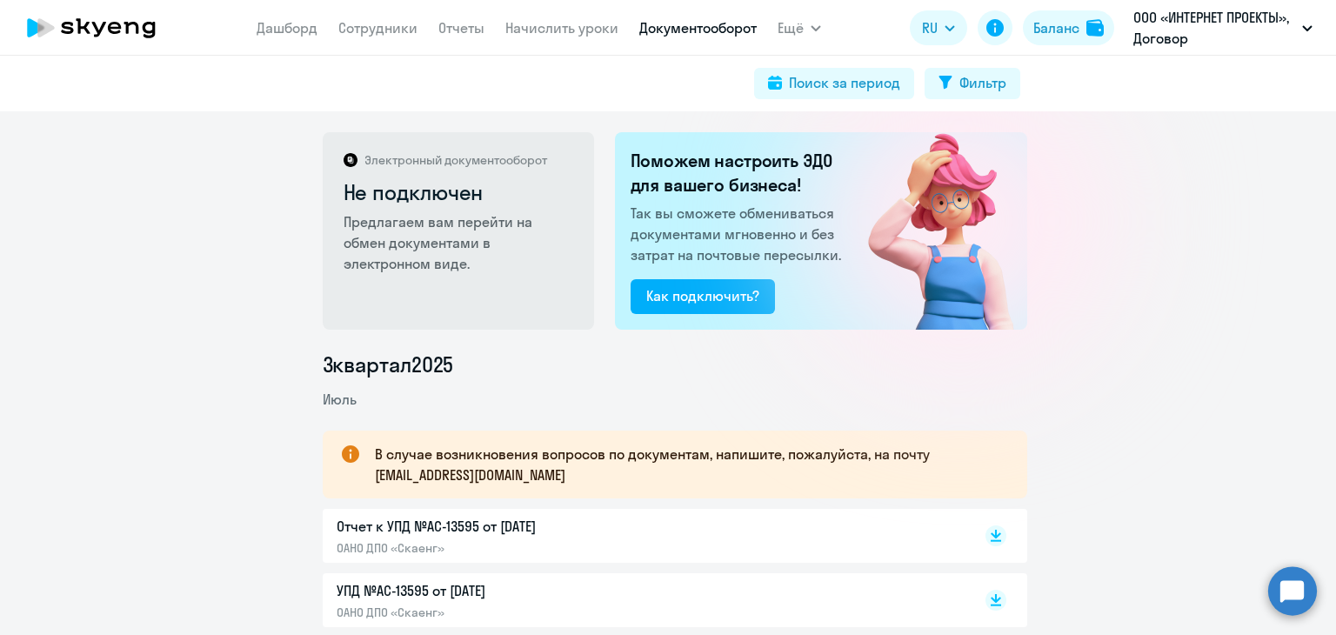
click at [396, 523] on p "Отчет к УПД №AC-13595 от [DATE]" at bounding box center [519, 526] width 365 height 21
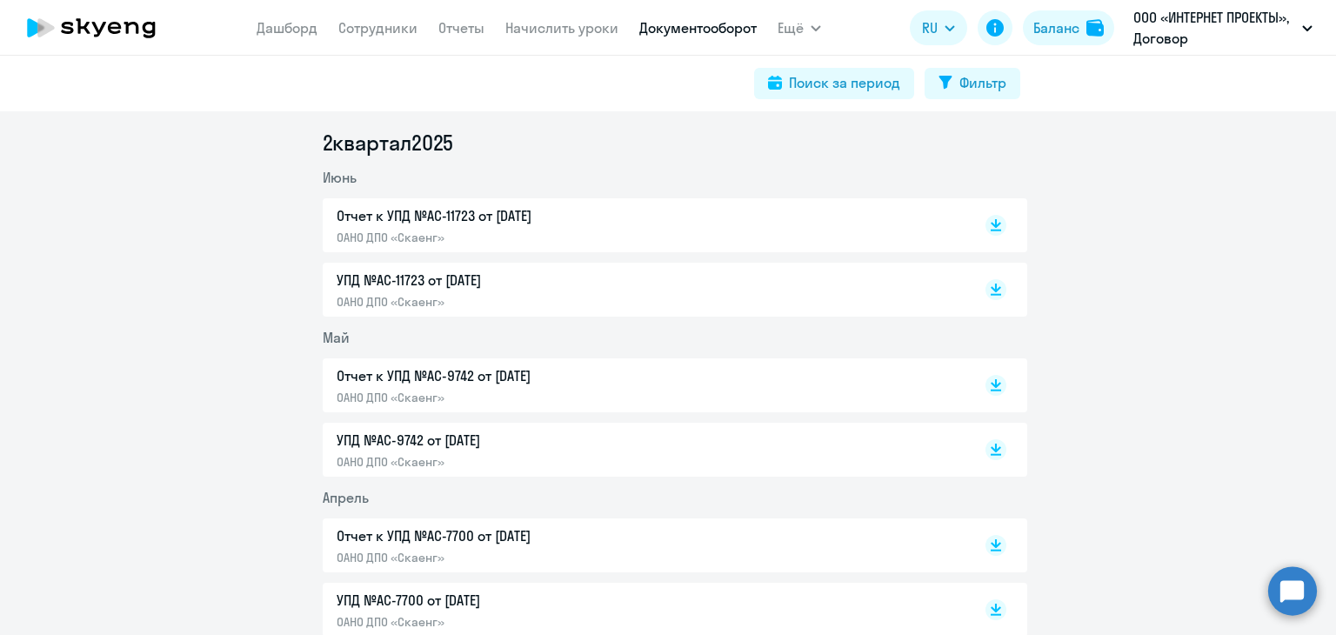
scroll to position [609, 0]
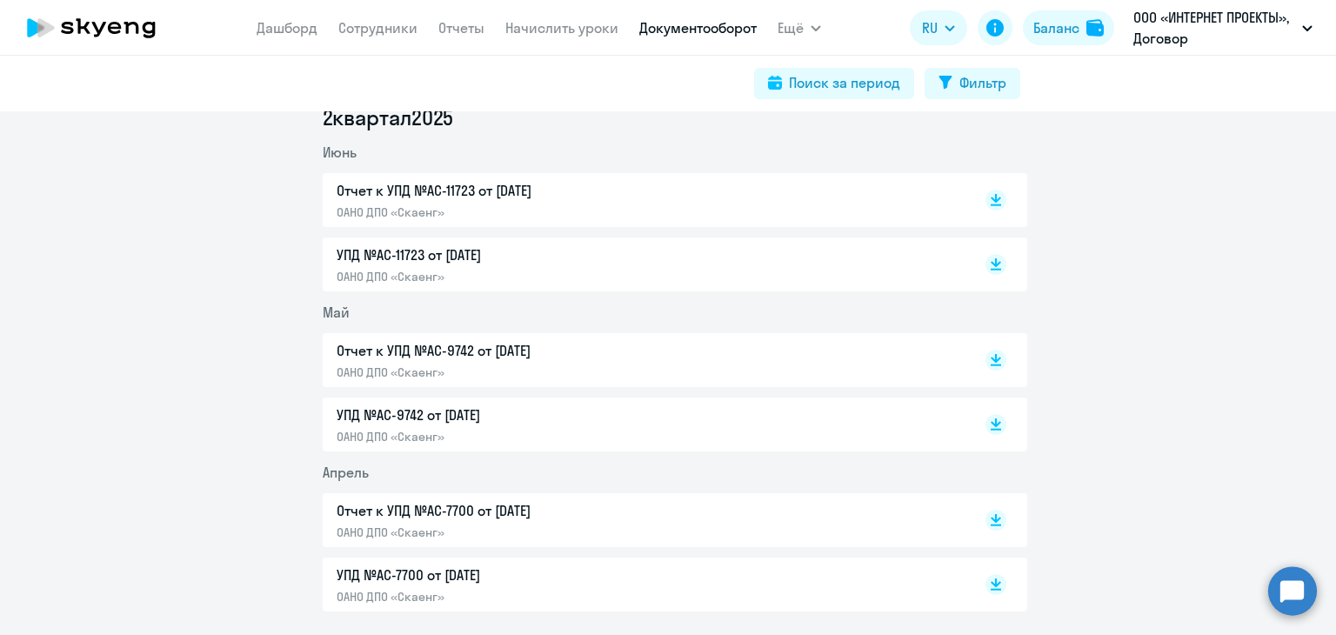
click at [442, 352] on p "Отчет к УПД №AC-9742 от [DATE]" at bounding box center [519, 350] width 365 height 21
click at [429, 407] on p "УПД №AC-9742 от [DATE]" at bounding box center [519, 414] width 365 height 21
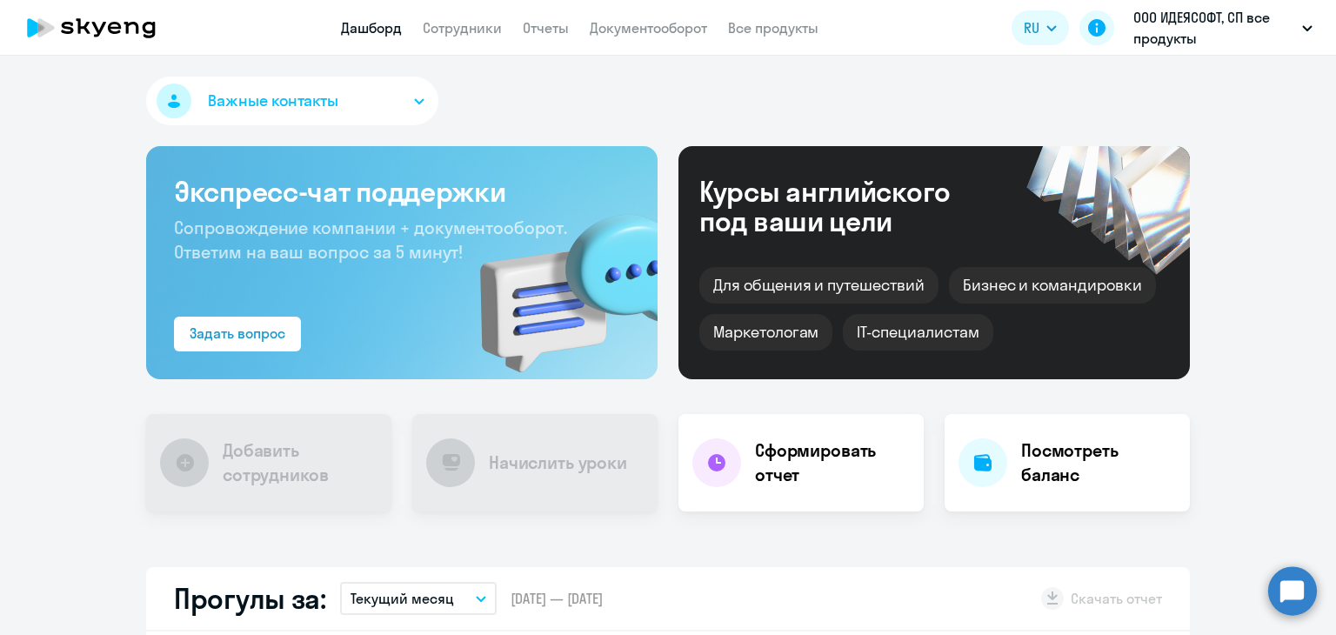
select select "30"
click at [467, 23] on link "Сотрудники" at bounding box center [462, 27] width 79 height 17
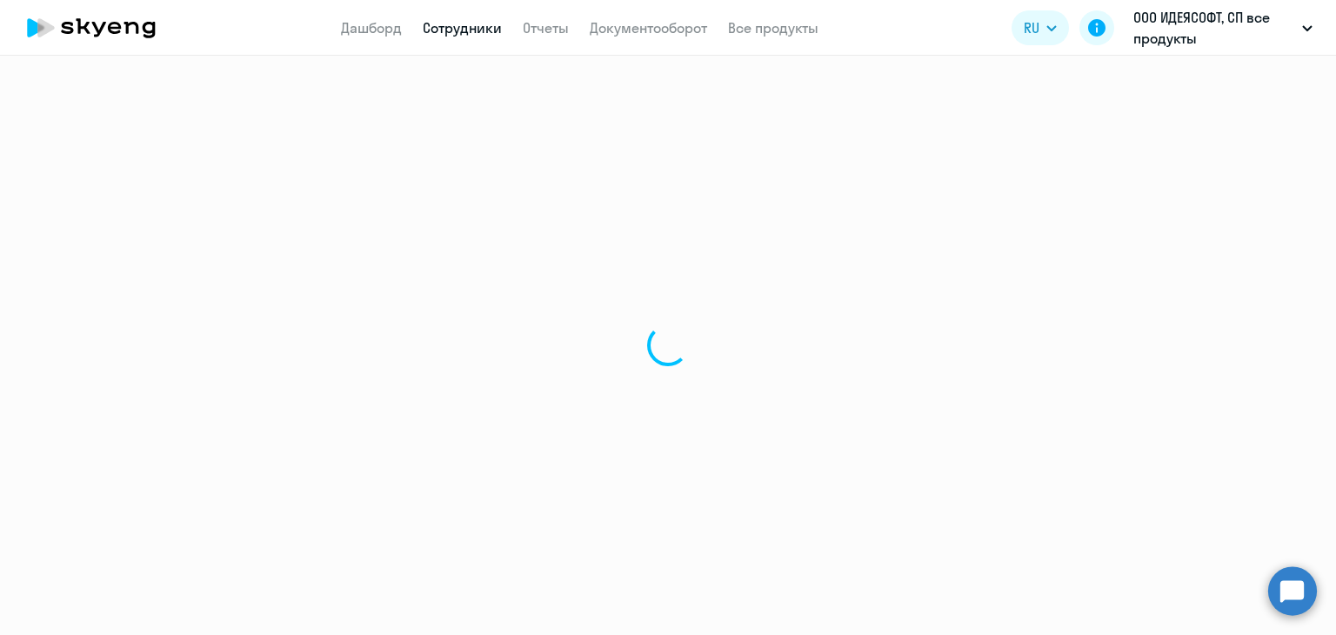
select select "30"
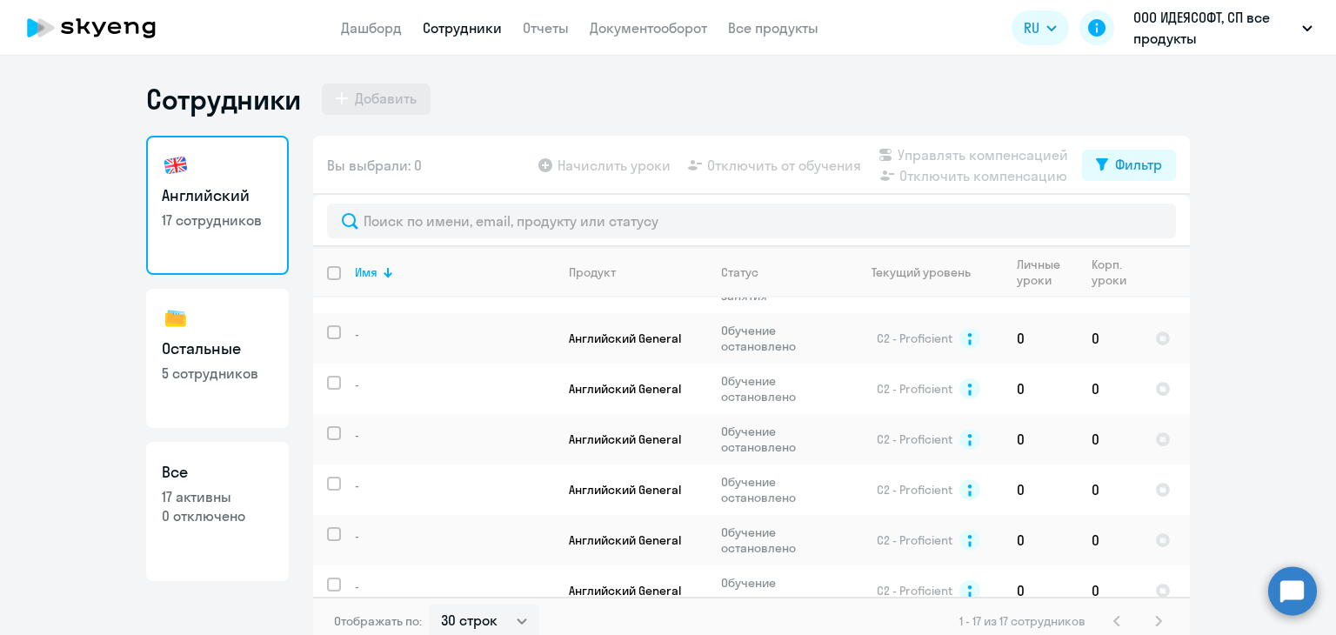
scroll to position [961, 0]
